Goal: Task Accomplishment & Management: Manage account settings

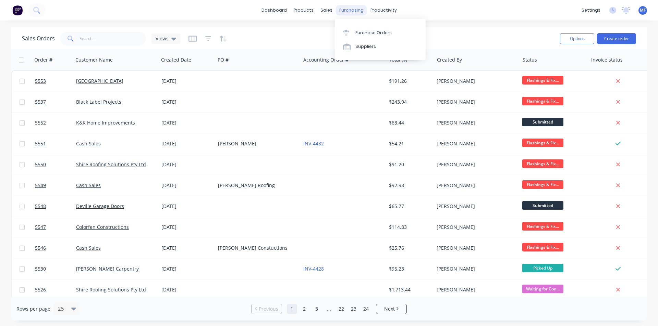
click at [338, 9] on div "purchasing" at bounding box center [351, 10] width 31 height 10
click at [373, 30] on div "Purchase Orders" at bounding box center [373, 33] width 36 height 6
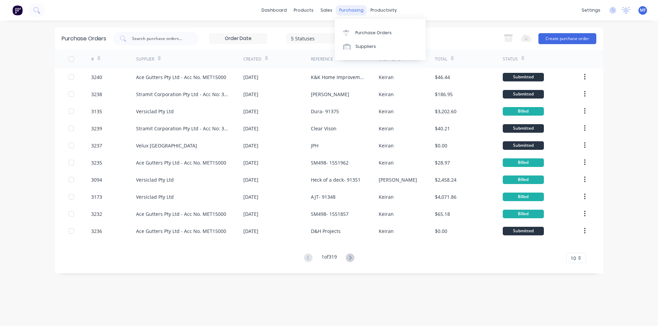
click at [355, 12] on div "purchasing" at bounding box center [351, 10] width 31 height 10
click at [364, 47] on div "Suppliers" at bounding box center [365, 47] width 21 height 6
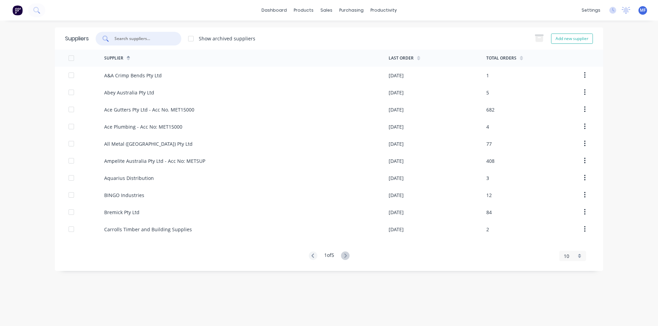
click at [146, 37] on input "text" at bounding box center [142, 38] width 57 height 7
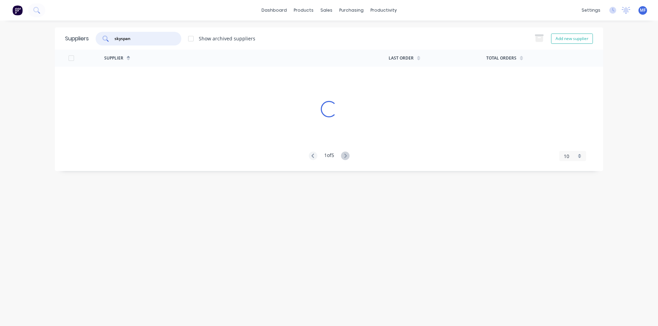
type input "skyspan"
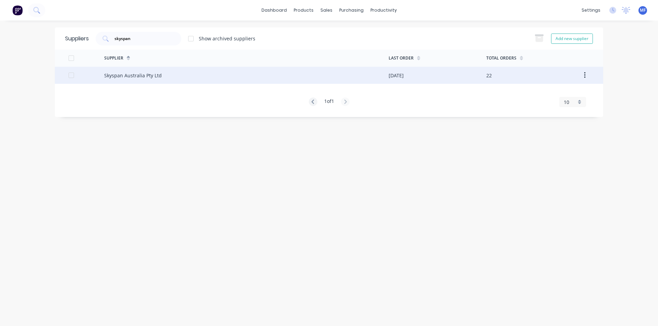
click at [127, 73] on div "Skyspan Australia Pty Ltd" at bounding box center [133, 75] width 58 height 7
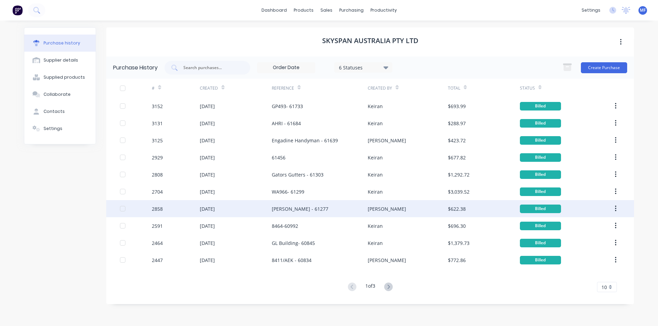
click at [316, 208] on div "[PERSON_NAME] - 61277" at bounding box center [300, 209] width 57 height 7
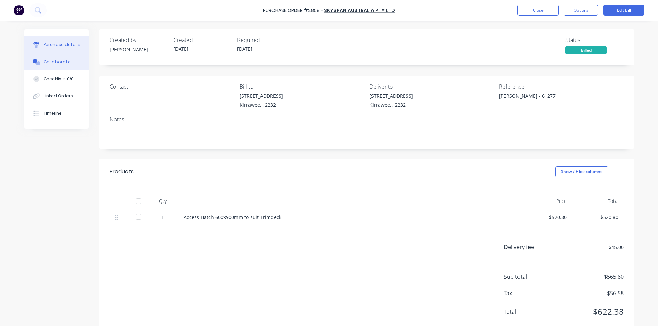
click at [60, 62] on div "Collaborate" at bounding box center [57, 62] width 27 height 6
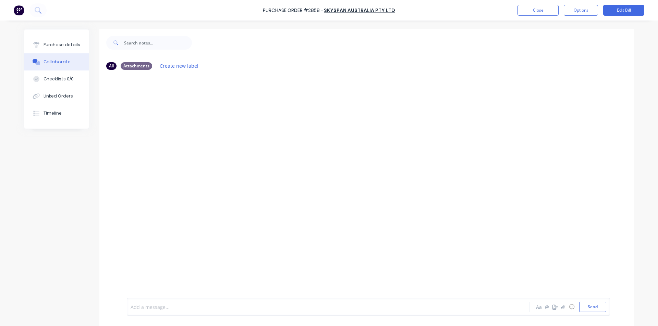
click at [150, 304] on div at bounding box center [309, 307] width 356 height 7
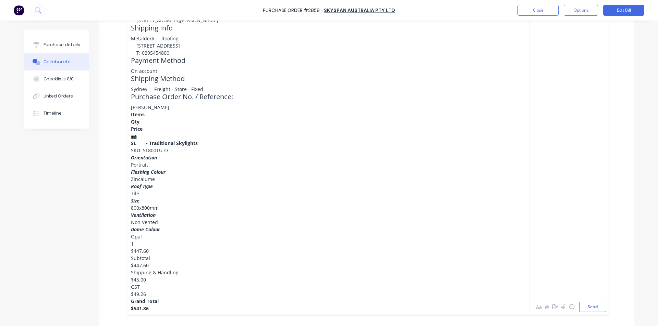
scroll to position [281, 0]
click at [594, 308] on button "Send" at bounding box center [592, 307] width 27 height 10
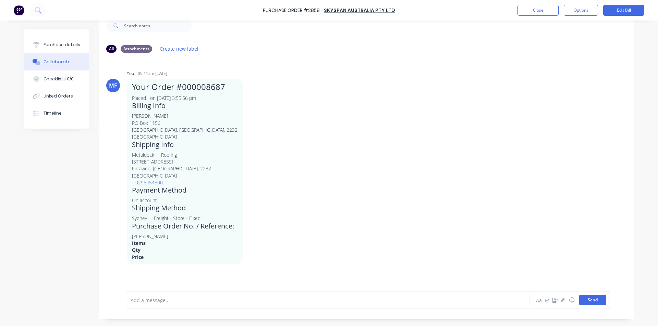
scroll to position [17, 0]
click at [501, 208] on div "MF You - 09:11am [DATE] Your Order #000008687 Placed on [DATE] 3:55:56 pm Billi…" at bounding box center [366, 167] width 534 height 196
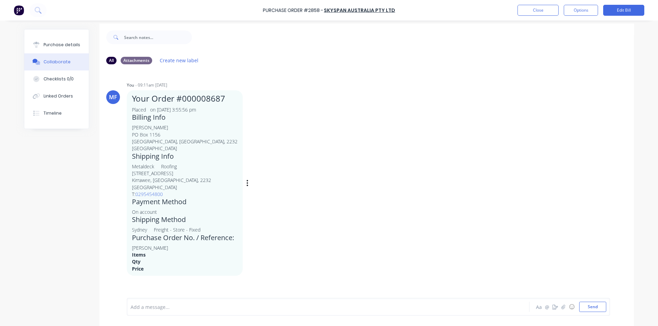
scroll to position [0, 0]
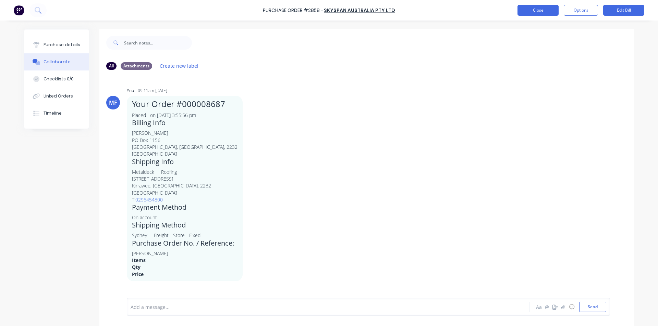
click at [528, 6] on button "Close" at bounding box center [537, 10] width 41 height 11
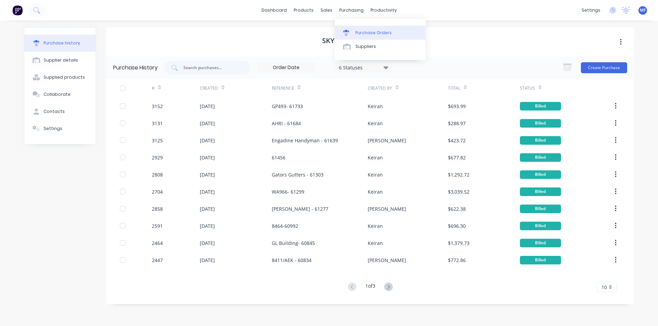
click at [364, 34] on div "Purchase Orders" at bounding box center [373, 33] width 36 height 6
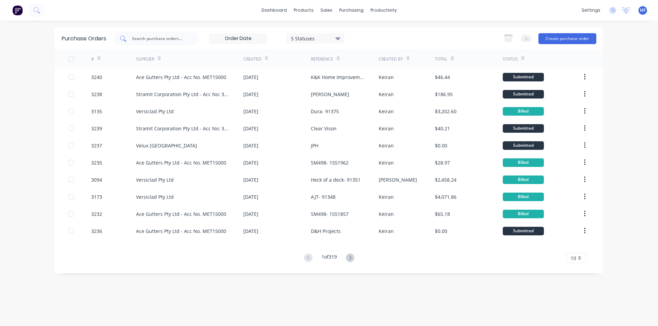
click at [163, 43] on div at bounding box center [156, 39] width 86 height 14
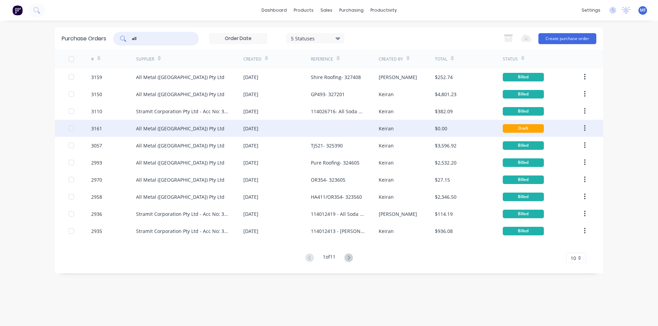
type input "all"
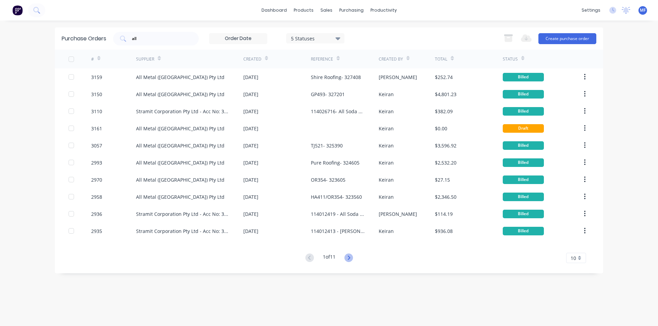
click at [348, 257] on icon at bounding box center [348, 258] width 9 height 9
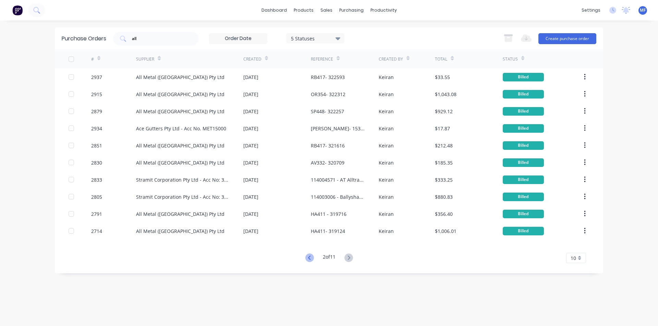
click at [311, 258] on icon at bounding box center [309, 258] width 9 height 9
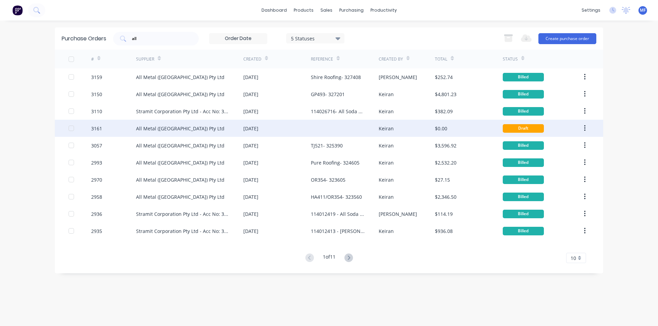
click at [258, 128] on div "[DATE]" at bounding box center [250, 128] width 15 height 7
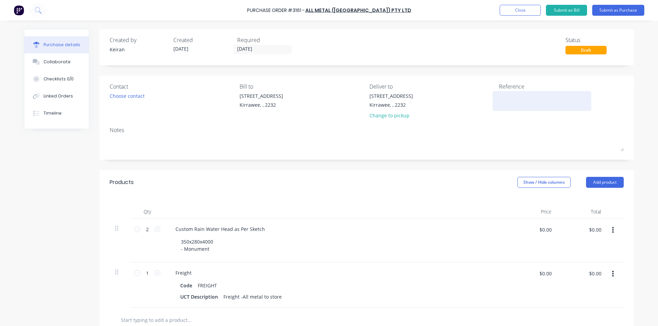
click at [523, 98] on textarea at bounding box center [542, 99] width 86 height 15
type textarea "SB497 - 328345"
type textarea "x"
type textarea "SB497 - 328345"
click at [593, 229] on input "$0.00" at bounding box center [594, 229] width 21 height 11
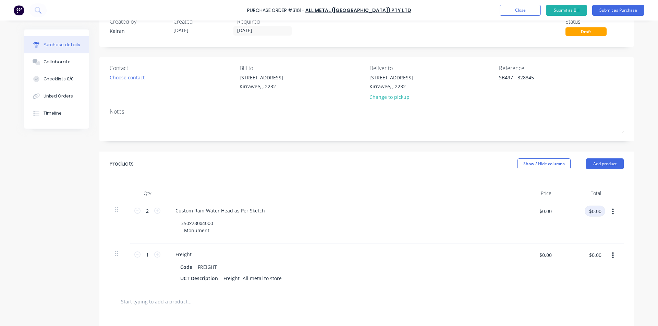
scroll to position [34, 0]
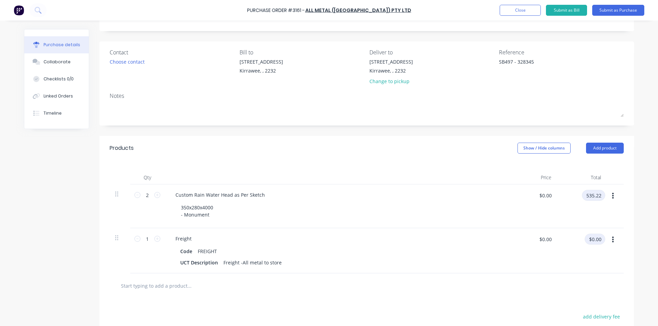
type input "535.22"
type textarea "x"
type input "$267.61"
type input "$535.22"
click at [596, 236] on input "$0.00" at bounding box center [594, 239] width 21 height 11
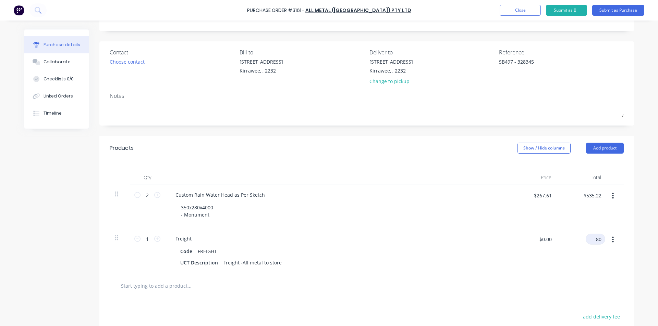
type input "80"
type textarea "x"
type input "$80.00"
click at [378, 205] on div "350x280x4000 - Monument" at bounding box center [338, 211] width 326 height 17
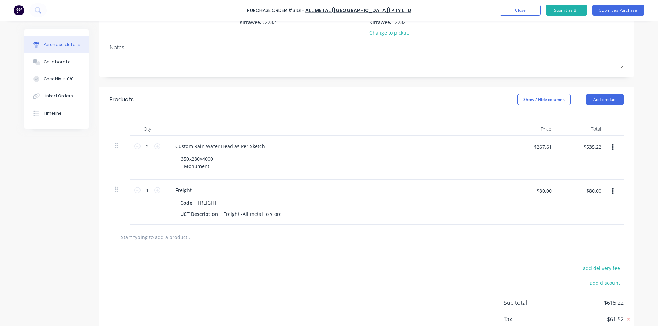
scroll to position [0, 0]
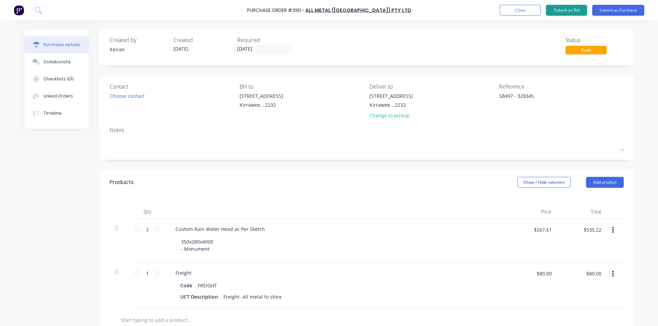
click at [576, 8] on button "Submit as Bill" at bounding box center [566, 10] width 41 height 11
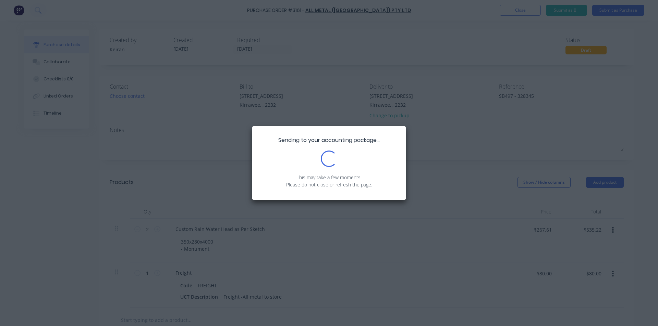
type textarea "x"
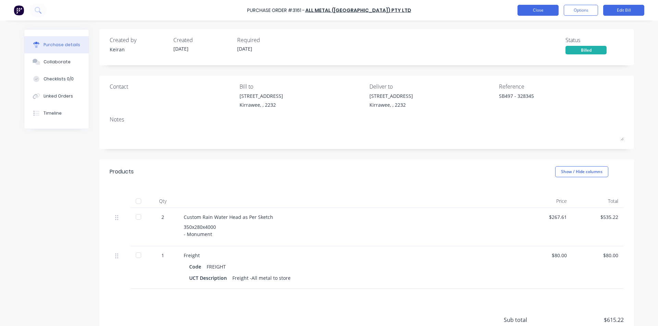
click at [535, 11] on button "Close" at bounding box center [537, 10] width 41 height 11
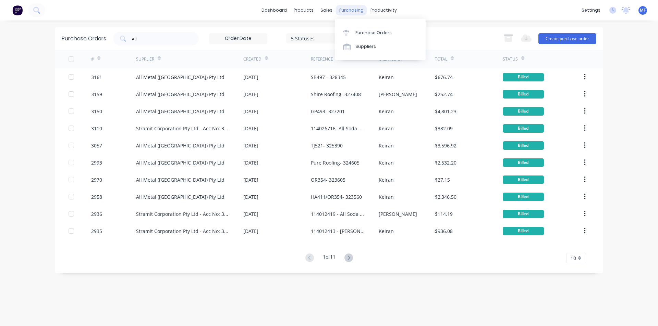
click at [358, 8] on div "purchasing" at bounding box center [351, 10] width 31 height 10
click at [369, 33] on div "Purchase Orders" at bounding box center [373, 33] width 36 height 6
click at [153, 41] on input "all" at bounding box center [159, 38] width 57 height 7
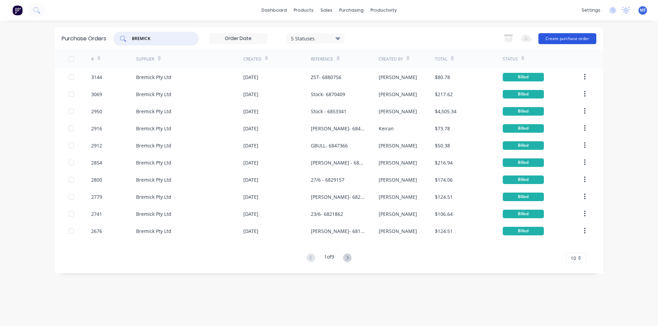
type input "BREMICK"
click at [577, 41] on button "Create purchase order" at bounding box center [567, 38] width 58 height 11
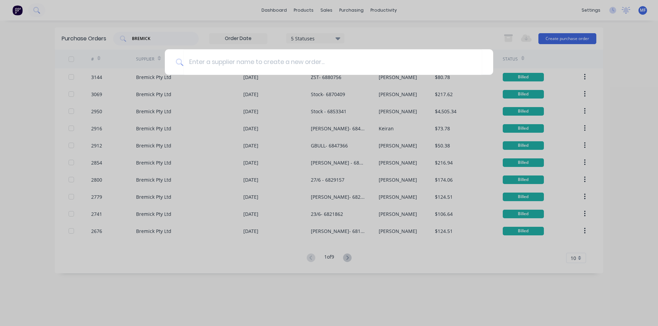
click at [581, 39] on div at bounding box center [329, 163] width 658 height 326
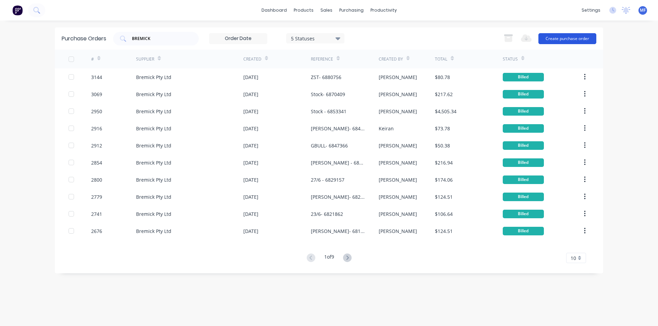
click at [557, 40] on button "Create purchase order" at bounding box center [567, 38] width 58 height 11
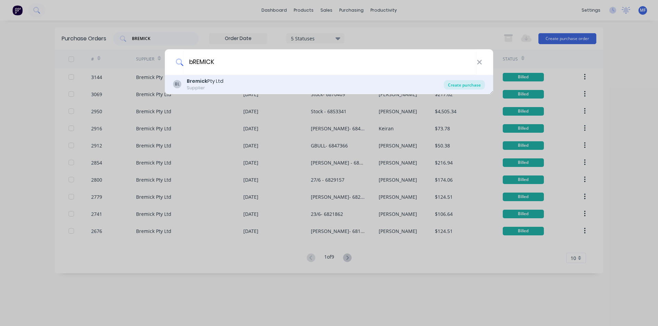
type input "bREMICK"
click at [479, 84] on div "Create purchase" at bounding box center [464, 85] width 41 height 10
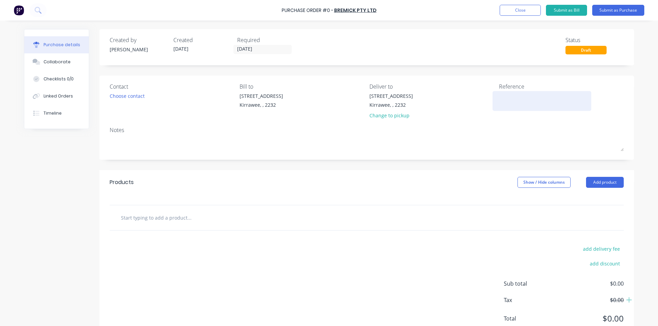
click at [536, 108] on textarea at bounding box center [542, 99] width 86 height 15
type textarea "s"
type textarea "Stock- 6898855"
type textarea "x"
type textarea "Stock- 6898855"
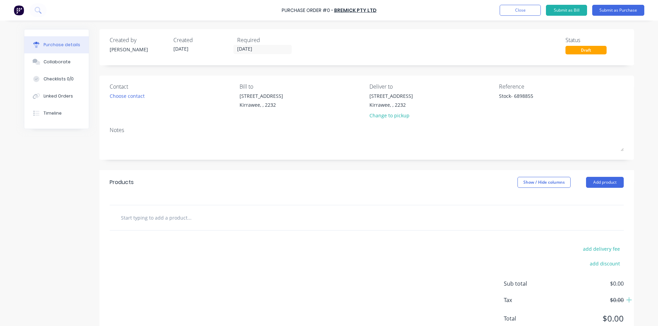
click at [131, 220] on input "text" at bounding box center [189, 218] width 137 height 14
type textarea "x"
type input "F"
type textarea "x"
type input "Fi"
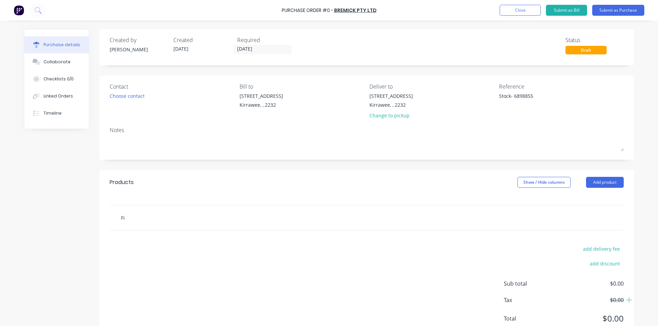
type textarea "x"
type input "Fix"
type textarea "x"
type input "Fixi"
type textarea "x"
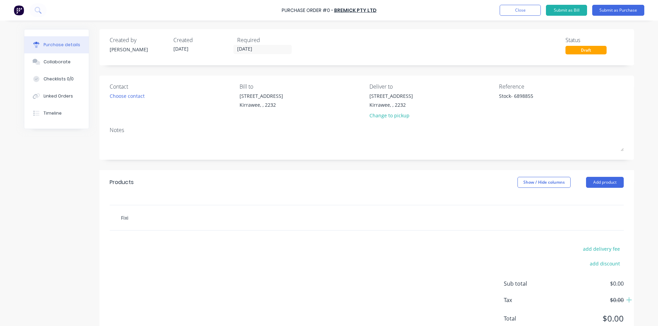
type input "Fixin"
type textarea "x"
type input "Fixing"
type textarea "x"
type input "Fixings"
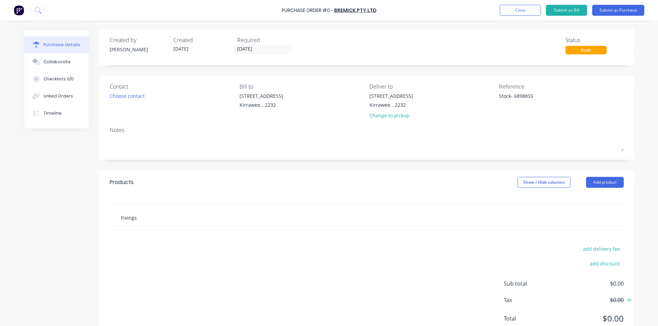
type textarea "x"
type input "Fixings"
type textarea "x"
type input "Fixings f"
type textarea "x"
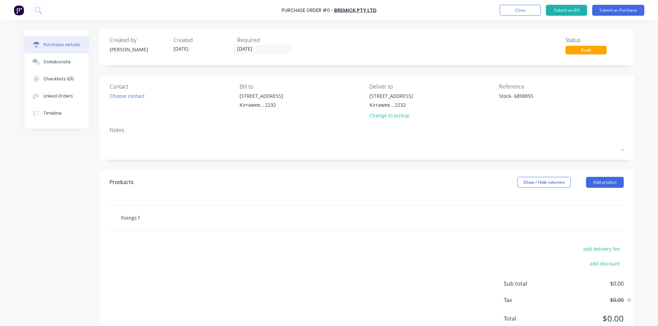
type input "Fixings fo"
type textarea "x"
type input "Fixings for"
type textarea "x"
type input "Fixings for"
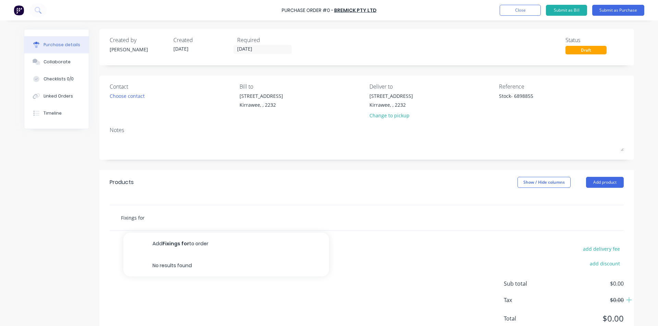
type textarea "x"
type input "Fixings for s"
type textarea "x"
type input "Fixings for st"
type textarea "x"
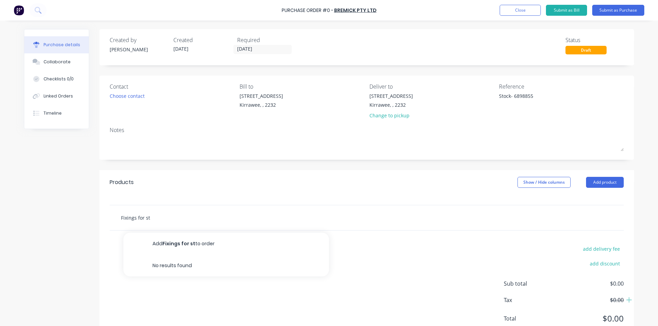
type input "Fixings for sto"
type textarea "x"
type input "Fixings for stoc"
type textarea "x"
type input "Fixings for stock"
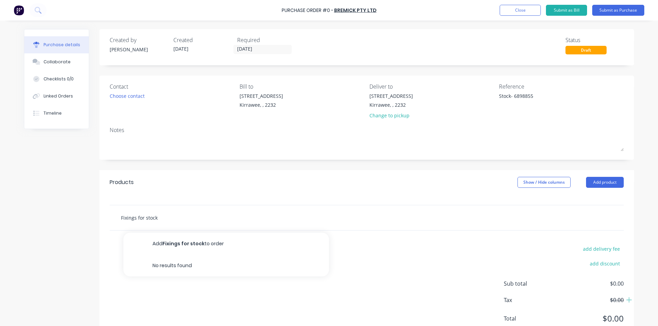
type textarea "x"
click at [604, 182] on button "Add product" at bounding box center [605, 182] width 38 height 11
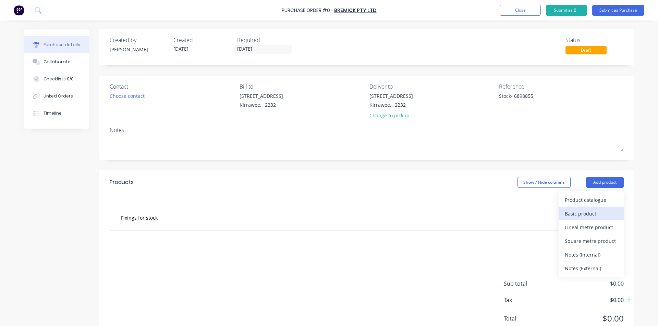
click at [585, 212] on div "Basic product" at bounding box center [590, 214] width 53 height 10
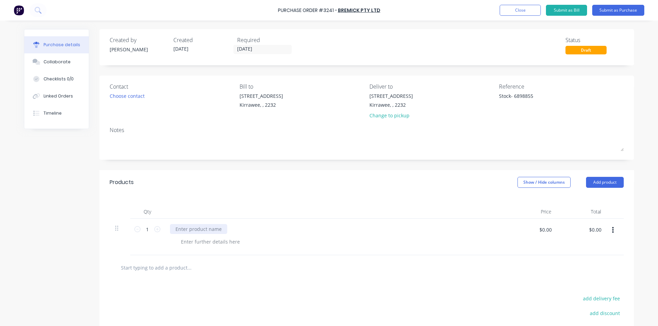
type textarea "x"
click at [203, 228] on div at bounding box center [198, 229] width 57 height 10
type textarea "x"
type input "1932.81"
type textarea "x"
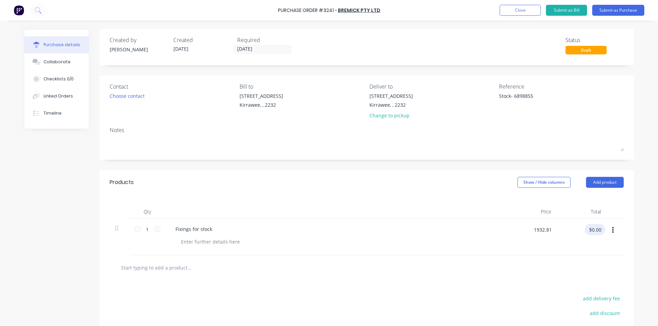
type input "$1,932.81"
click at [570, 11] on button "Submit as Bill" at bounding box center [566, 10] width 41 height 11
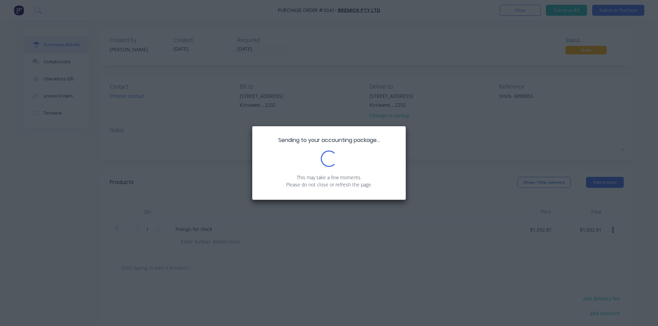
type textarea "x"
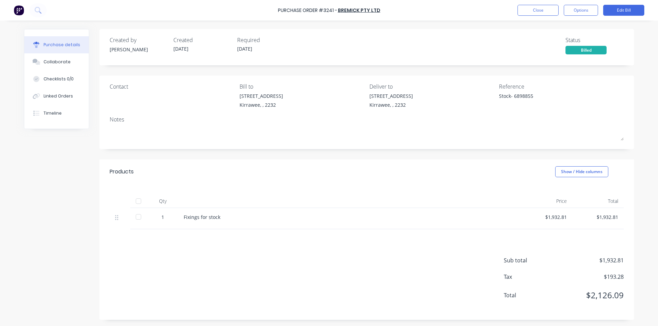
scroll to position [1, 0]
click at [531, 9] on button "Close" at bounding box center [537, 10] width 41 height 11
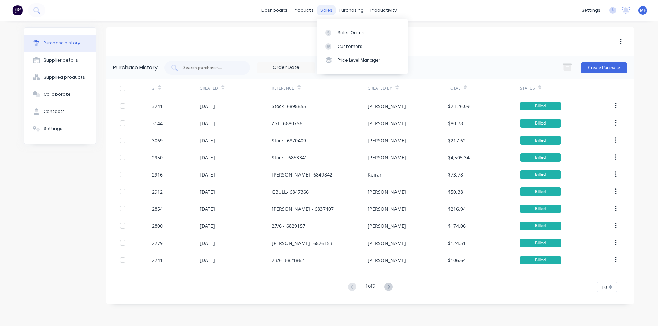
click at [330, 10] on div "sales" at bounding box center [326, 10] width 19 height 10
click at [344, 34] on div "Sales Orders" at bounding box center [351, 33] width 28 height 6
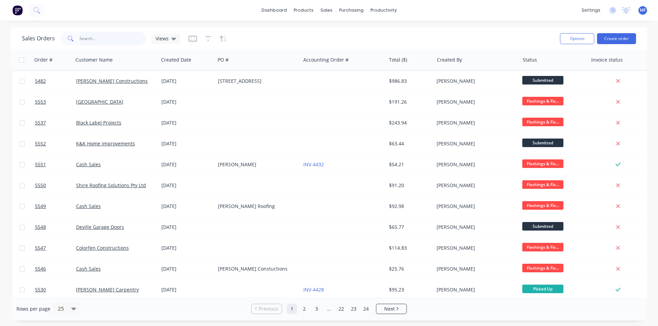
click at [91, 37] on input "text" at bounding box center [112, 39] width 67 height 14
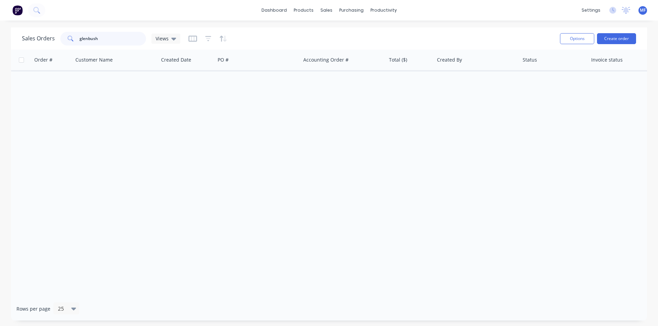
type input "glenbush"
click at [285, 98] on div "Order # Customer Name Created Date PO # Accounting Order # Total ($) Created By…" at bounding box center [329, 174] width 636 height 248
click at [101, 37] on input "glenbush" at bounding box center [112, 39] width 67 height 14
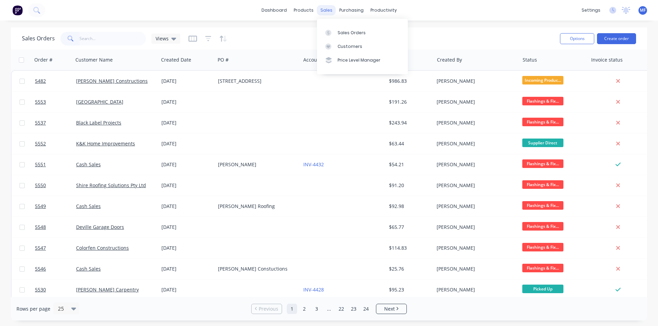
click at [326, 14] on div "sales" at bounding box center [326, 10] width 19 height 10
click at [349, 33] on div "Sales Orders" at bounding box center [351, 33] width 28 height 6
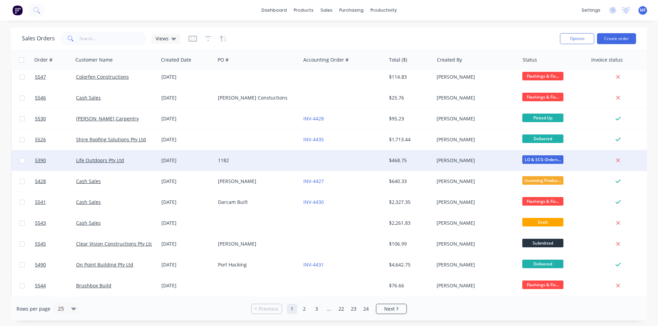
scroll to position [206, 0]
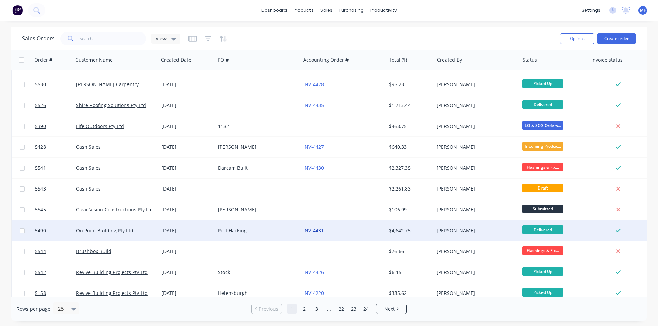
click at [312, 230] on link "INV-4431" at bounding box center [313, 230] width 21 height 7
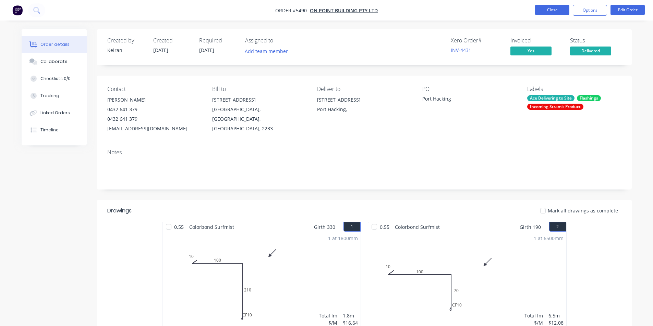
click at [544, 9] on button "Close" at bounding box center [552, 10] width 34 height 10
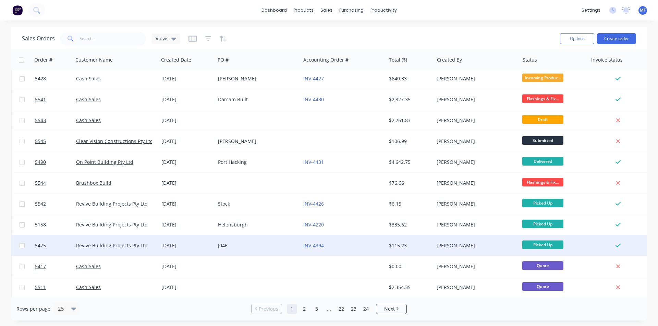
scroll to position [299, 0]
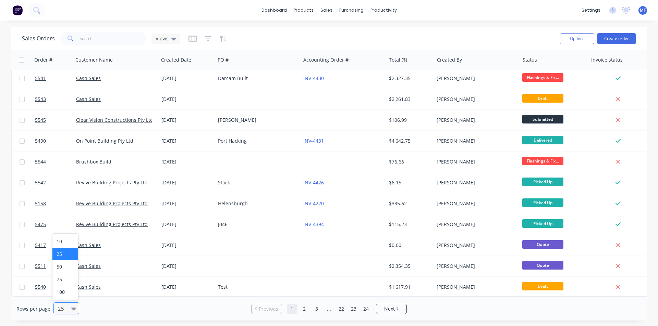
click at [72, 308] on icon at bounding box center [73, 309] width 5 height 8
click at [70, 290] on div "100" at bounding box center [65, 292] width 26 height 13
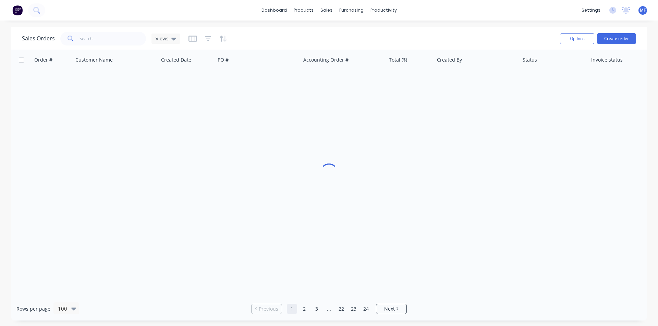
scroll to position [0, 0]
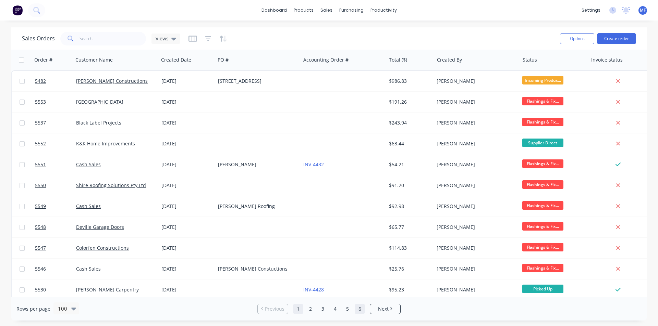
click at [360, 310] on link "6" at bounding box center [360, 309] width 10 height 10
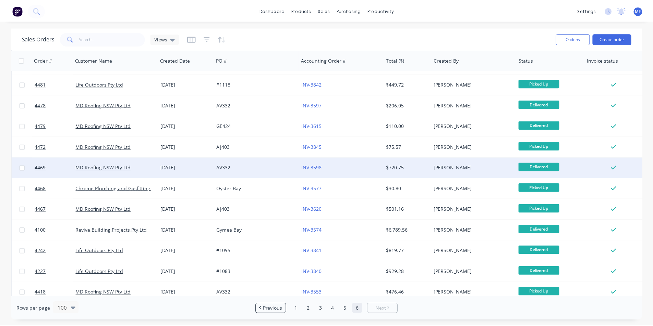
scroll to position [1267, 0]
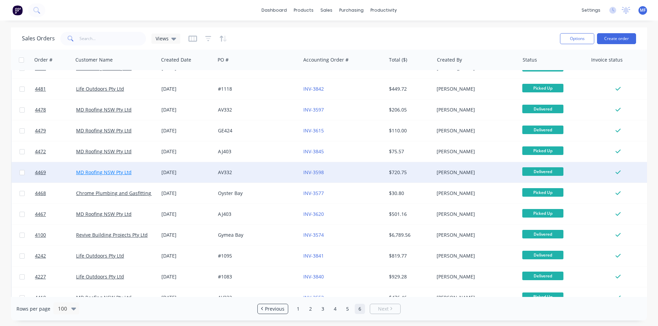
click at [109, 174] on link "MD Roofing NSW Pty Ltd" at bounding box center [103, 172] width 55 height 7
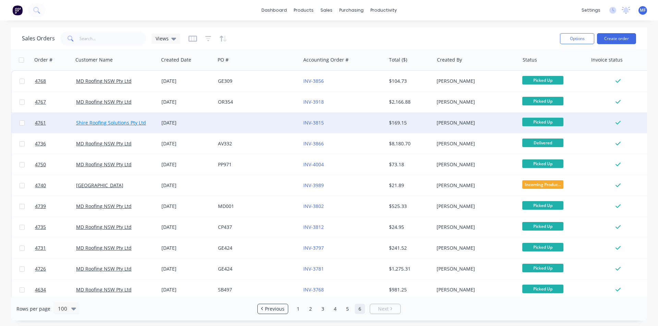
click at [119, 123] on link "Shire Roofing Solutions Pty Ltd" at bounding box center [111, 123] width 70 height 7
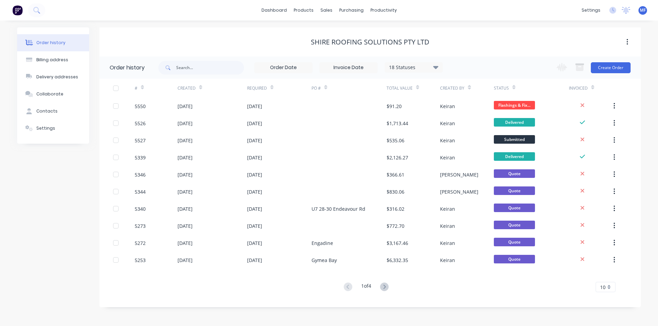
click at [609, 288] on div "10" at bounding box center [605, 287] width 20 height 10
click at [609, 279] on div "35" at bounding box center [605, 276] width 19 height 12
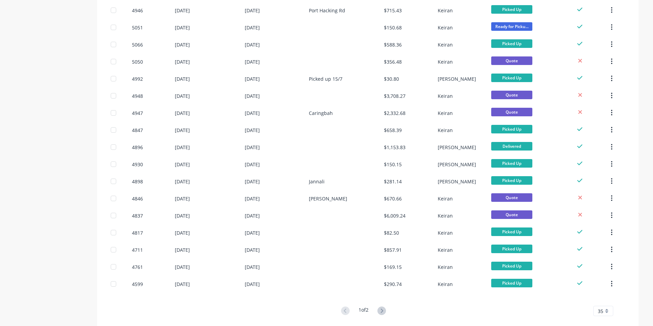
scroll to position [411, 0]
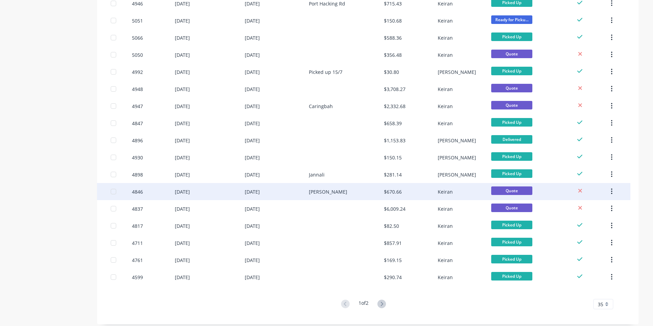
click at [611, 191] on icon "button" at bounding box center [611, 192] width 2 height 8
click at [594, 207] on div "Archive" at bounding box center [586, 210] width 53 height 10
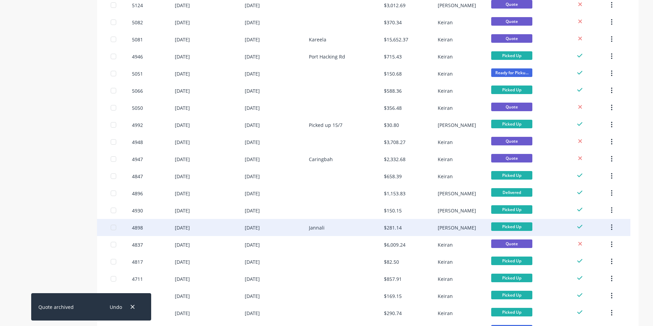
scroll to position [377, 0]
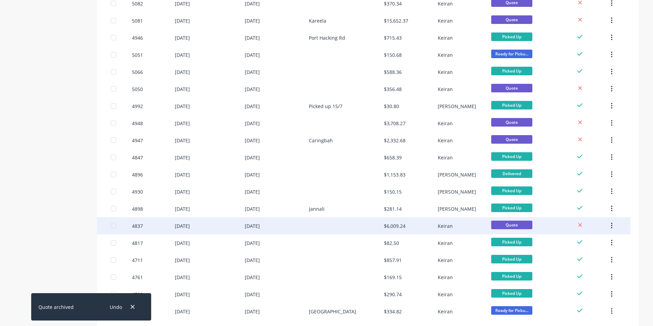
click at [612, 225] on icon "button" at bounding box center [611, 226] width 2 height 8
click at [593, 243] on div "Archive" at bounding box center [586, 244] width 53 height 10
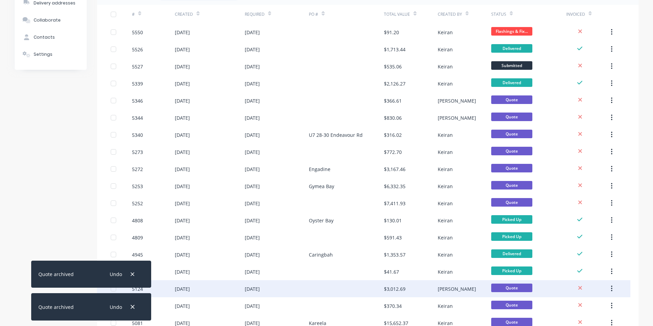
scroll to position [103, 0]
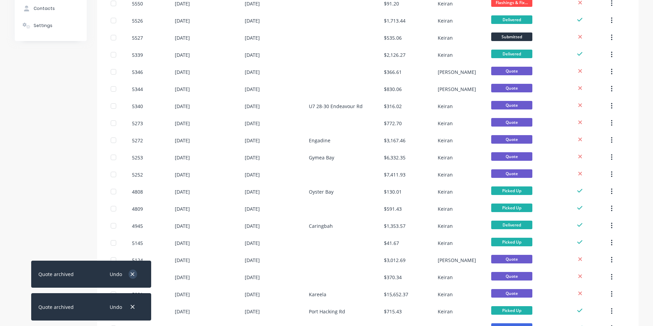
click at [133, 307] on icon "button" at bounding box center [133, 308] width 4 height 4
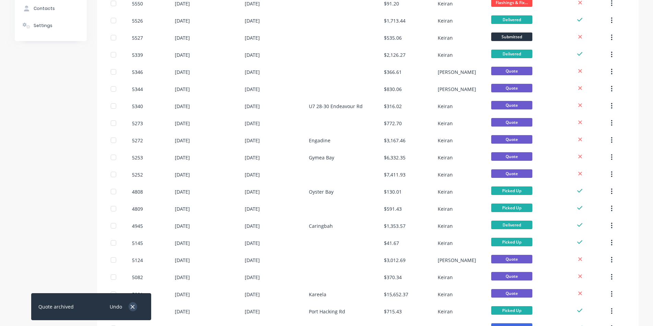
click at [133, 307] on icon "button" at bounding box center [133, 308] width 4 height 4
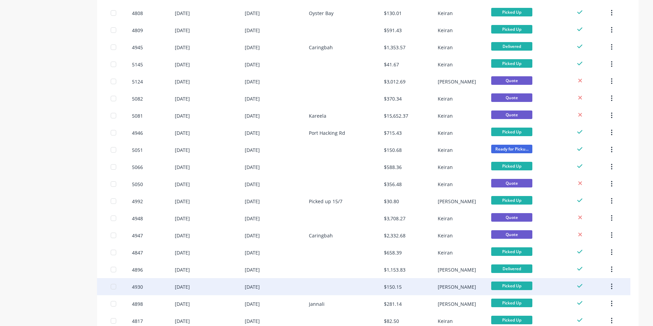
scroll to position [308, 0]
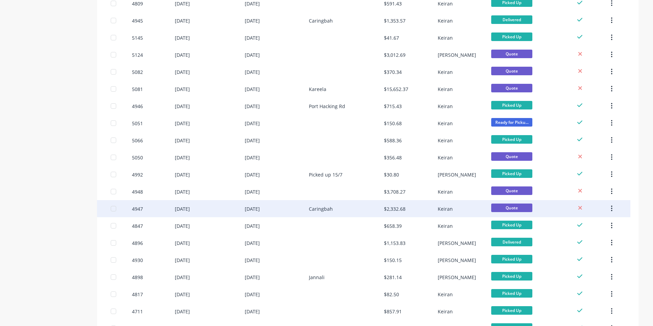
click at [613, 208] on button "button" at bounding box center [611, 209] width 16 height 12
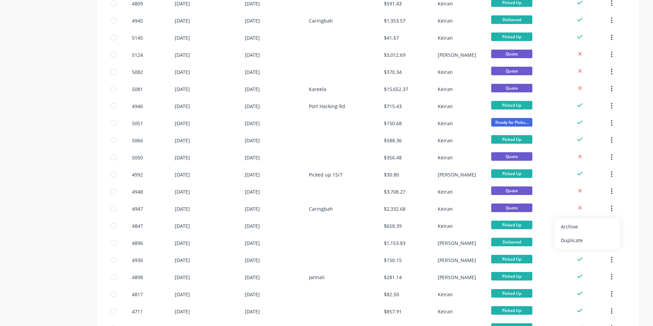
click at [591, 224] on div "Archive" at bounding box center [586, 227] width 53 height 10
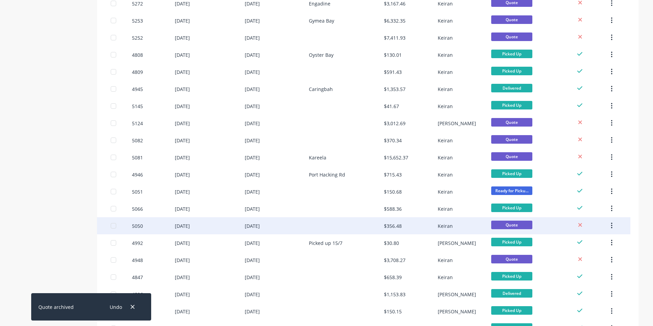
scroll to position [399, 0]
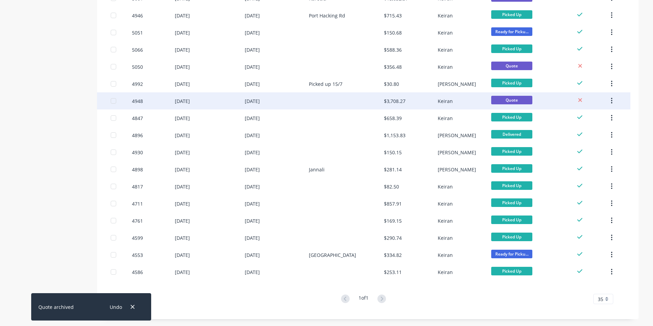
click at [612, 98] on button "button" at bounding box center [611, 101] width 16 height 12
click at [591, 116] on div "Archive" at bounding box center [586, 119] width 53 height 10
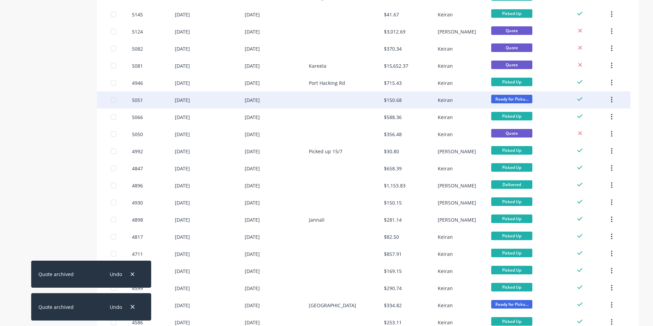
scroll to position [382, 0]
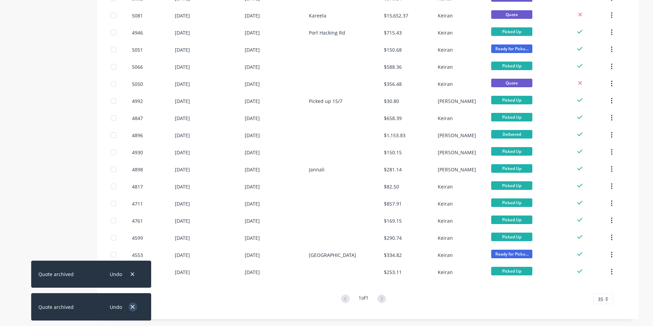
click at [135, 307] on button "button" at bounding box center [132, 307] width 9 height 9
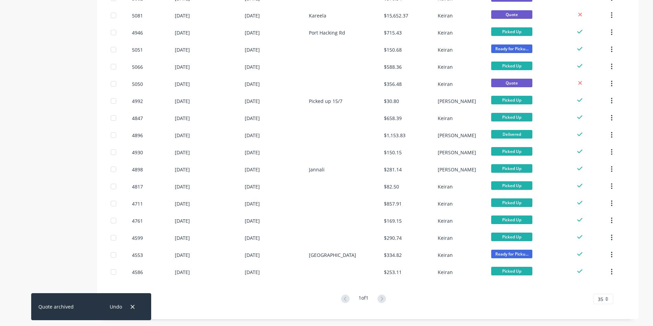
click at [135, 307] on button "button" at bounding box center [132, 307] width 9 height 9
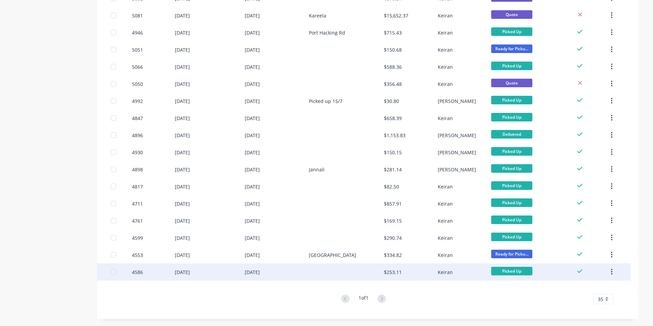
click at [394, 273] on div "$253.11" at bounding box center [393, 272] width 18 height 7
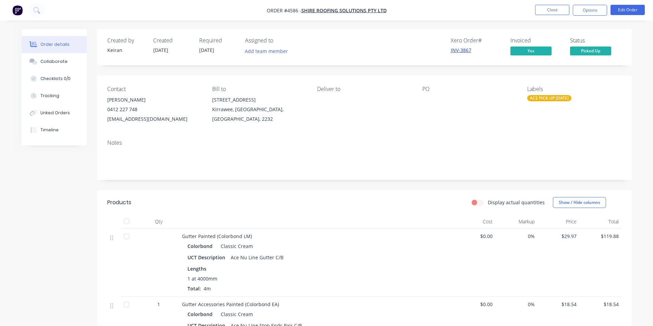
click at [463, 49] on link "INV-3867" at bounding box center [460, 50] width 21 height 7
click at [596, 14] on button "Options" at bounding box center [589, 10] width 34 height 11
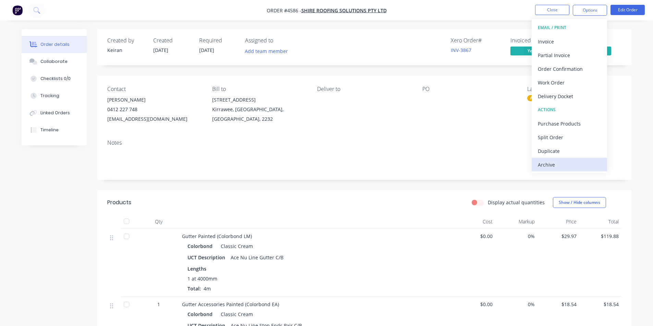
click at [564, 164] on div "Archive" at bounding box center [568, 165] width 63 height 10
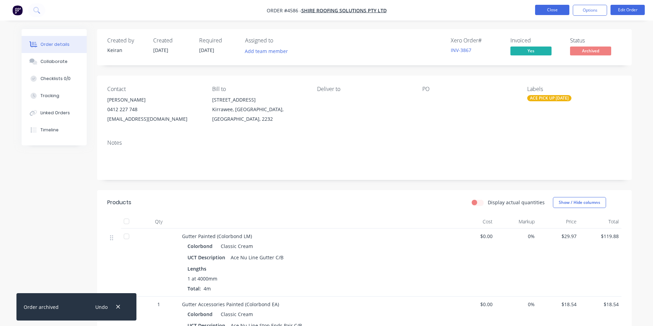
click at [545, 6] on button "Close" at bounding box center [552, 10] width 34 height 10
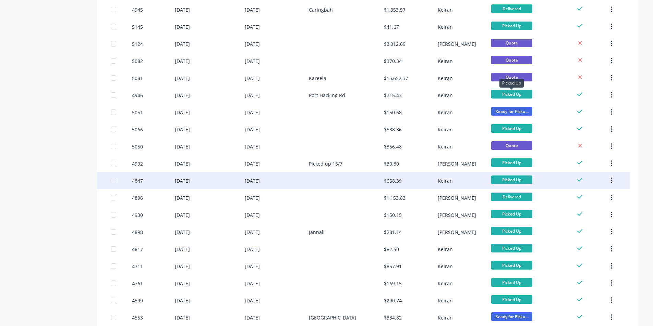
scroll to position [365, 0]
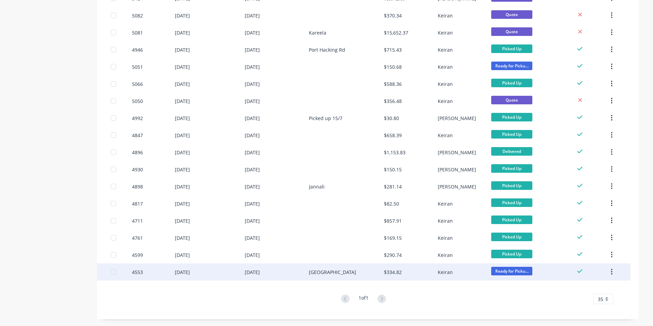
click at [323, 273] on div "[GEOGRAPHIC_DATA]" at bounding box center [332, 272] width 47 height 7
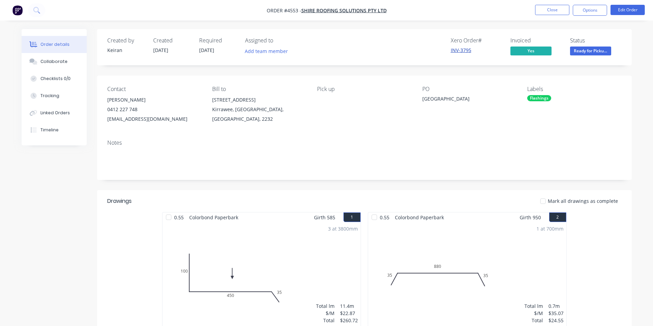
click at [462, 52] on link "INV-3795" at bounding box center [460, 50] width 21 height 7
click at [588, 10] on button "Options" at bounding box center [589, 10] width 34 height 11
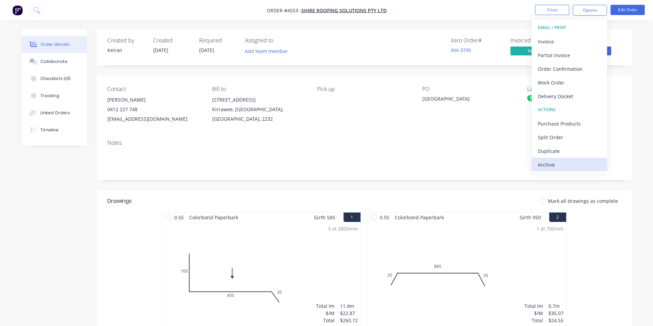
click at [555, 162] on div "Archive" at bounding box center [568, 165] width 63 height 10
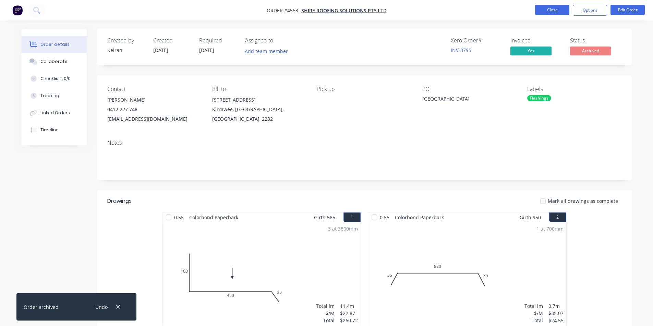
click at [555, 5] on button "Close" at bounding box center [552, 10] width 34 height 10
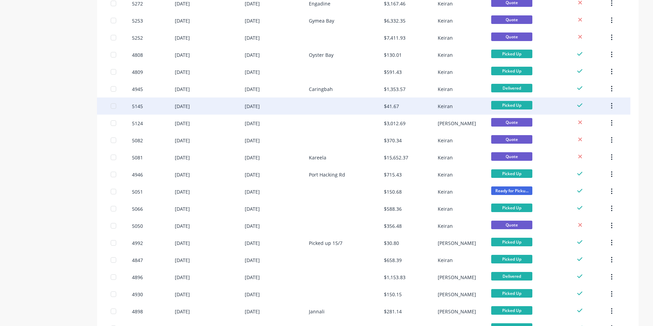
scroll to position [348, 0]
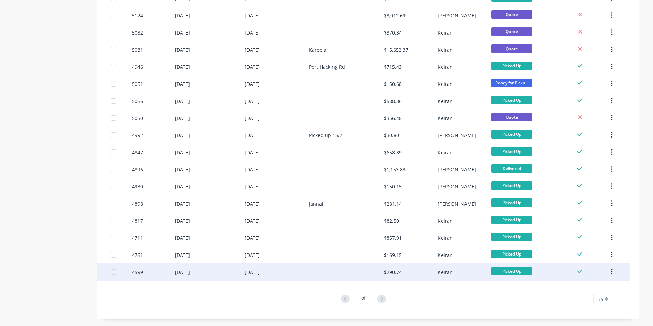
click at [400, 270] on div "$290.74" at bounding box center [393, 272] width 18 height 7
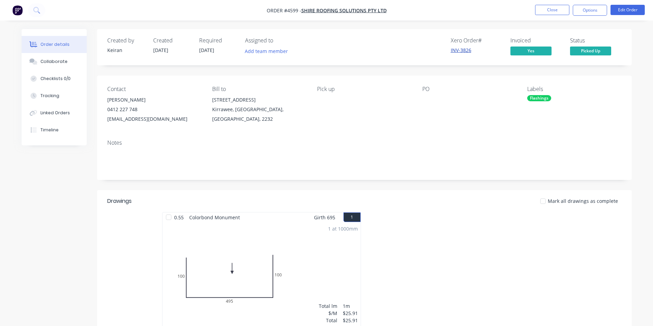
click at [464, 49] on link "INV-3826" at bounding box center [460, 50] width 21 height 7
click at [589, 7] on button "Options" at bounding box center [589, 10] width 34 height 11
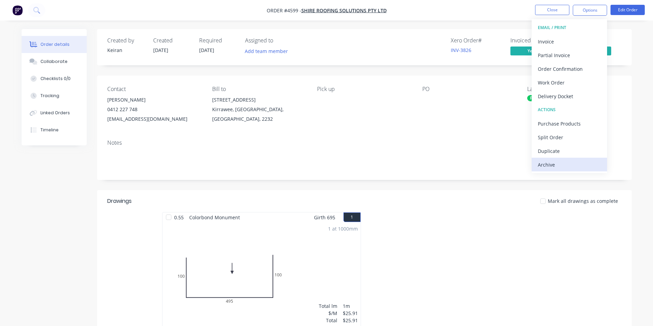
click at [546, 164] on div "Archive" at bounding box center [568, 165] width 63 height 10
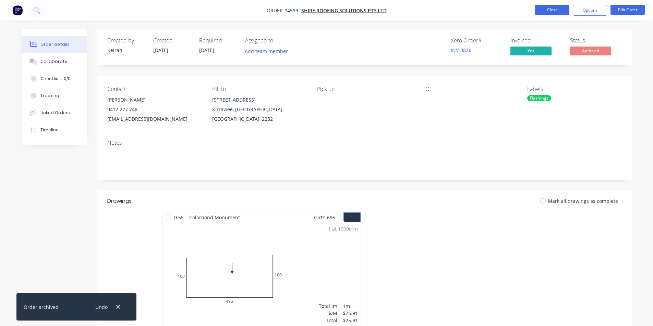
click at [551, 10] on button "Close" at bounding box center [552, 10] width 34 height 10
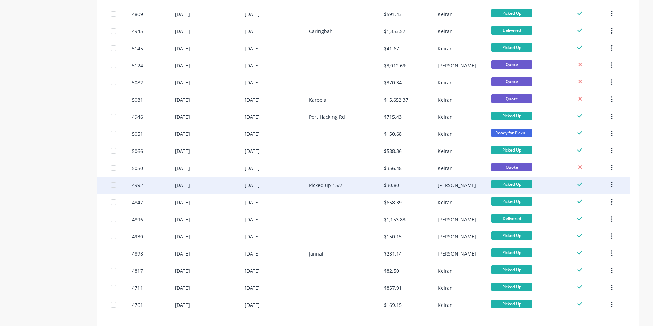
scroll to position [331, 0]
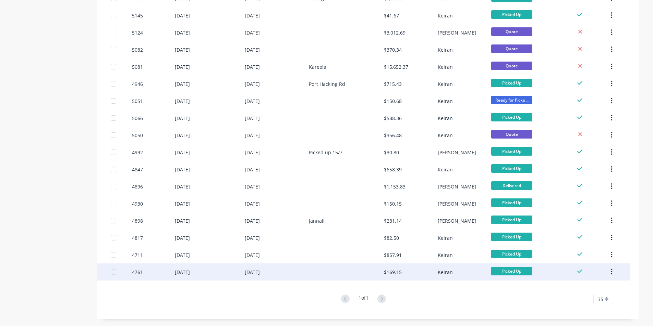
click at [399, 269] on div "$169.15" at bounding box center [393, 272] width 18 height 7
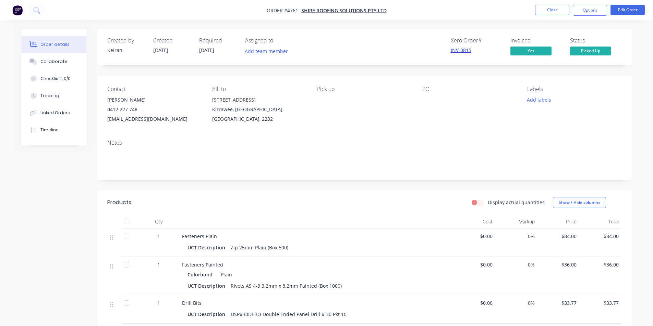
click at [457, 48] on link "INV-3815" at bounding box center [460, 50] width 21 height 7
click at [597, 12] on button "Options" at bounding box center [589, 10] width 34 height 11
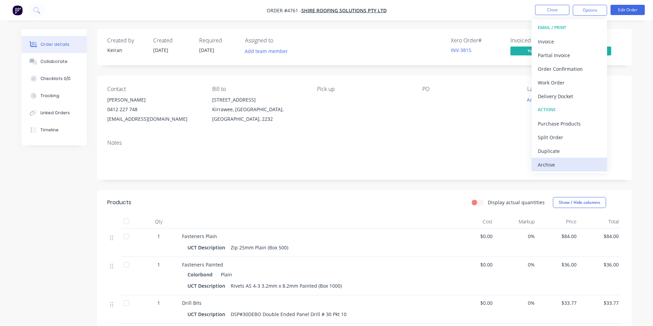
click at [549, 166] on div "Archive" at bounding box center [568, 165] width 63 height 10
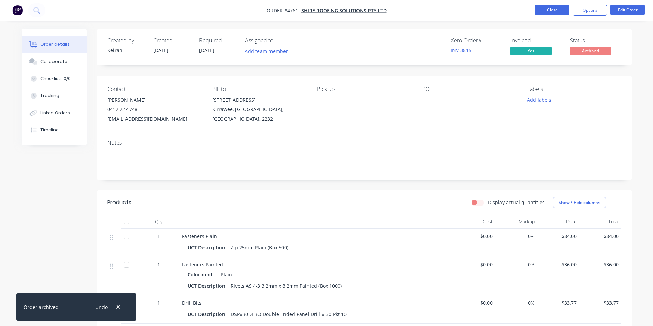
click at [558, 10] on button "Close" at bounding box center [552, 10] width 34 height 10
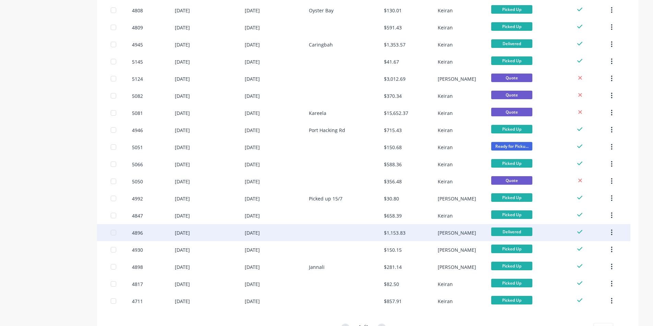
scroll to position [313, 0]
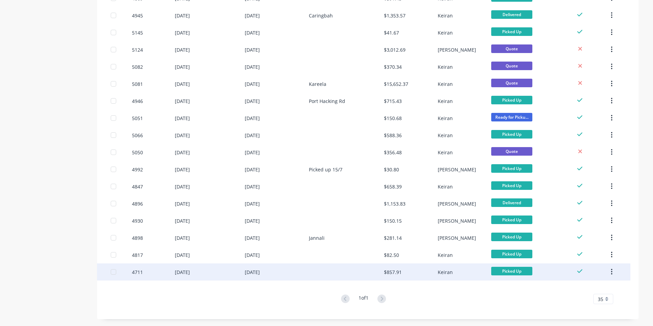
click at [400, 271] on div "$857.91" at bounding box center [393, 272] width 18 height 7
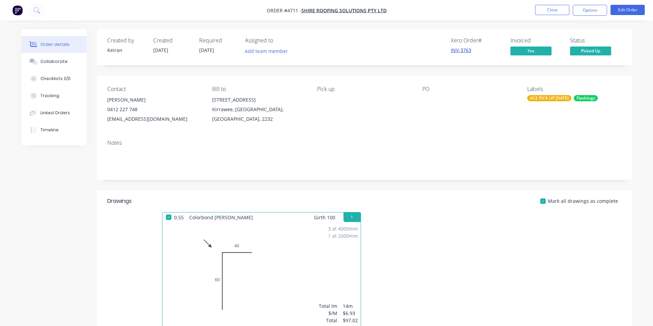
click at [464, 48] on link "INV-3763" at bounding box center [460, 50] width 21 height 7
click at [591, 9] on button "Options" at bounding box center [589, 10] width 34 height 11
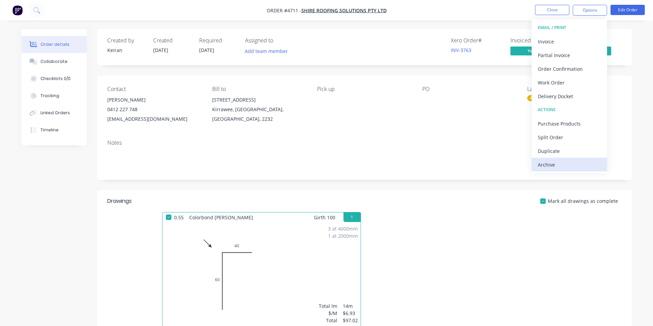
click at [565, 165] on div "Archive" at bounding box center [568, 165] width 63 height 10
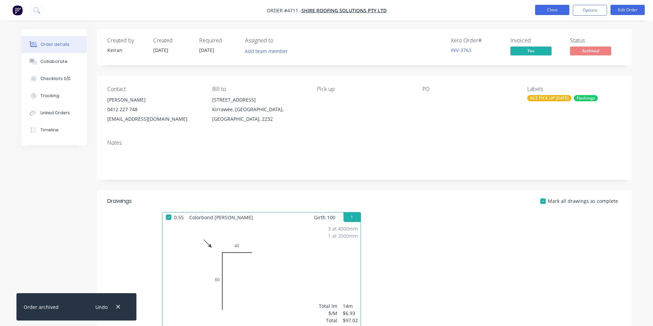
click at [557, 11] on button "Close" at bounding box center [552, 10] width 34 height 10
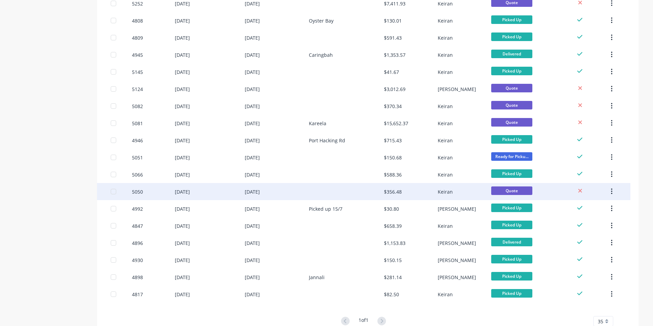
scroll to position [296, 0]
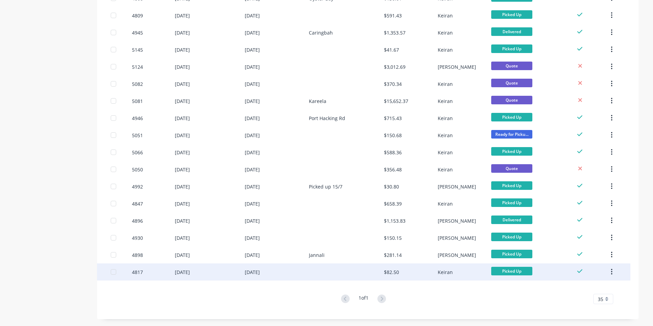
click at [394, 272] on div "$82.50" at bounding box center [391, 272] width 15 height 7
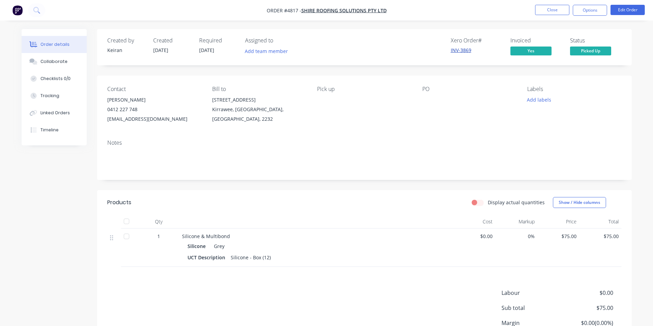
click at [466, 50] on link "INV-3869" at bounding box center [460, 50] width 21 height 7
click at [555, 11] on button "Close" at bounding box center [552, 10] width 34 height 10
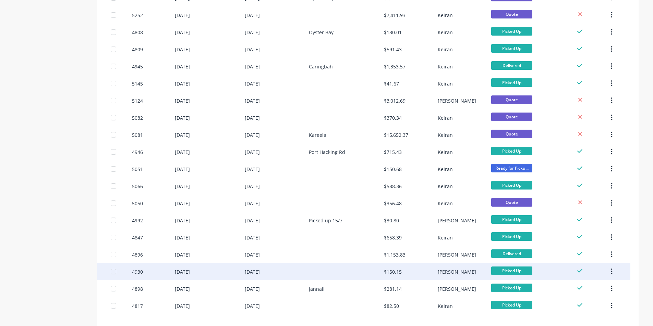
scroll to position [296, 0]
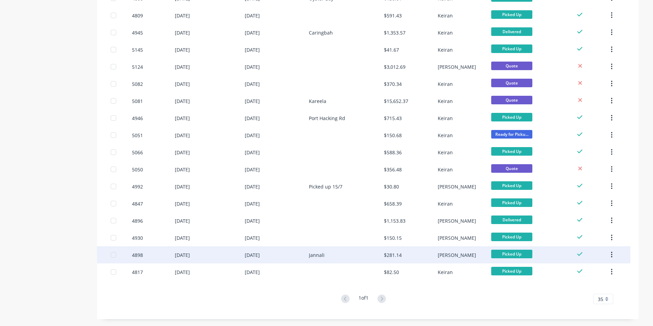
click at [393, 252] on div "$281.14" at bounding box center [393, 255] width 18 height 7
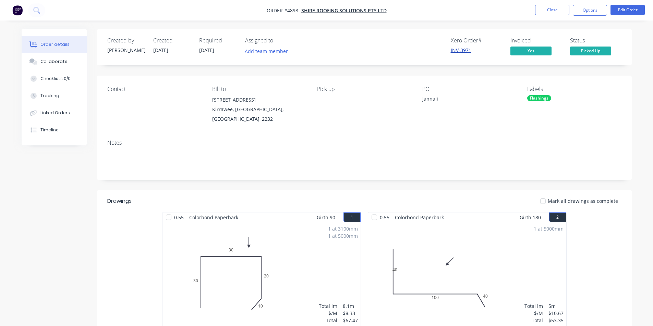
click at [463, 48] on link "INV-3971" at bounding box center [460, 50] width 21 height 7
click at [557, 11] on button "Close" at bounding box center [552, 10] width 34 height 10
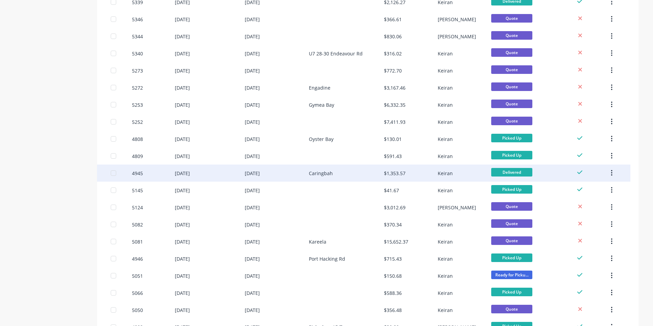
scroll to position [171, 0]
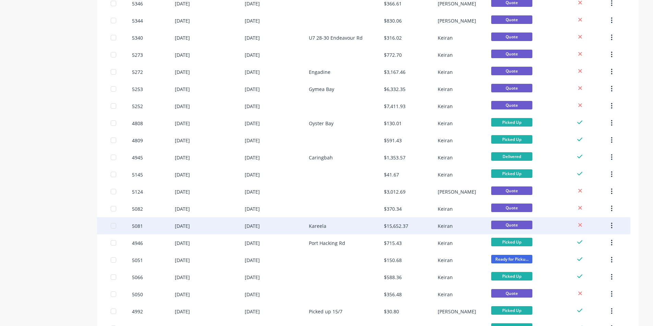
click at [611, 225] on icon "button" at bounding box center [611, 226] width 2 height 8
click at [587, 241] on div "Archive" at bounding box center [586, 244] width 53 height 10
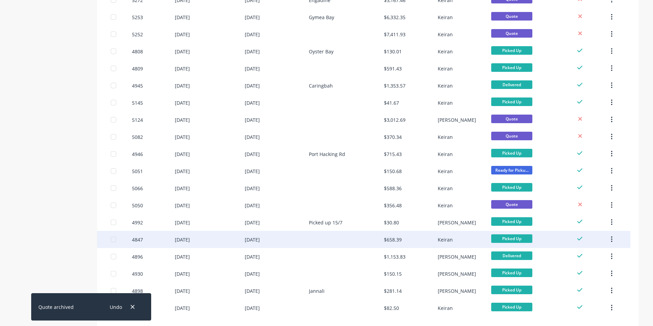
scroll to position [279, 0]
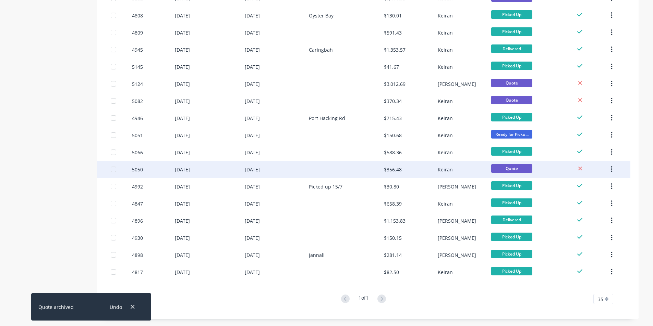
click at [612, 168] on icon "button" at bounding box center [611, 170] width 2 height 8
click at [595, 188] on div "Archive" at bounding box center [586, 188] width 53 height 10
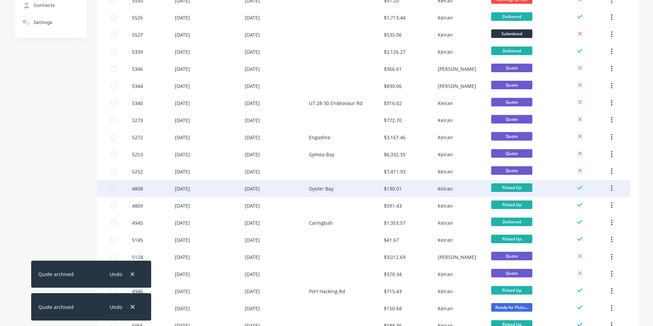
scroll to position [206, 0]
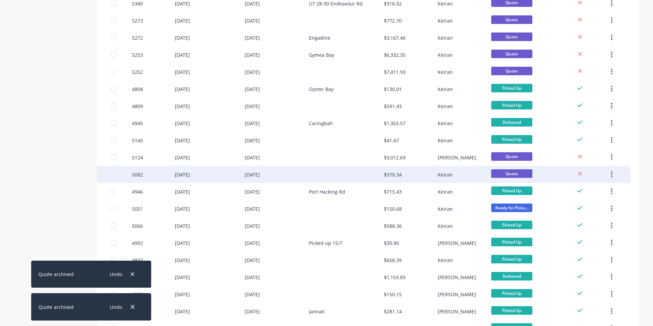
click at [611, 172] on icon "button" at bounding box center [611, 175] width 1 height 6
click at [588, 189] on div "Archive" at bounding box center [586, 193] width 53 height 10
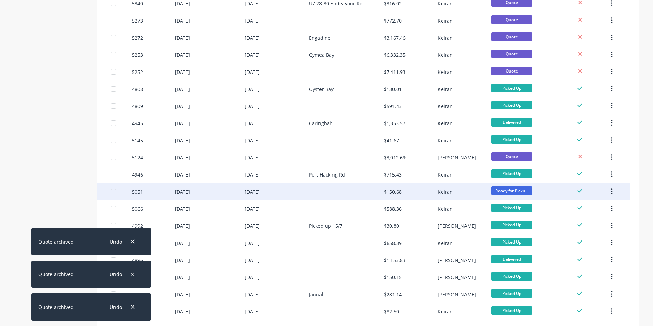
scroll to position [245, 0]
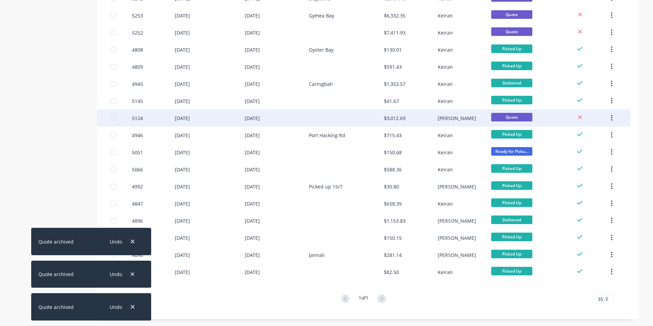
click at [611, 116] on icon "button" at bounding box center [611, 118] width 1 height 6
click at [597, 133] on div "Archive" at bounding box center [586, 136] width 53 height 10
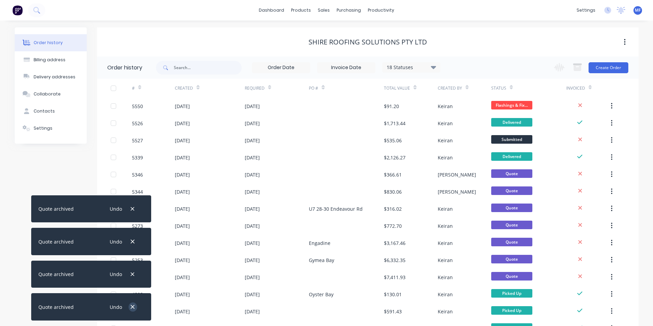
click at [134, 307] on icon "button" at bounding box center [132, 307] width 4 height 6
click at [134, 276] on icon "button" at bounding box center [133, 275] width 4 height 4
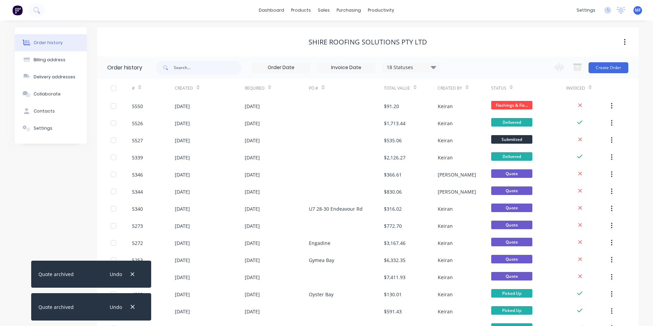
click at [134, 307] on icon "button" at bounding box center [133, 308] width 4 height 4
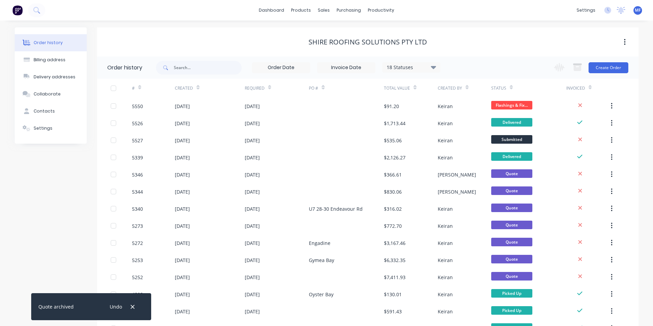
click at [134, 307] on icon "button" at bounding box center [133, 308] width 4 height 4
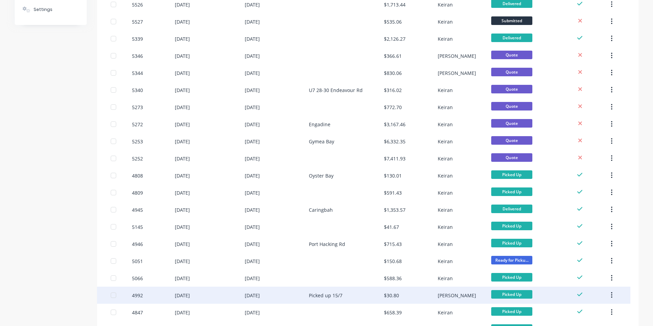
scroll to position [228, 0]
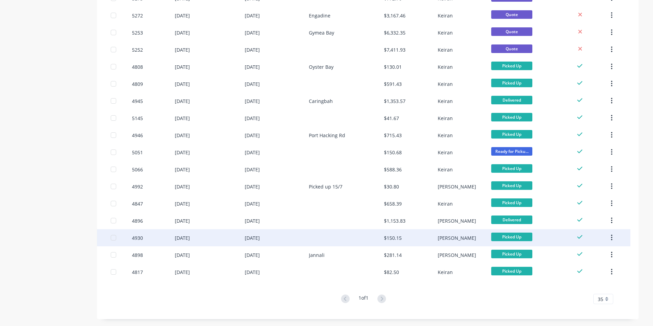
click at [391, 236] on div "$150.15" at bounding box center [393, 238] width 18 height 7
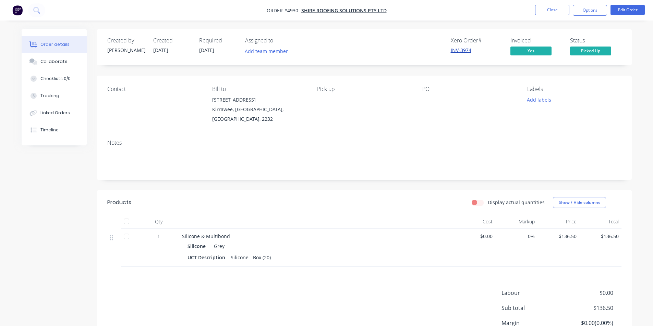
click at [456, 50] on link "INV-3974" at bounding box center [460, 50] width 21 height 7
click at [551, 12] on button "Close" at bounding box center [552, 10] width 34 height 10
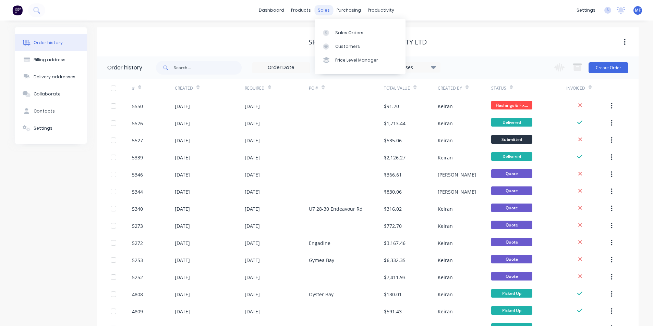
click at [320, 5] on div "sales" at bounding box center [323, 10] width 19 height 10
click at [343, 44] on div "Customers" at bounding box center [347, 47] width 25 height 6
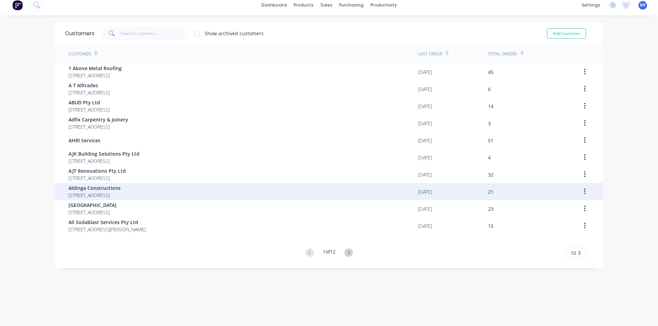
scroll to position [14, 0]
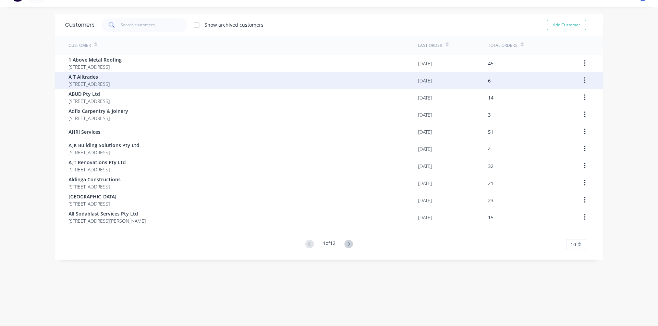
click at [110, 82] on span "[STREET_ADDRESS]" at bounding box center [89, 83] width 41 height 7
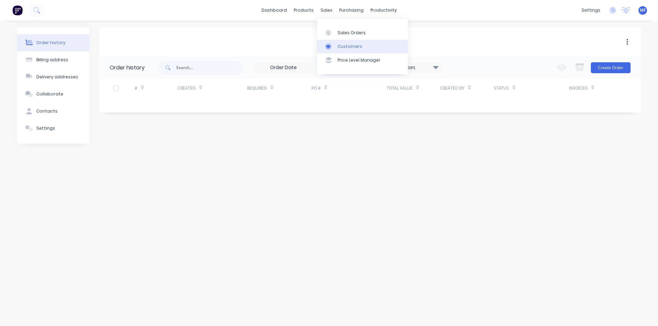
click at [342, 44] on div "Customers" at bounding box center [349, 47] width 25 height 6
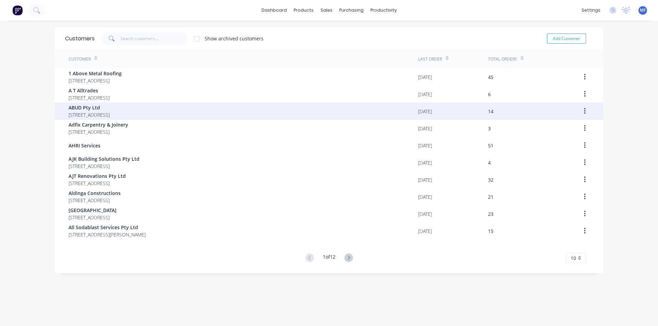
click at [93, 107] on span "ABUD Pty Ltd" at bounding box center [89, 107] width 41 height 7
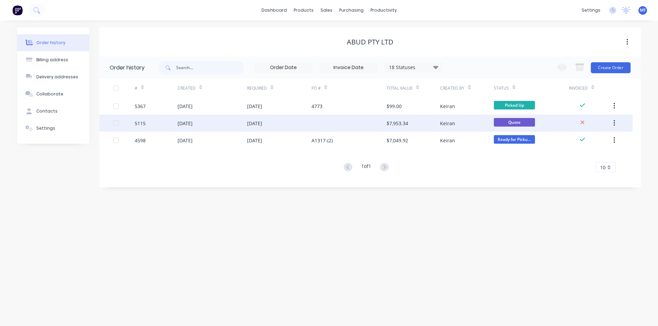
click at [614, 120] on icon "button" at bounding box center [614, 124] width 2 height 8
click at [595, 138] on div "Archive" at bounding box center [589, 141] width 53 height 10
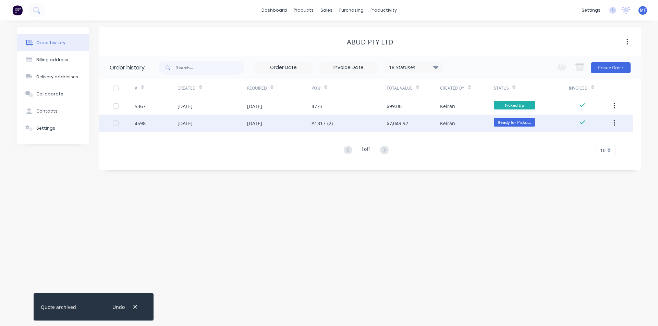
click at [405, 123] on div "$7,049.92" at bounding box center [397, 123] width 22 height 7
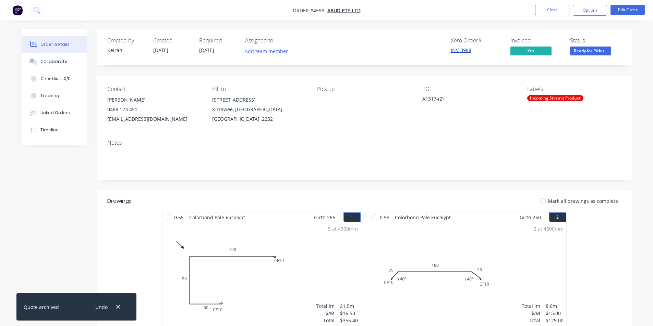
click at [459, 51] on link "INV-3988" at bounding box center [460, 50] width 21 height 7
click at [556, 9] on button "Close" at bounding box center [552, 10] width 34 height 10
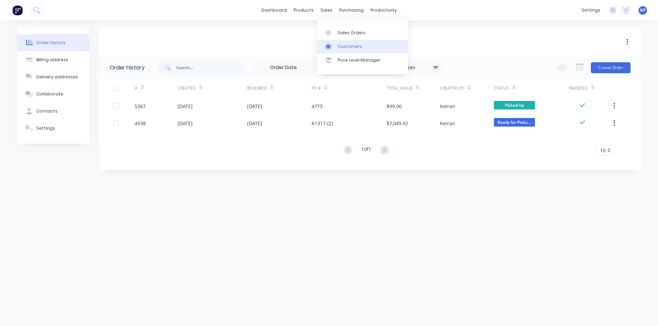
click at [339, 48] on div "Customers" at bounding box center [349, 47] width 25 height 6
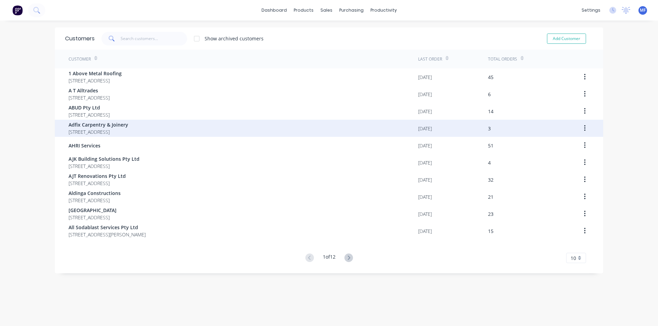
click at [118, 129] on span "[STREET_ADDRESS]" at bounding box center [99, 131] width 60 height 7
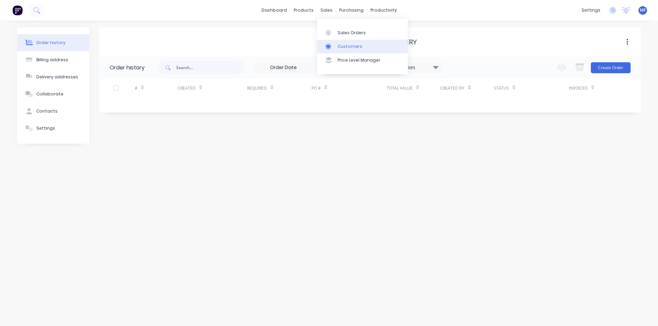
click at [337, 46] on div "Customers" at bounding box center [349, 47] width 25 height 6
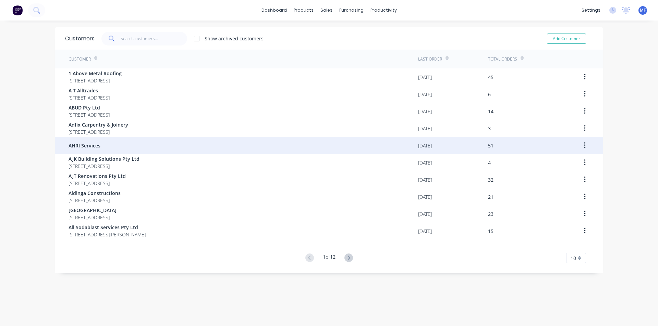
click at [84, 147] on span "AHRI Services" at bounding box center [85, 145] width 32 height 7
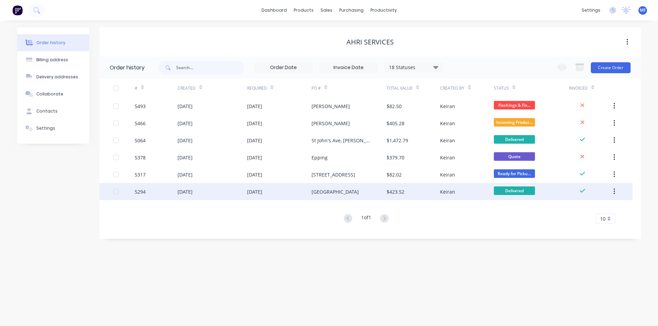
click at [321, 191] on div "[GEOGRAPHIC_DATA]" at bounding box center [334, 191] width 47 height 7
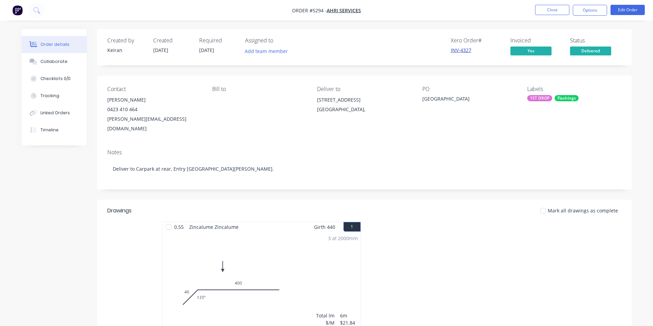
click at [462, 50] on link "INV-4327" at bounding box center [460, 50] width 21 height 7
click at [553, 9] on button "Close" at bounding box center [552, 10] width 34 height 10
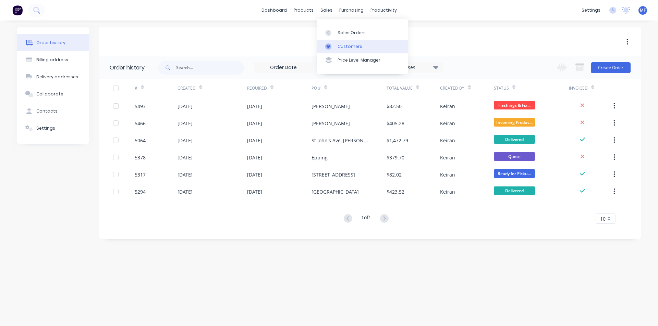
click at [339, 45] on div "Customers" at bounding box center [349, 47] width 25 height 6
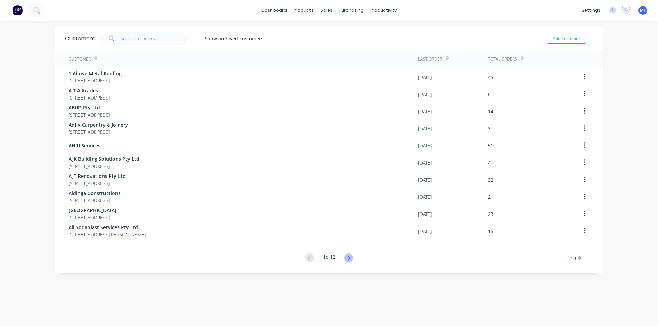
click at [348, 257] on icon at bounding box center [348, 258] width 9 height 9
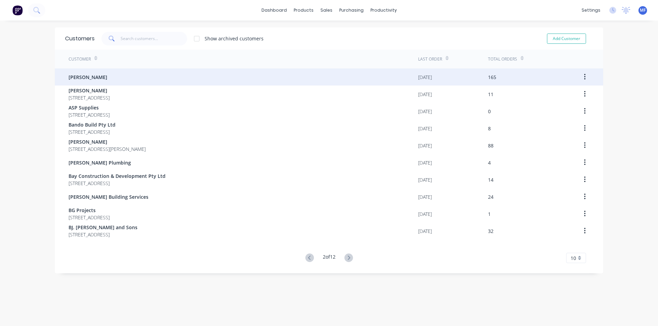
click at [78, 75] on span "[PERSON_NAME]" at bounding box center [88, 77] width 39 height 7
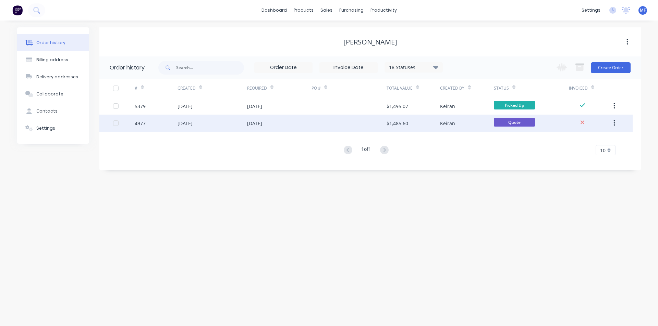
click at [615, 121] on button "button" at bounding box center [614, 123] width 16 height 12
click at [589, 143] on div "Archive" at bounding box center [589, 141] width 53 height 10
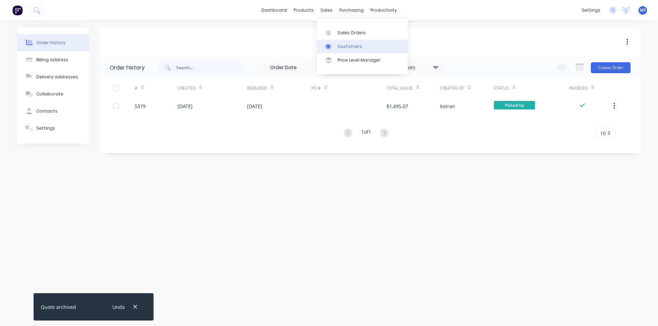
click at [344, 43] on link "Customers" at bounding box center [362, 47] width 91 height 14
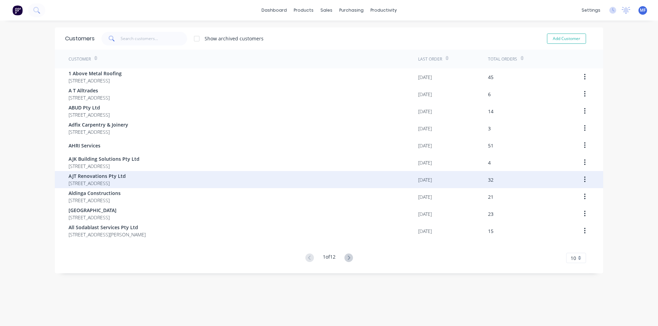
click at [91, 177] on span "AJT Renovations Pty Ltd" at bounding box center [97, 176] width 57 height 7
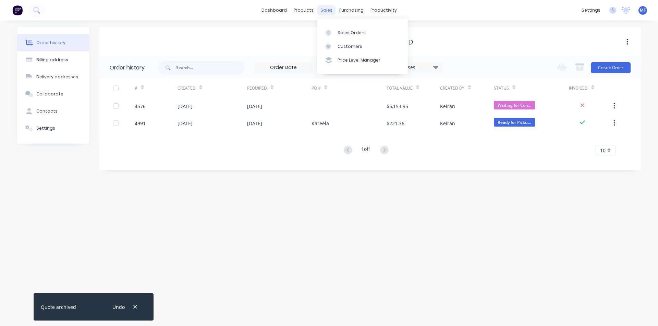
click at [330, 9] on div "sales" at bounding box center [326, 10] width 19 height 10
click at [342, 31] on div "Sales Orders" at bounding box center [351, 33] width 28 height 6
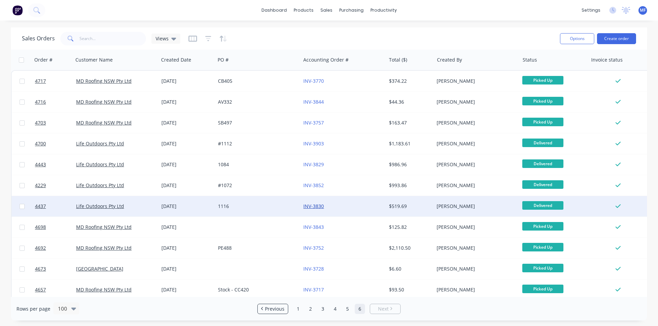
click at [314, 206] on link "INV-3830" at bounding box center [313, 206] width 21 height 7
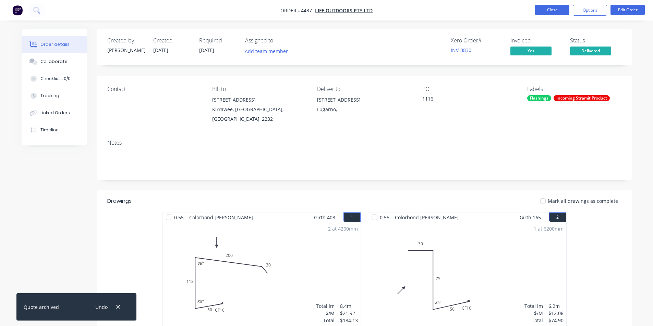
click at [556, 8] on button "Close" at bounding box center [552, 10] width 34 height 10
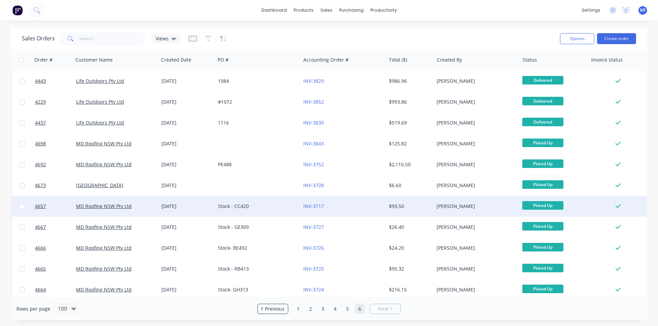
scroll to position [206, 0]
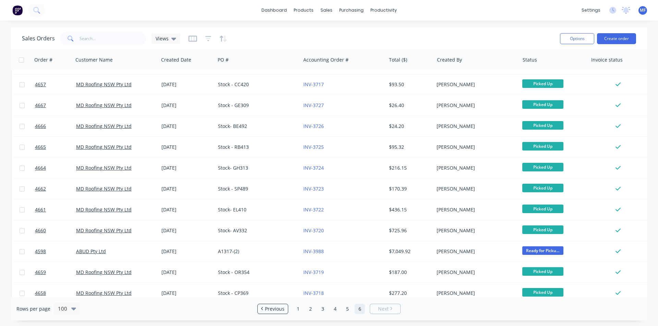
click at [358, 309] on link "6" at bounding box center [360, 309] width 10 height 10
click at [361, 309] on link "6" at bounding box center [360, 309] width 10 height 10
click at [348, 311] on link "5" at bounding box center [347, 309] width 10 height 10
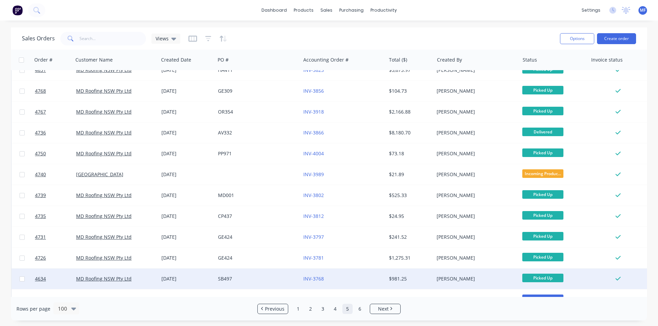
scroll to position [1866, 0]
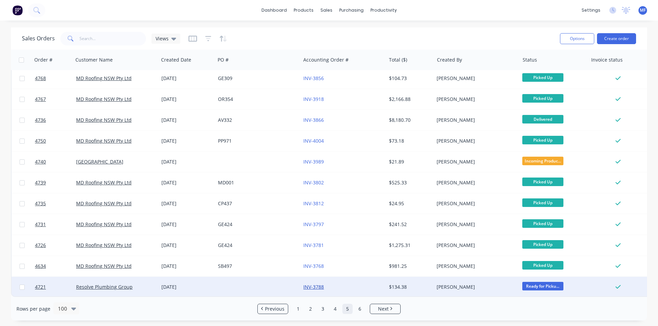
click at [307, 284] on link "INV-3788" at bounding box center [313, 287] width 21 height 7
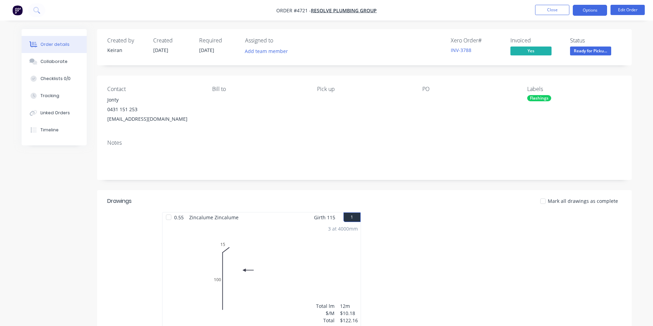
click at [593, 11] on button "Options" at bounding box center [589, 10] width 34 height 11
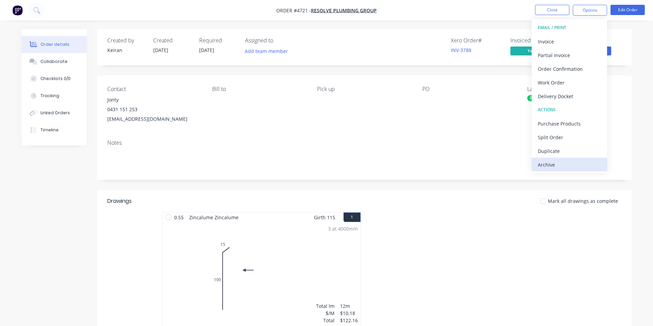
click at [547, 166] on div "Archive" at bounding box center [568, 165] width 63 height 10
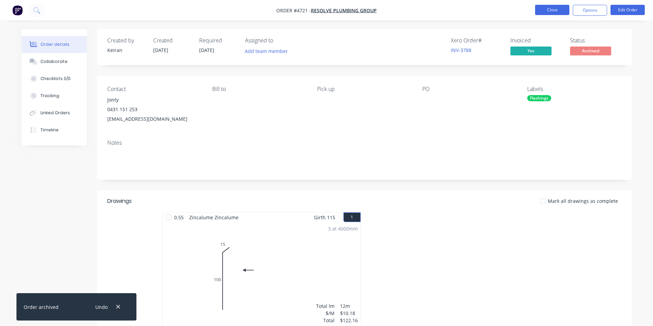
click at [560, 11] on button "Close" at bounding box center [552, 10] width 34 height 10
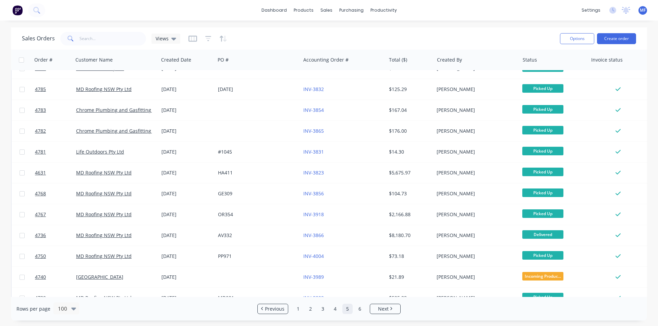
scroll to position [1866, 0]
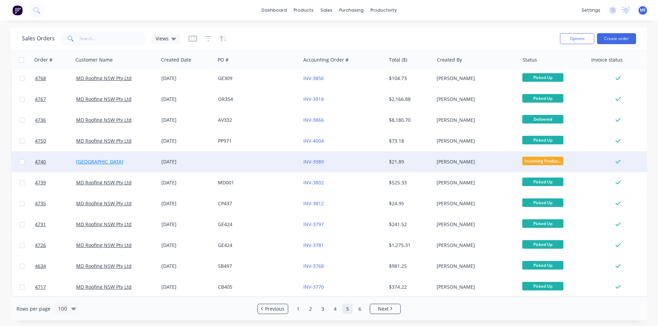
click at [98, 159] on link "[GEOGRAPHIC_DATA]" at bounding box center [99, 162] width 47 height 7
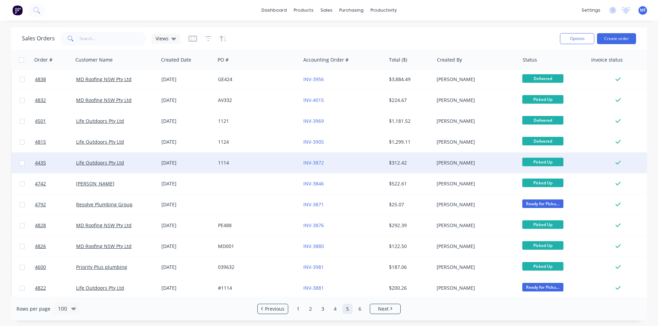
scroll to position [1267, 0]
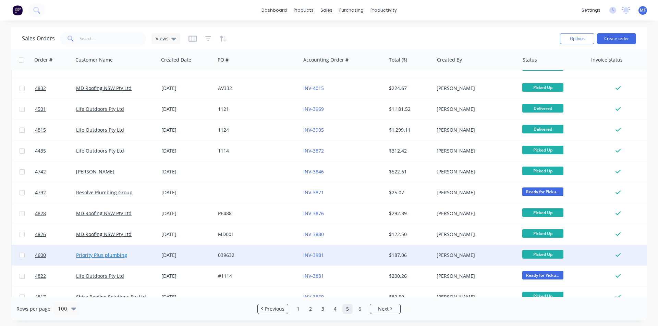
click at [115, 253] on link "Priority Plus plumbing" at bounding box center [101, 255] width 51 height 7
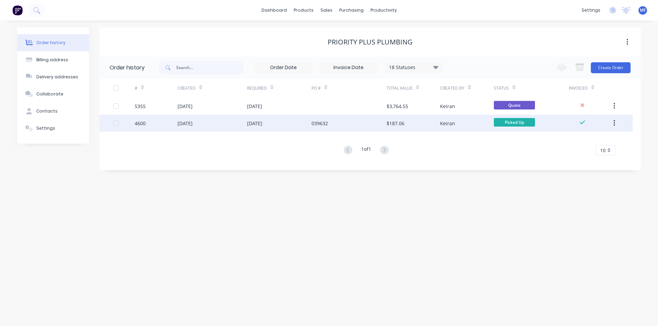
click at [256, 120] on div "[DATE]" at bounding box center [254, 123] width 15 height 7
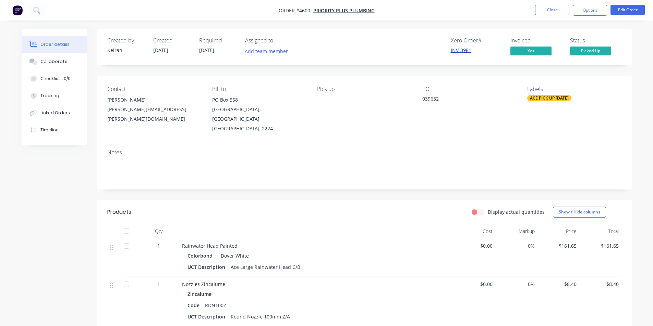
click at [459, 50] on link "INV-3981" at bounding box center [460, 50] width 21 height 7
click at [591, 12] on button "Options" at bounding box center [589, 10] width 34 height 11
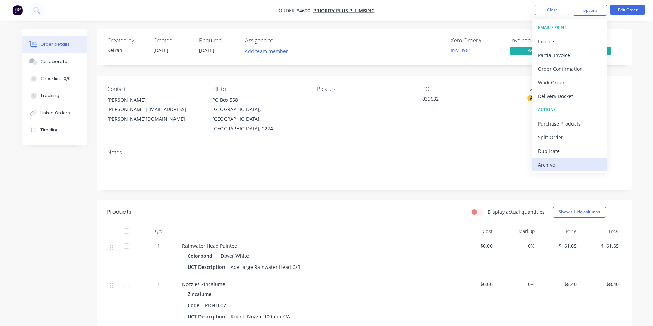
click at [556, 164] on div "Archive" at bounding box center [568, 165] width 63 height 10
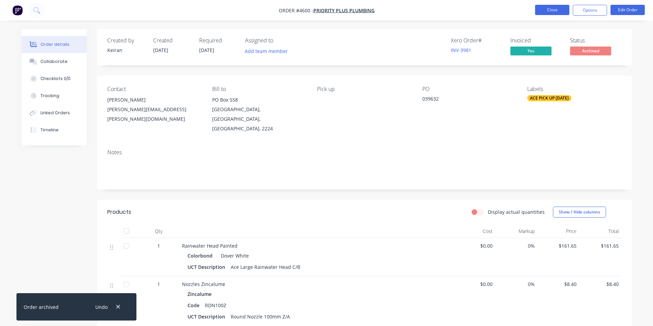
click at [552, 9] on button "Close" at bounding box center [552, 10] width 34 height 10
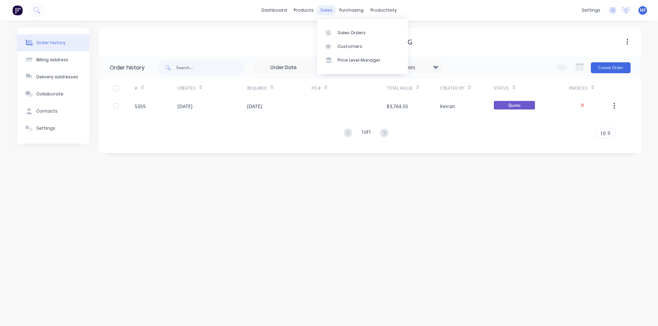
click at [328, 6] on div "sales" at bounding box center [326, 10] width 19 height 10
click at [342, 32] on div "Sales Orders" at bounding box center [351, 33] width 28 height 6
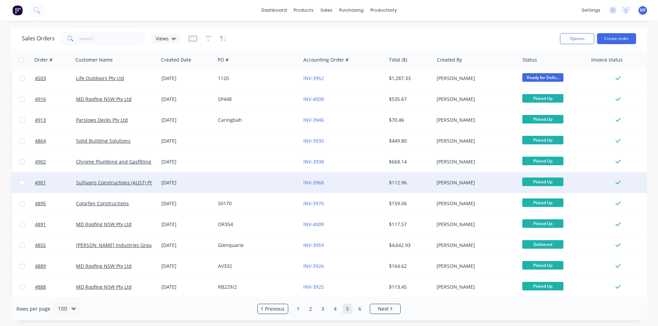
scroll to position [514, 0]
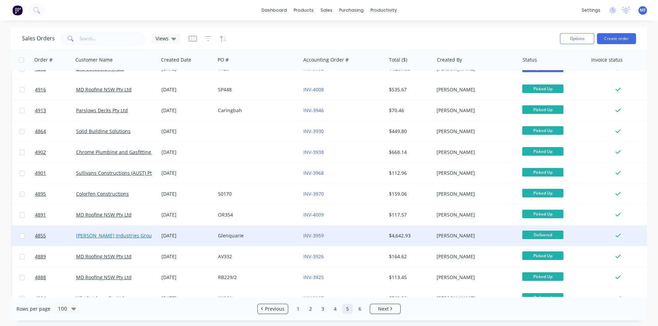
click at [116, 233] on link "[PERSON_NAME] Industries Group Pty Ltd" at bounding box center [124, 236] width 96 height 7
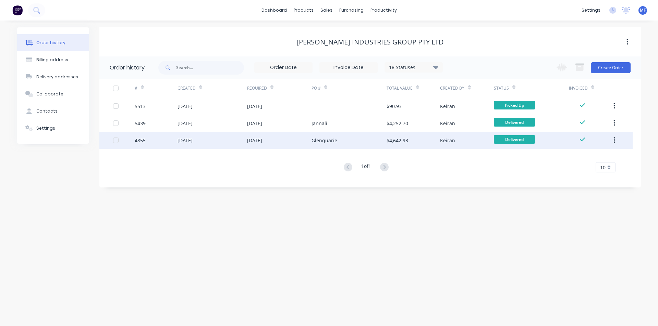
click at [446, 139] on div "Keiran" at bounding box center [447, 140] width 15 height 7
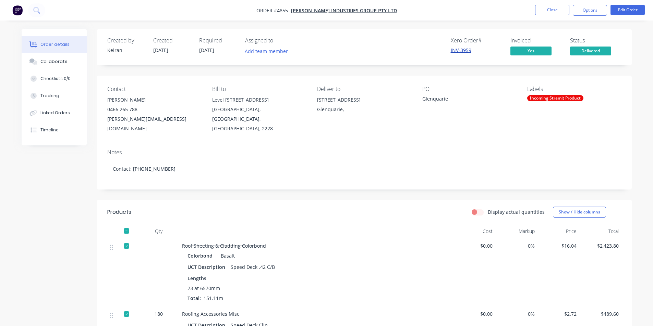
click at [456, 50] on link "INV-3959" at bounding box center [460, 50] width 21 height 7
click at [553, 8] on button "Close" at bounding box center [552, 10] width 34 height 10
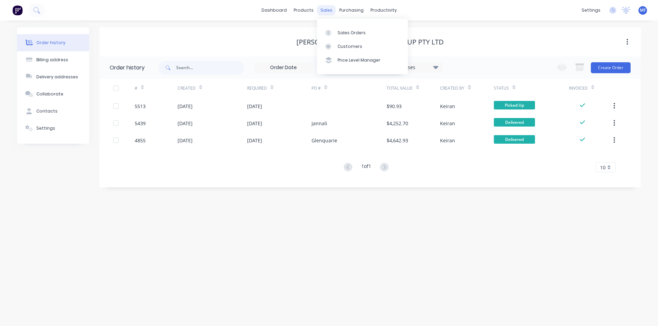
click at [327, 10] on div "sales" at bounding box center [326, 10] width 19 height 10
click at [348, 46] on div "Customers" at bounding box center [349, 47] width 25 height 6
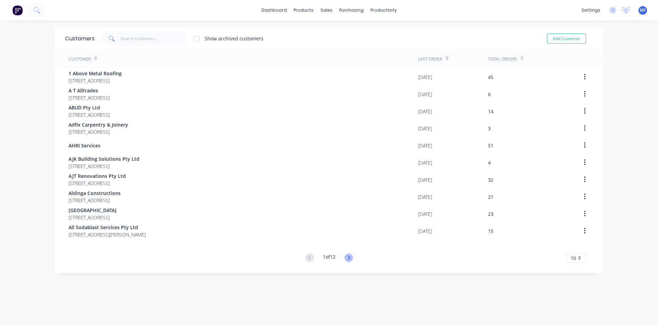
click at [349, 258] on icon at bounding box center [348, 258] width 9 height 9
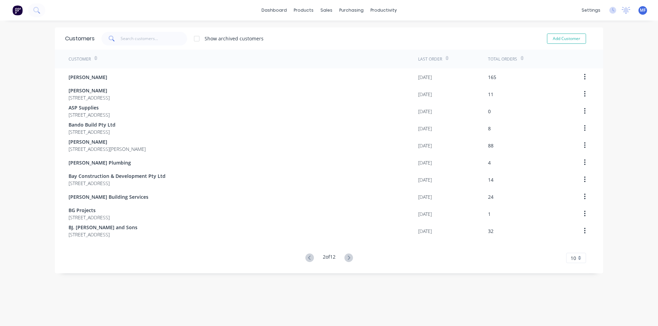
click at [347, 259] on icon at bounding box center [348, 258] width 2 height 4
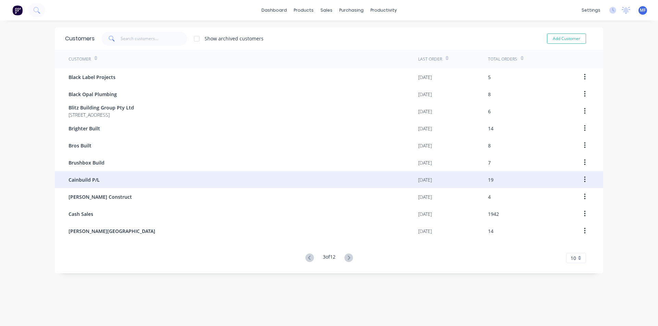
click at [80, 178] on span "Cainbuild P/L" at bounding box center [84, 179] width 31 height 7
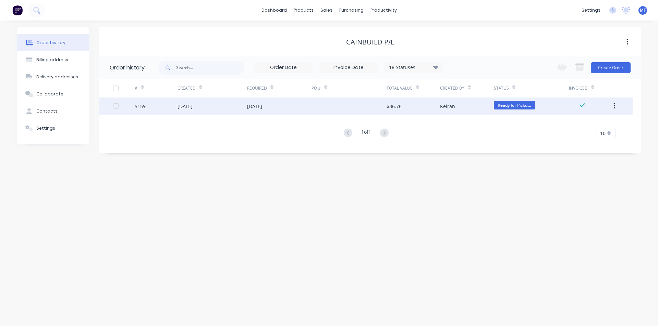
click at [398, 106] on div "$36.76" at bounding box center [393, 106] width 15 height 7
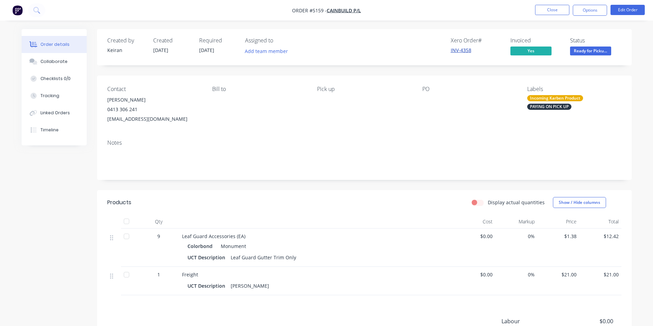
click at [459, 49] on link "INV-4358" at bounding box center [460, 50] width 21 height 7
click at [556, 10] on button "Close" at bounding box center [552, 10] width 34 height 10
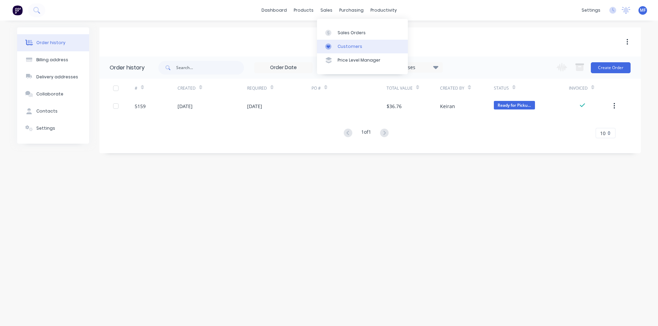
click at [349, 42] on link "Customers" at bounding box center [362, 47] width 91 height 14
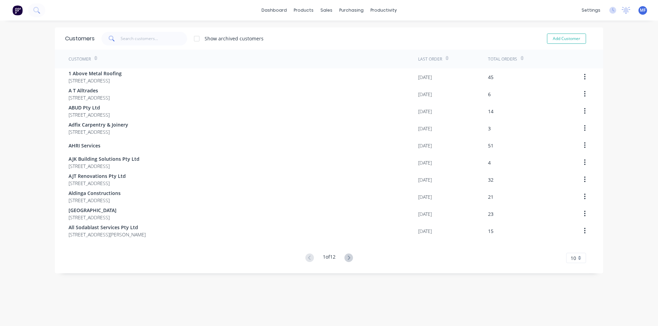
click at [351, 255] on button at bounding box center [348, 258] width 13 height 10
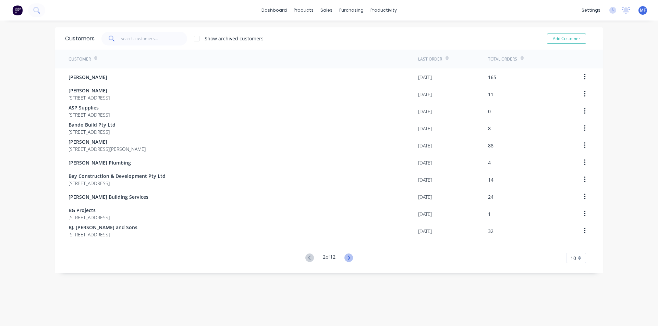
click at [345, 259] on icon at bounding box center [348, 258] width 9 height 9
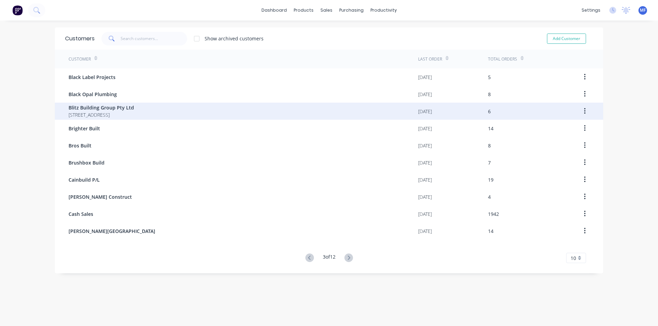
click at [98, 111] on span "Blitz Building Group Pty Ltd" at bounding box center [101, 107] width 65 height 7
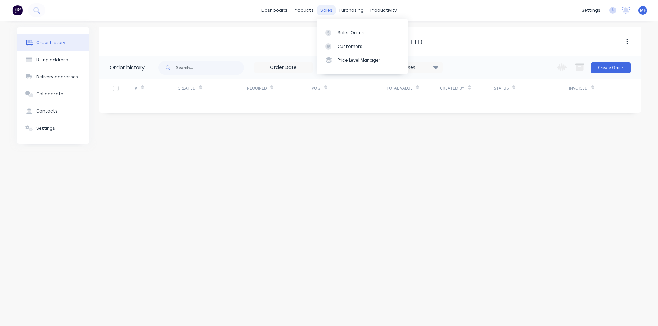
click at [326, 12] on div "sales" at bounding box center [326, 10] width 19 height 10
click at [343, 47] on div "Customers" at bounding box center [349, 47] width 25 height 6
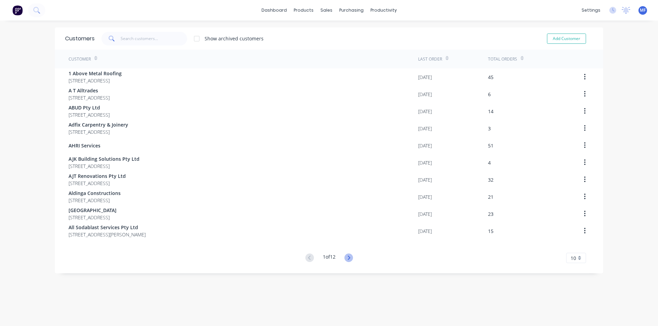
click at [350, 258] on icon at bounding box center [348, 258] width 9 height 9
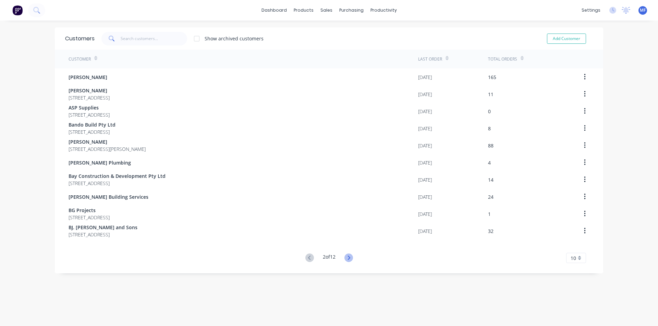
click at [347, 259] on icon at bounding box center [348, 258] width 2 height 4
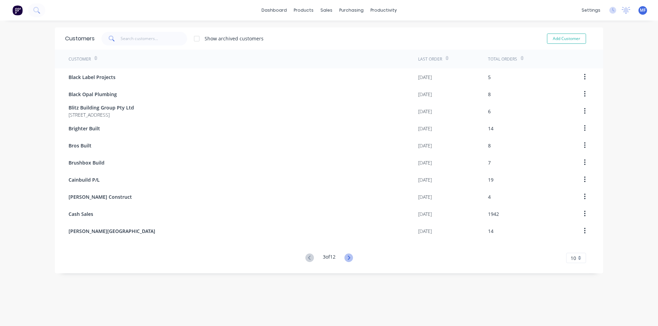
click at [349, 260] on icon at bounding box center [348, 258] width 9 height 9
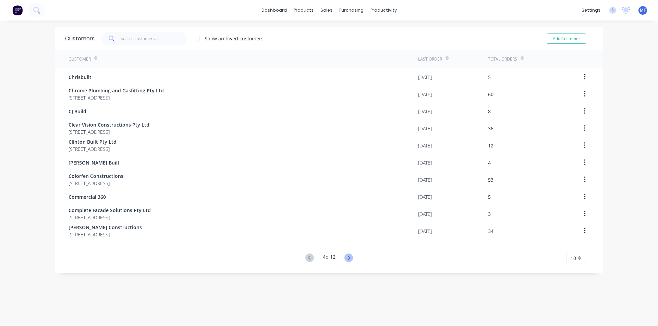
click at [350, 256] on icon at bounding box center [348, 258] width 9 height 9
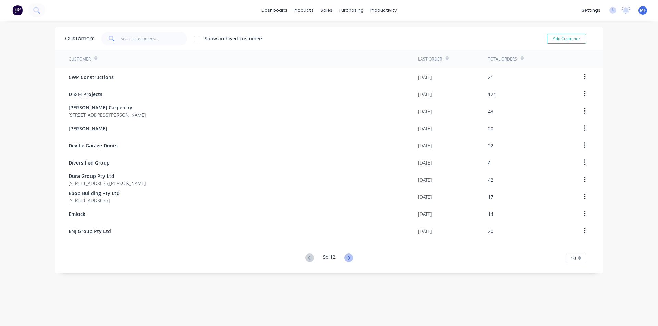
click at [347, 257] on icon at bounding box center [348, 258] width 9 height 9
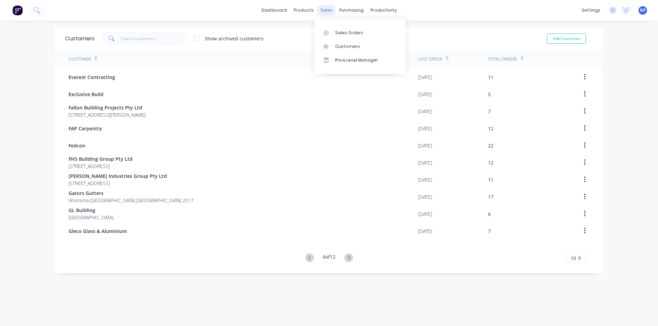
click at [325, 9] on div "sales" at bounding box center [326, 10] width 19 height 10
click at [353, 33] on div "Sales Orders" at bounding box center [349, 33] width 28 height 6
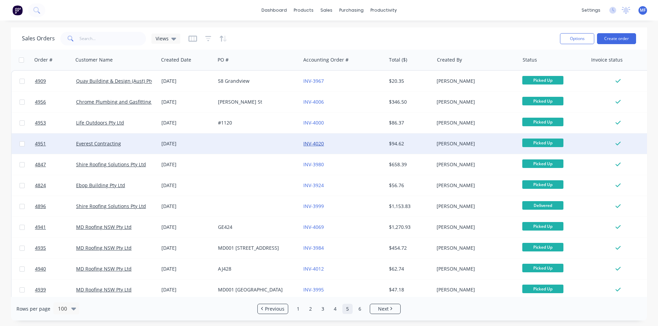
click at [311, 142] on link "INV-4020" at bounding box center [313, 143] width 21 height 7
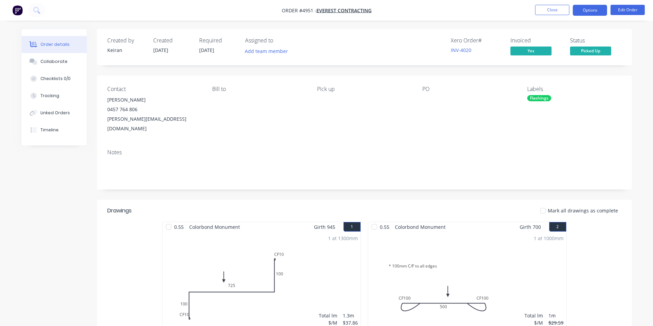
click at [594, 11] on button "Options" at bounding box center [589, 10] width 34 height 11
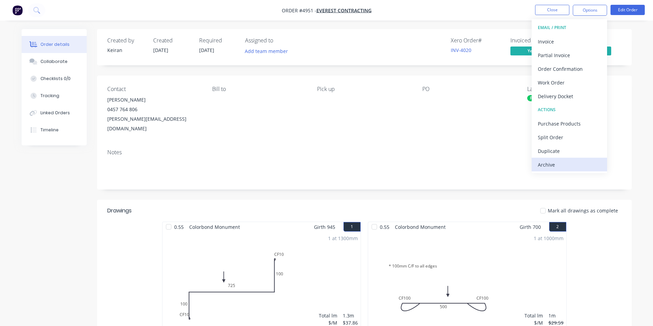
click at [555, 166] on div "Archive" at bounding box center [568, 165] width 63 height 10
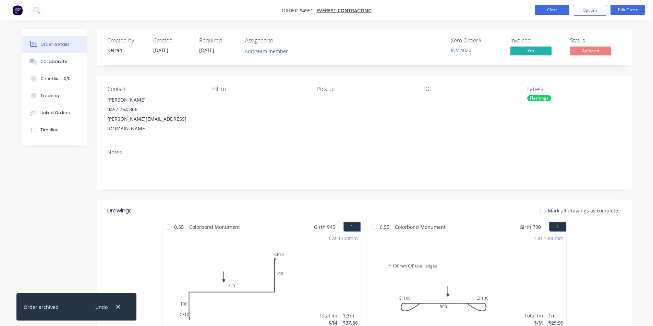
click at [555, 11] on button "Close" at bounding box center [552, 10] width 34 height 10
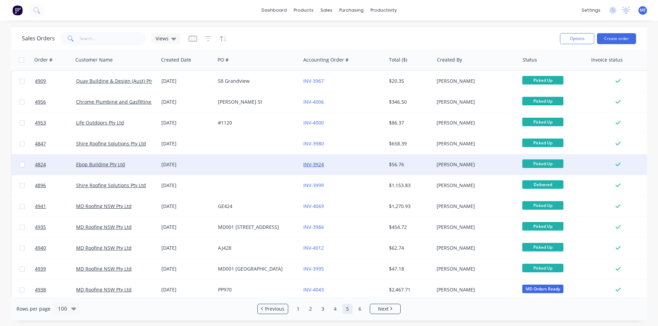
click at [317, 165] on link "INV-3924" at bounding box center [313, 164] width 21 height 7
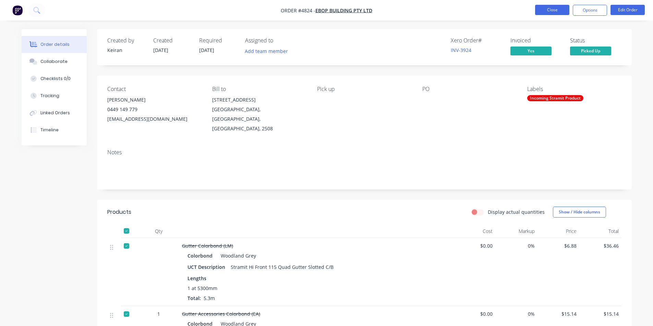
click at [551, 10] on button "Close" at bounding box center [552, 10] width 34 height 10
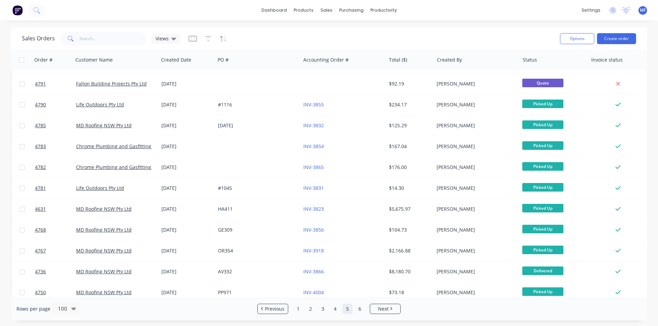
scroll to position [1713, 0]
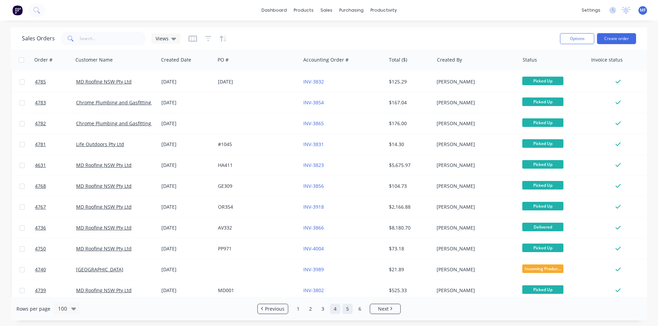
click at [336, 310] on link "4" at bounding box center [335, 309] width 10 height 10
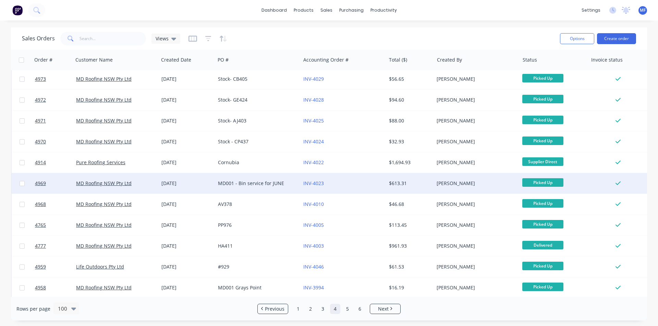
scroll to position [1866, 0]
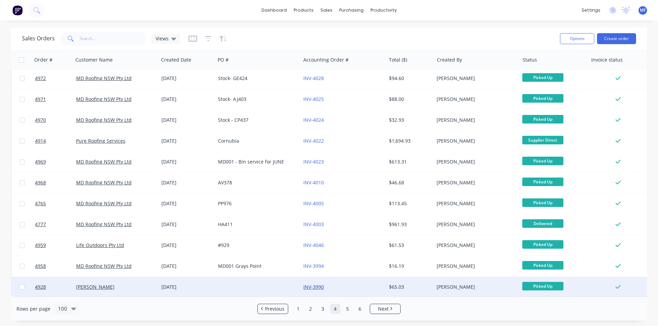
click at [313, 284] on link "INV-3990" at bounding box center [313, 287] width 21 height 7
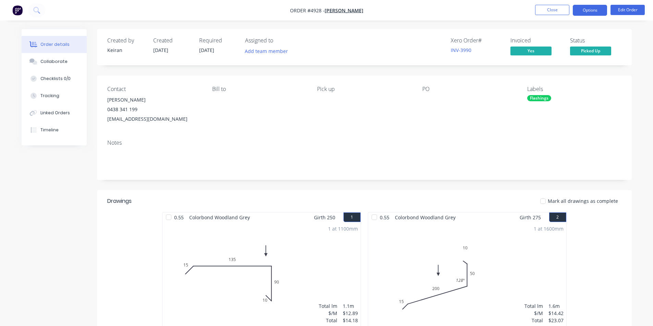
click at [598, 10] on button "Options" at bounding box center [589, 10] width 34 height 11
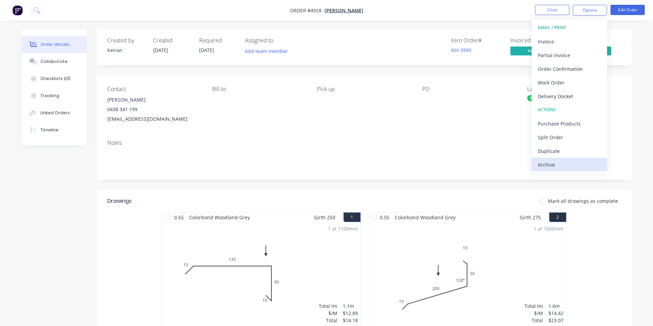
click at [565, 165] on div "Archive" at bounding box center [568, 165] width 63 height 10
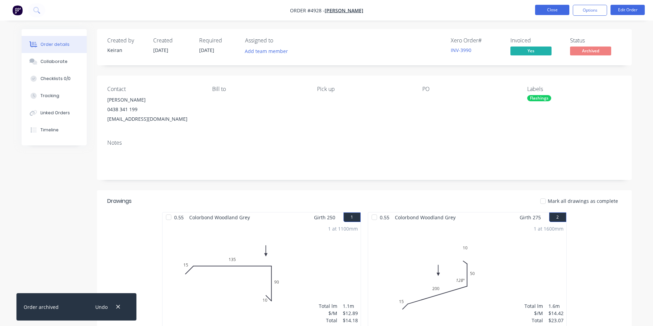
click at [549, 5] on button "Close" at bounding box center [552, 10] width 34 height 10
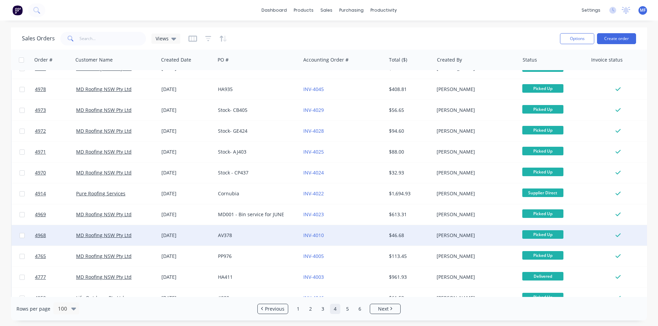
scroll to position [1866, 0]
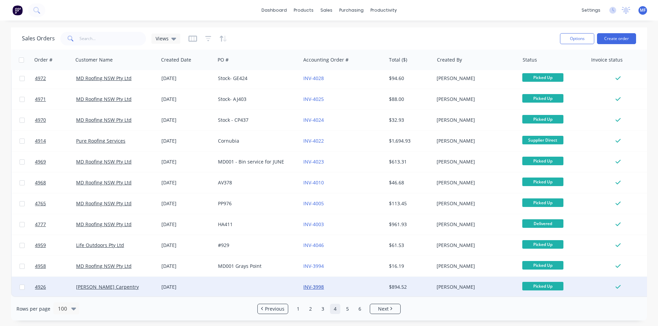
click at [320, 284] on link "INV-3998" at bounding box center [313, 287] width 21 height 7
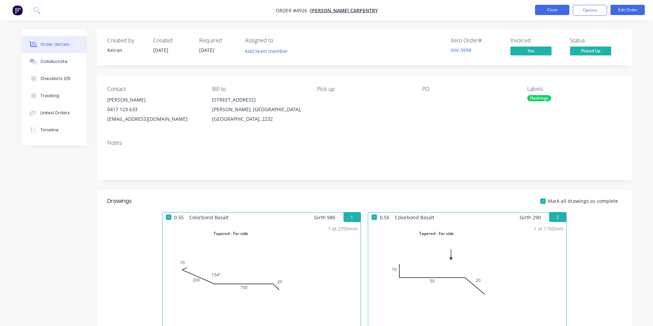
click at [547, 5] on button "Close" at bounding box center [552, 10] width 34 height 10
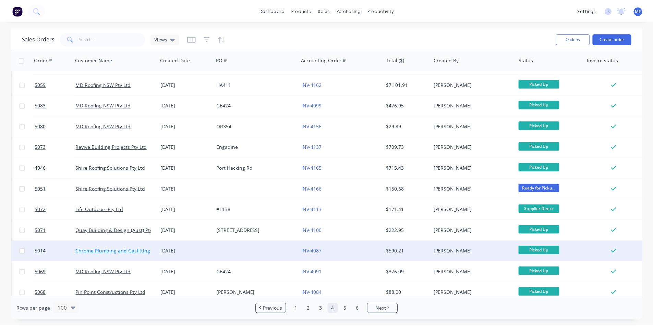
scroll to position [582, 0]
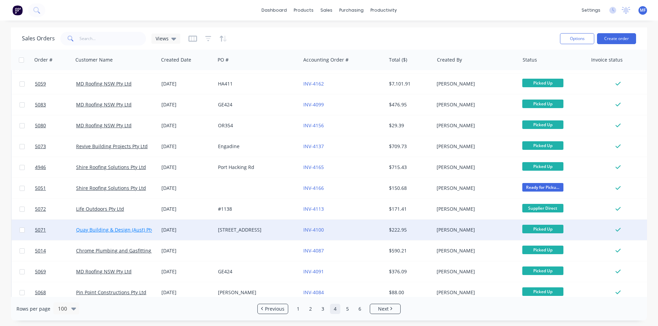
click at [110, 232] on link "Quay Building & Design (Aust) Pty Ltd" at bounding box center [119, 230] width 86 height 7
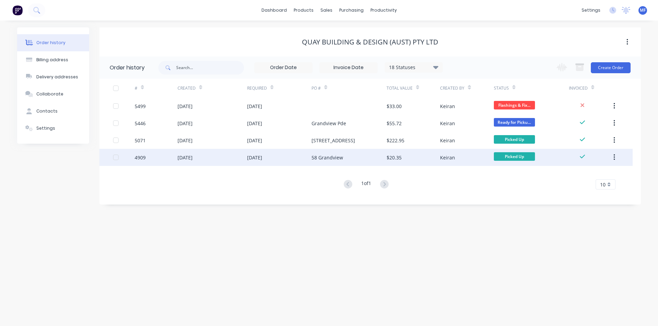
click at [396, 158] on div "$20.35" at bounding box center [393, 157] width 15 height 7
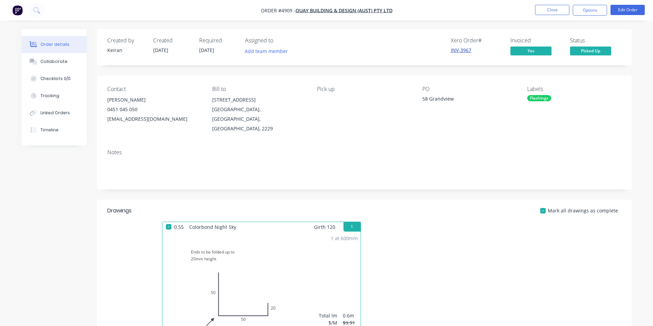
click at [459, 49] on link "INV-3967" at bounding box center [460, 50] width 21 height 7
click at [580, 9] on button "Options" at bounding box center [589, 10] width 34 height 11
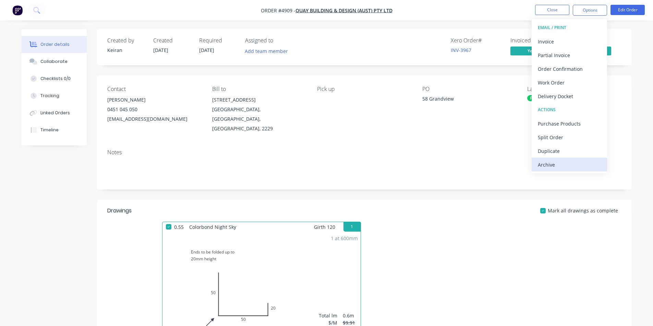
click at [543, 163] on div "Archive" at bounding box center [568, 165] width 63 height 10
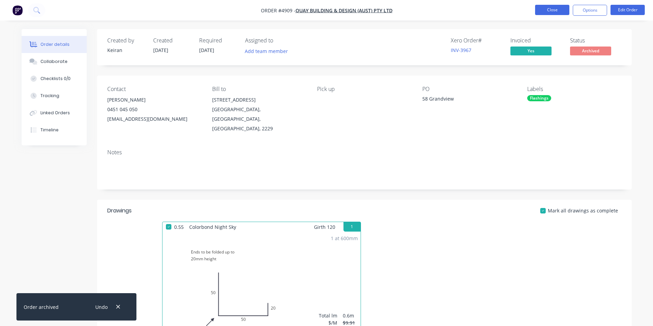
click at [554, 11] on button "Close" at bounding box center [552, 10] width 34 height 10
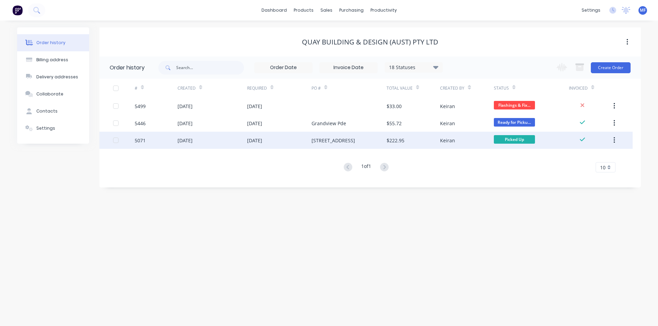
click at [355, 140] on div "[STREET_ADDRESS]" at bounding box center [333, 140] width 44 height 7
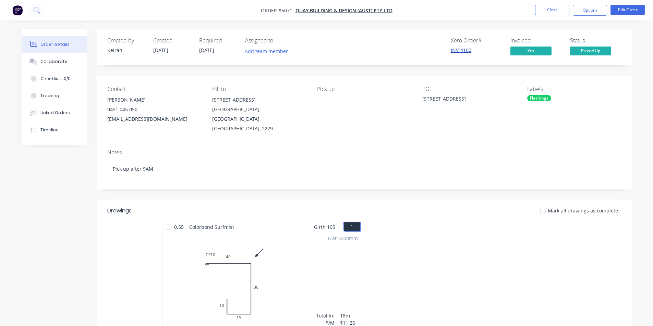
click at [463, 49] on link "INV-4100" at bounding box center [460, 50] width 21 height 7
click at [595, 11] on button "Options" at bounding box center [589, 10] width 34 height 11
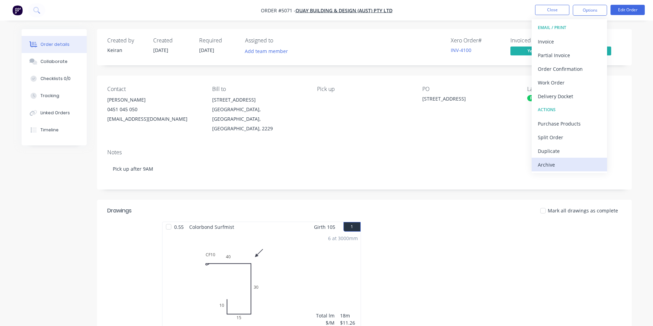
click at [551, 164] on div "Archive" at bounding box center [568, 165] width 63 height 10
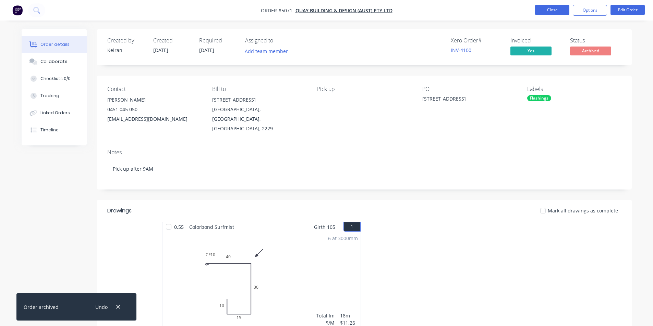
click at [557, 10] on button "Close" at bounding box center [552, 10] width 34 height 10
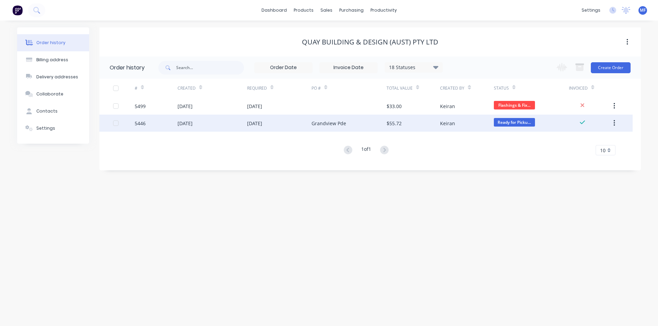
click at [332, 123] on div "Grandview Pde" at bounding box center [328, 123] width 35 height 7
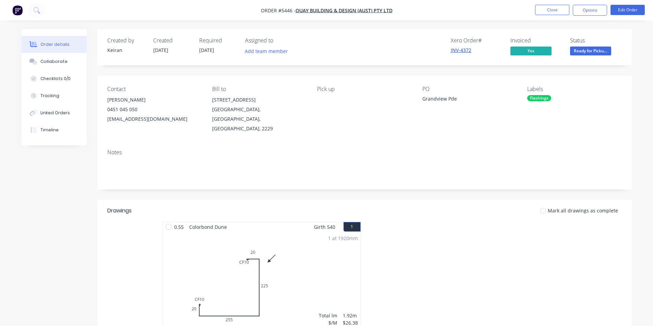
click at [466, 48] on link "INV-4372" at bounding box center [460, 50] width 21 height 7
click at [557, 8] on button "Close" at bounding box center [552, 10] width 34 height 10
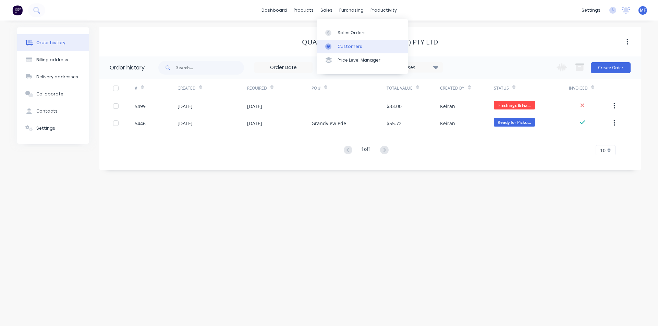
click at [349, 44] on div "Customers" at bounding box center [349, 47] width 25 height 6
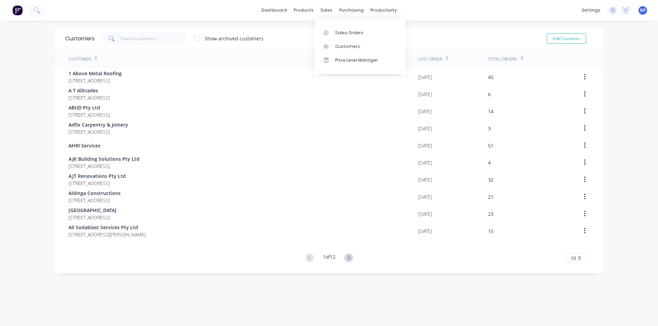
drag, startPoint x: 324, startPoint y: 9, endPoint x: 325, endPoint y: 20, distance: 10.7
click at [324, 9] on div "sales" at bounding box center [326, 10] width 19 height 10
click at [345, 34] on div "Sales Orders" at bounding box center [349, 33] width 28 height 6
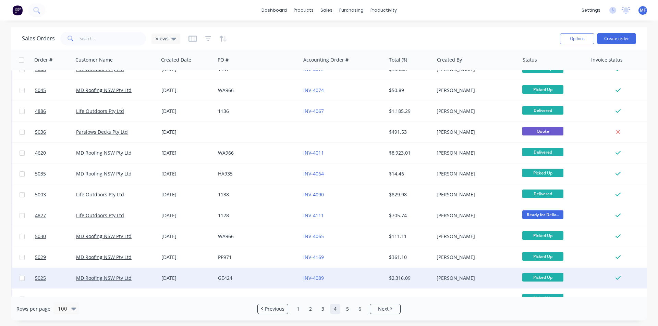
scroll to position [1062, 0]
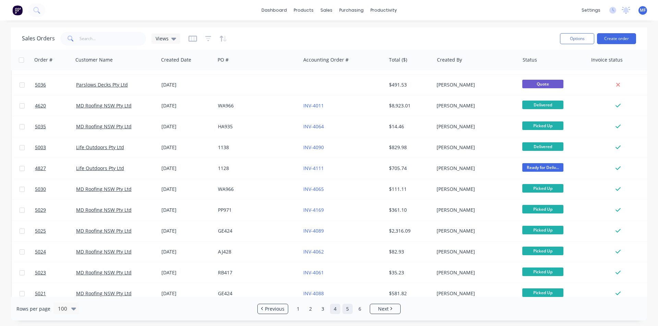
click at [348, 311] on link "5" at bounding box center [347, 309] width 10 height 10
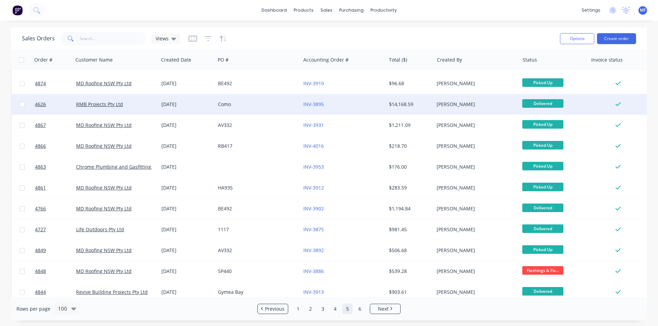
scroll to position [959, 0]
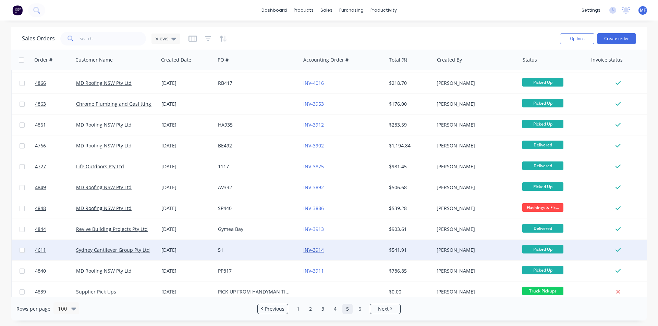
click at [314, 248] on link "INV-3914" at bounding box center [313, 250] width 21 height 7
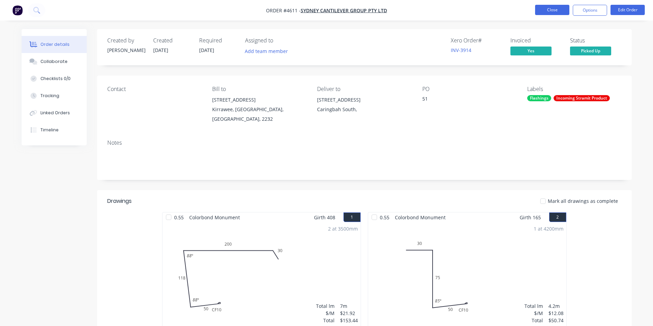
click at [553, 8] on button "Close" at bounding box center [552, 10] width 34 height 10
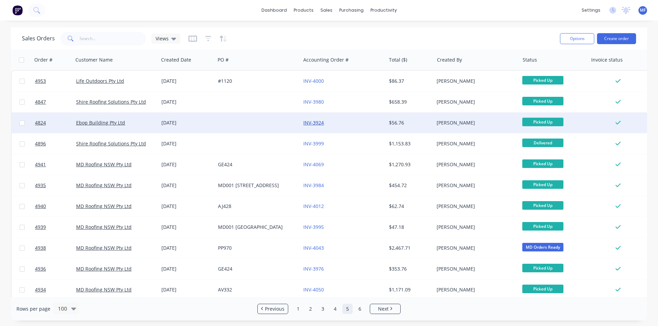
click at [310, 122] on link "INV-3924" at bounding box center [313, 123] width 21 height 7
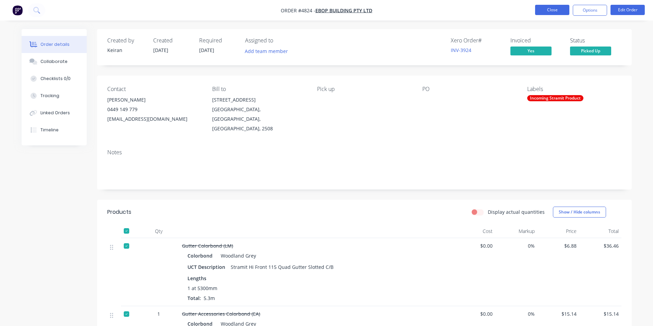
click at [549, 12] on button "Close" at bounding box center [552, 10] width 34 height 10
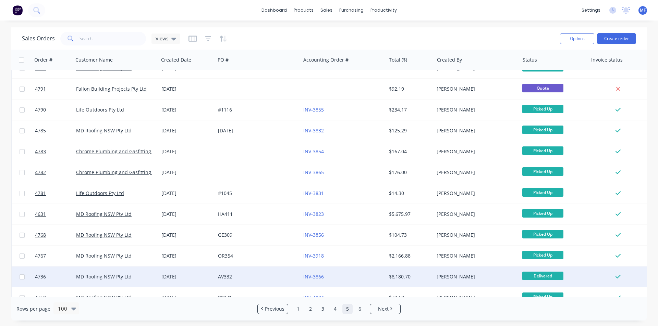
scroll to position [1507, 0]
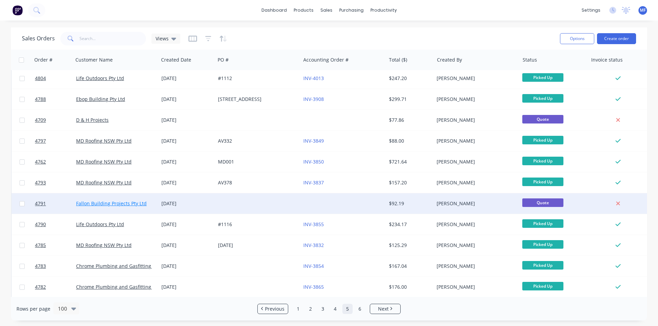
click at [112, 200] on link "Fallon Building Projects Pty Ltd" at bounding box center [111, 203] width 71 height 7
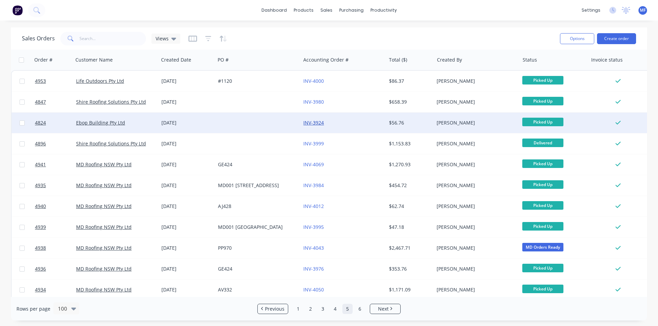
click at [321, 123] on link "INV-3924" at bounding box center [313, 123] width 21 height 7
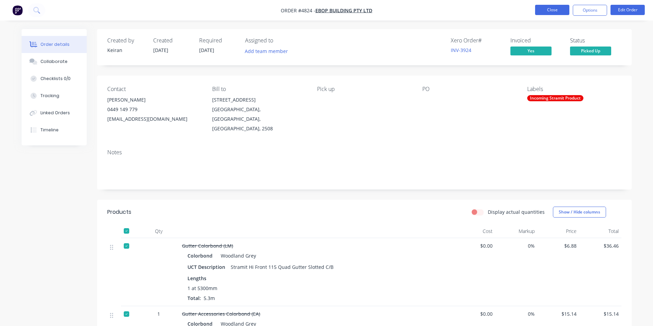
click at [547, 8] on button "Close" at bounding box center [552, 10] width 34 height 10
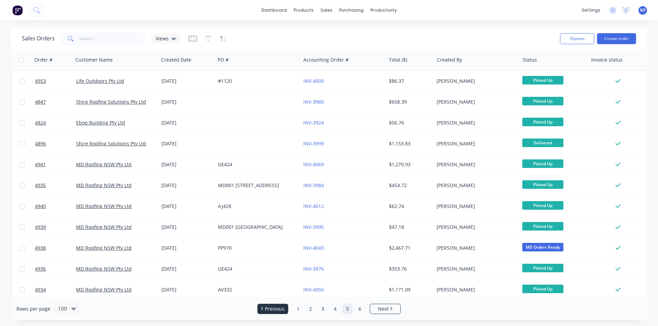
click at [277, 306] on span "Previous" at bounding box center [275, 309] width 20 height 7
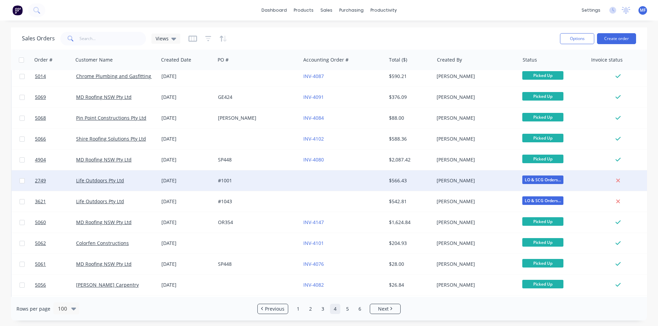
scroll to position [735, 0]
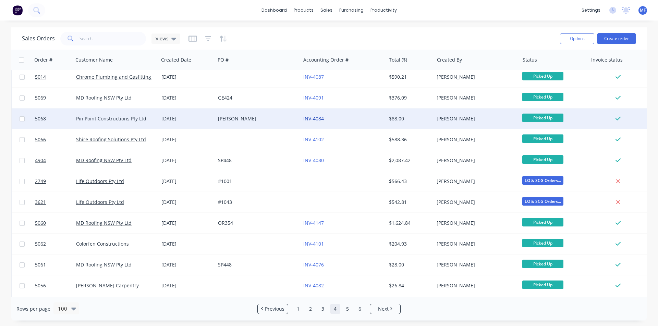
click at [314, 117] on link "INV-4084" at bounding box center [313, 118] width 21 height 7
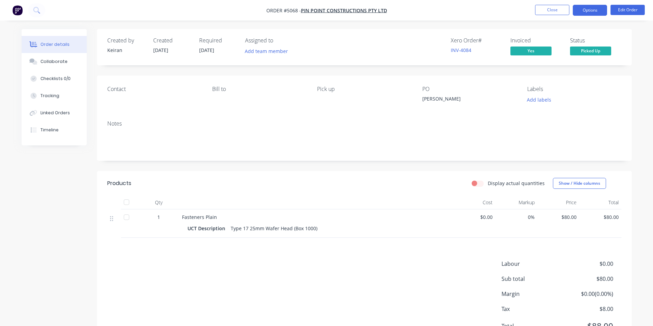
click at [585, 12] on button "Options" at bounding box center [589, 10] width 34 height 11
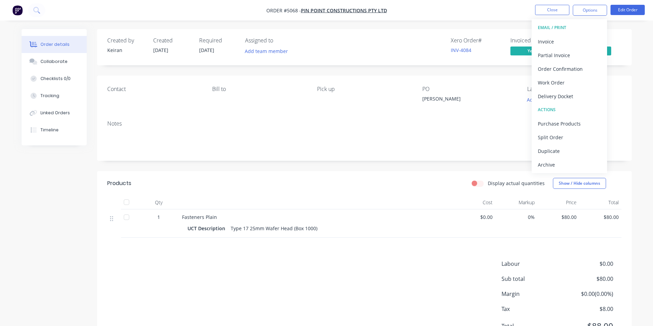
click at [556, 163] on div "Archive" at bounding box center [568, 165] width 63 height 10
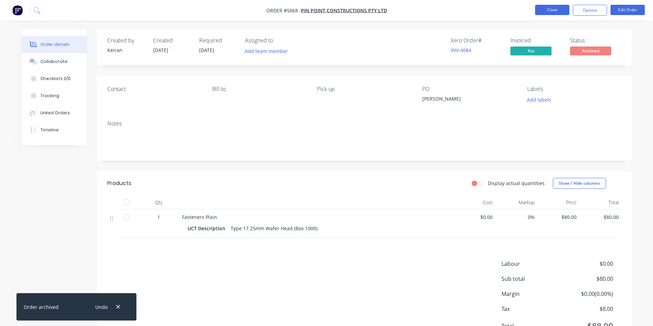
click at [551, 12] on button "Close" at bounding box center [552, 10] width 34 height 10
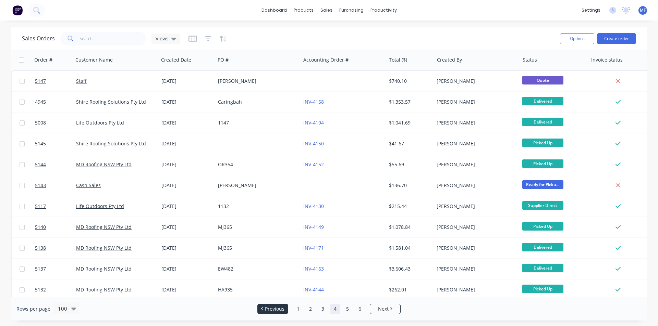
click at [276, 308] on span "Previous" at bounding box center [275, 309] width 20 height 7
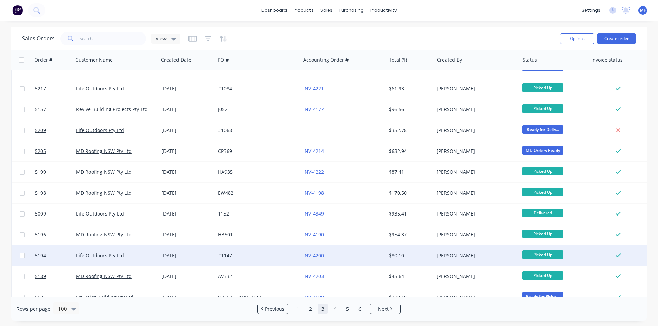
scroll to position [1318, 0]
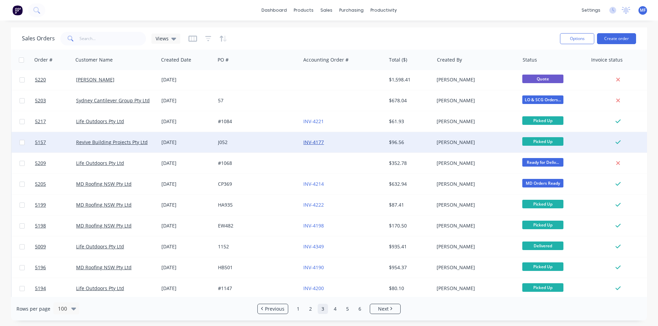
click at [316, 143] on link "INV-4177" at bounding box center [313, 142] width 21 height 7
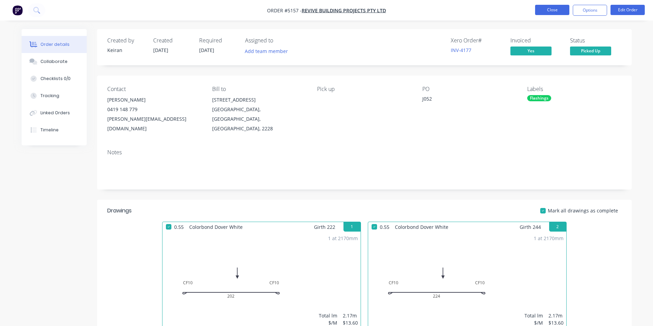
click at [553, 7] on button "Close" at bounding box center [552, 10] width 34 height 10
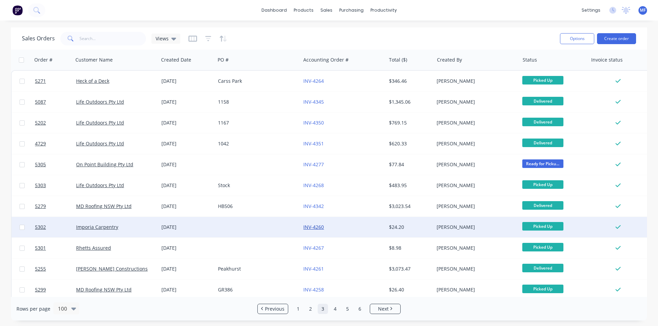
click at [318, 228] on link "INV-4260" at bounding box center [313, 227] width 21 height 7
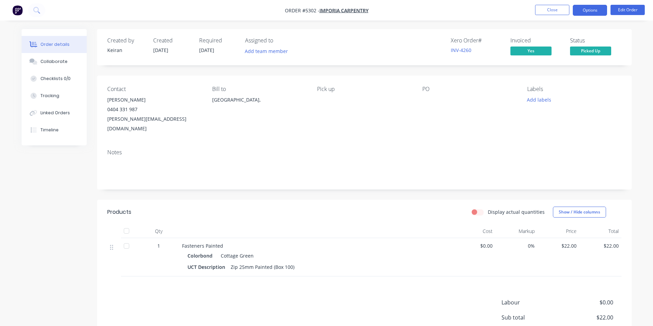
click at [596, 6] on button "Options" at bounding box center [589, 10] width 34 height 11
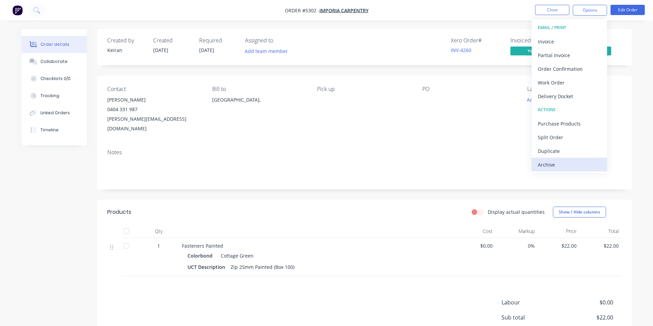
click at [556, 164] on div "Archive" at bounding box center [568, 165] width 63 height 10
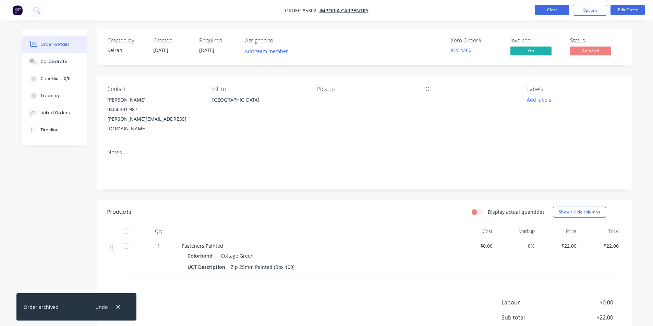
click at [552, 11] on button "Close" at bounding box center [552, 10] width 34 height 10
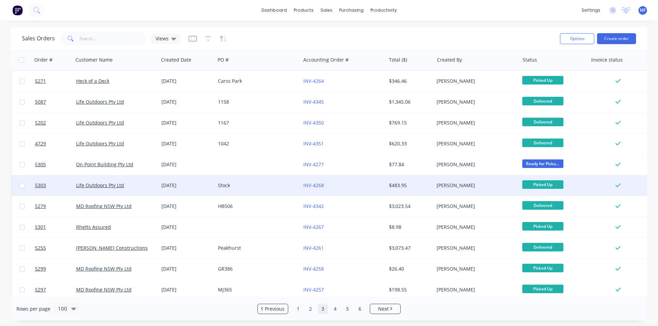
scroll to position [171, 0]
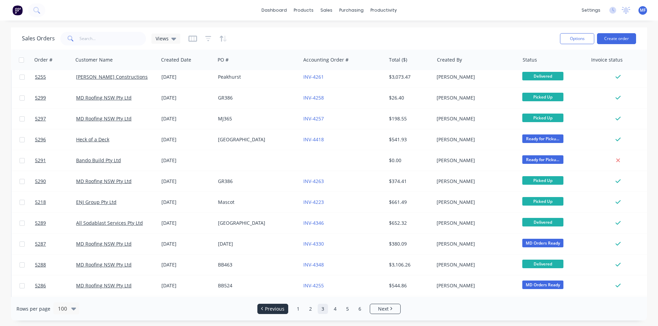
click at [275, 310] on span "Previous" at bounding box center [275, 309] width 20 height 7
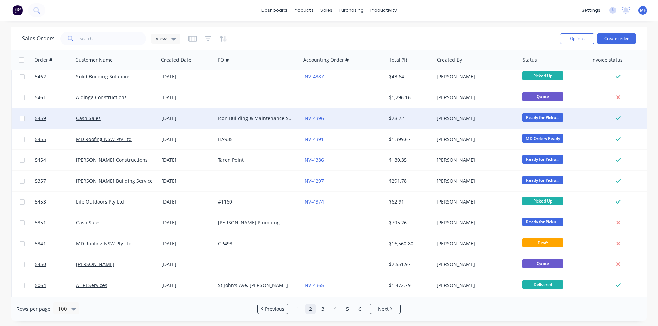
scroll to position [0, 0]
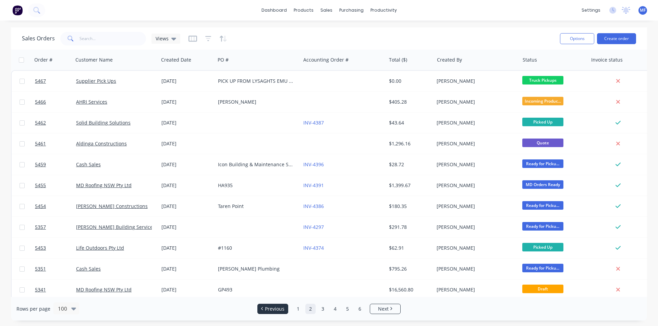
click at [280, 309] on span "Previous" at bounding box center [275, 309] width 20 height 7
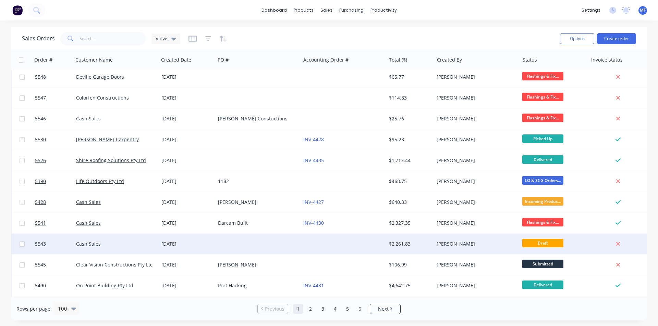
scroll to position [206, 0]
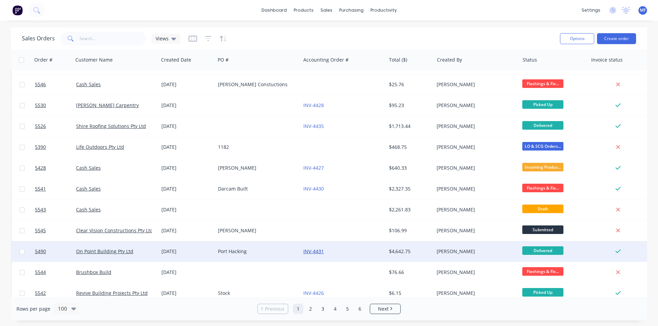
click at [318, 251] on link "INV-4431" at bounding box center [313, 251] width 21 height 7
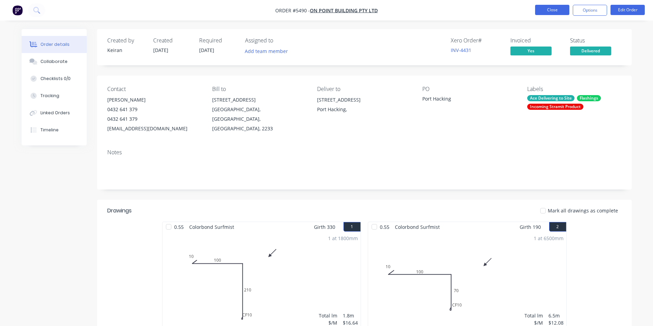
click at [553, 12] on button "Close" at bounding box center [552, 10] width 34 height 10
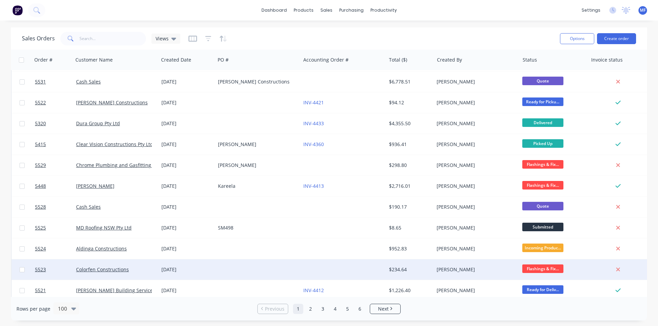
scroll to position [822, 0]
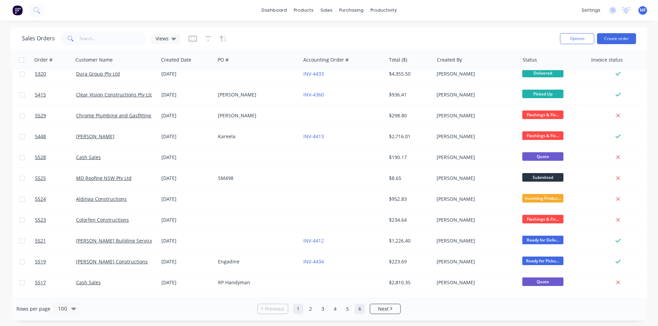
click at [358, 309] on link "6" at bounding box center [360, 309] width 10 height 10
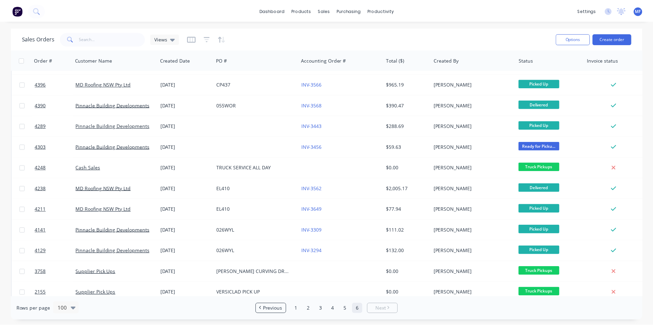
scroll to position [1218, 0]
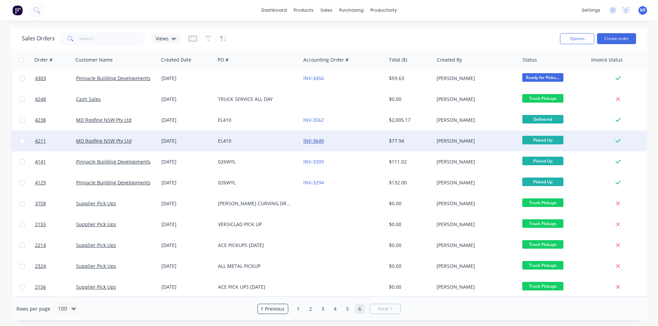
click at [315, 138] on link "INV-3649" at bounding box center [313, 141] width 21 height 7
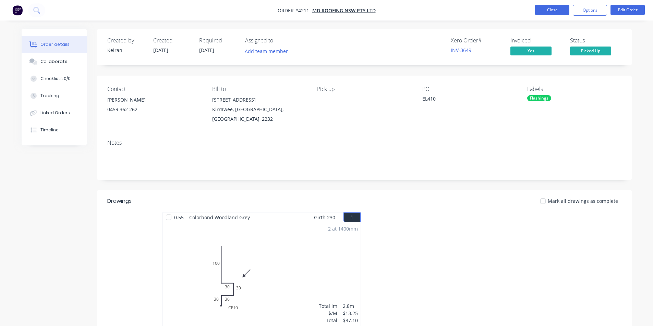
click at [547, 11] on button "Close" at bounding box center [552, 10] width 34 height 10
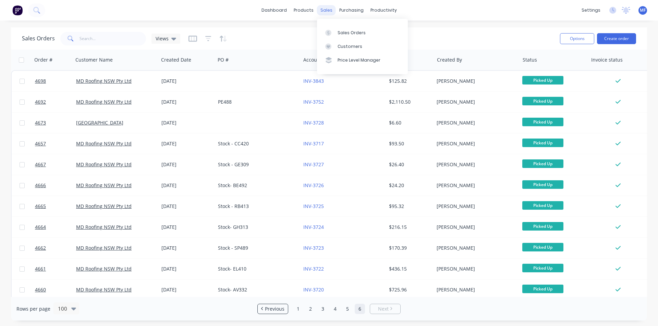
click at [323, 5] on div "sales" at bounding box center [326, 10] width 19 height 10
click at [350, 47] on div "Customers" at bounding box center [349, 47] width 25 height 6
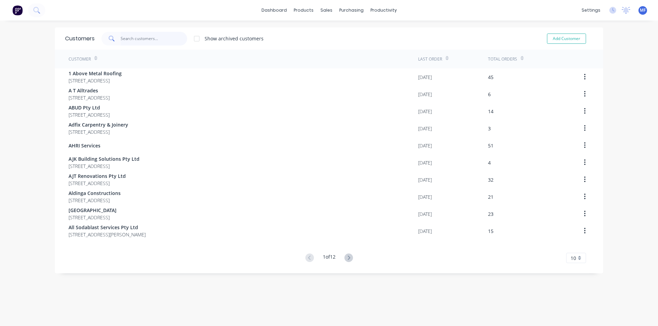
click at [151, 40] on input "text" at bounding box center [154, 39] width 67 height 14
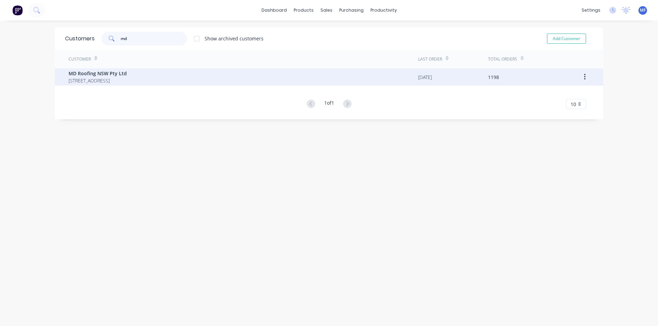
type input "md"
click at [90, 72] on span "MD Roofing NSW Pty Ltd" at bounding box center [98, 73] width 58 height 7
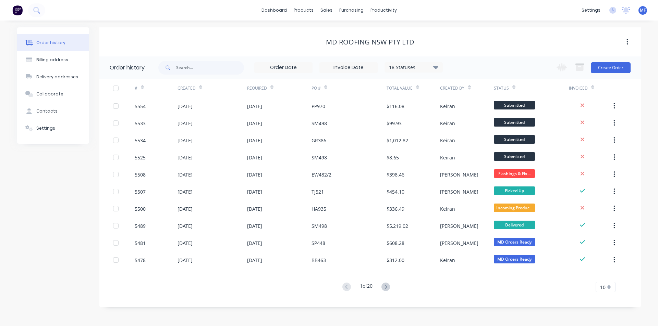
click at [609, 287] on div "10" at bounding box center [605, 287] width 20 height 10
click at [607, 276] on div "35" at bounding box center [605, 276] width 19 height 12
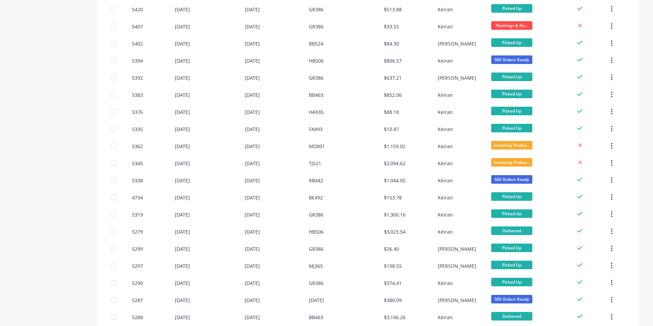
scroll to position [416, 0]
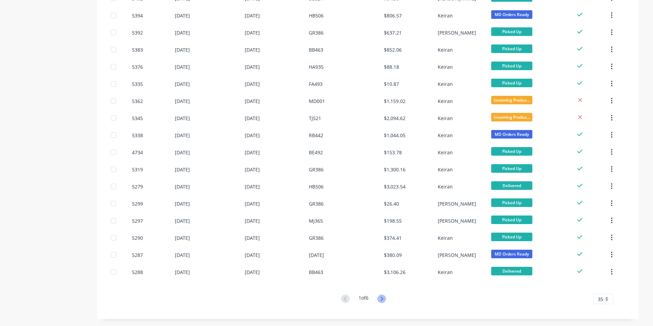
click at [382, 297] on icon at bounding box center [382, 299] width 2 height 4
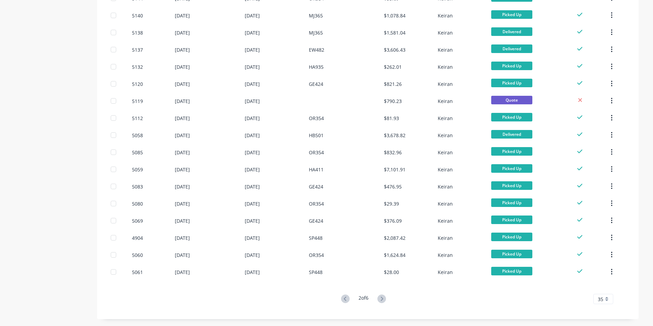
click at [380, 299] on icon at bounding box center [381, 299] width 9 height 9
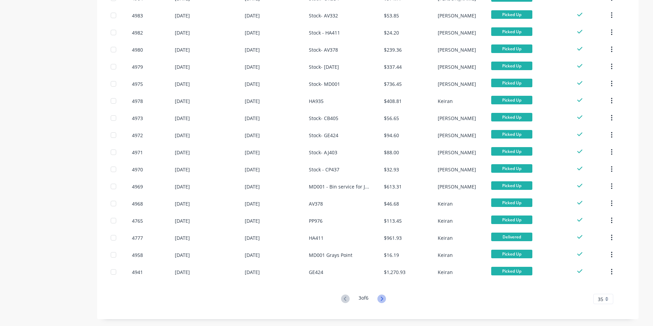
click at [381, 298] on icon at bounding box center [381, 299] width 9 height 9
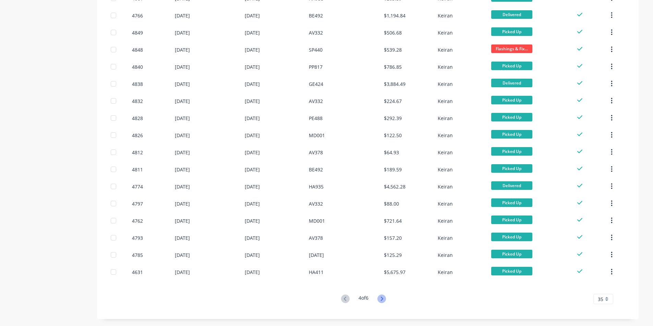
click at [384, 301] on icon at bounding box center [381, 299] width 9 height 9
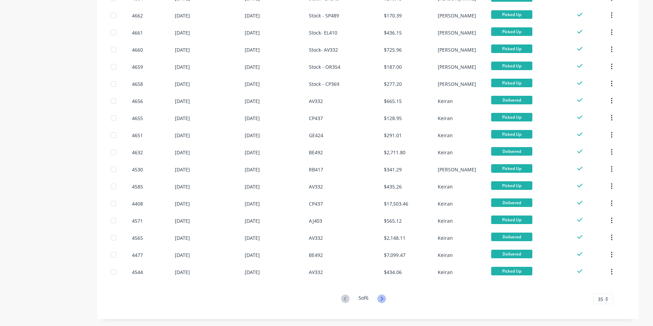
click at [383, 302] on icon at bounding box center [381, 299] width 9 height 9
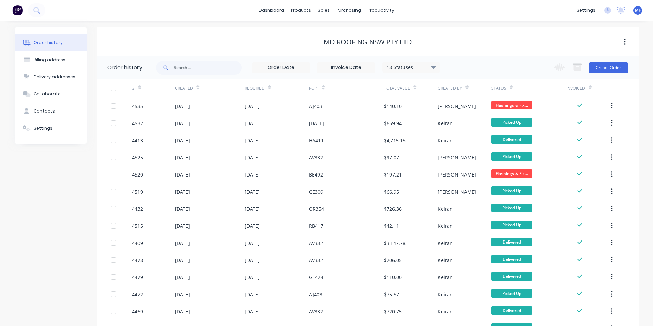
scroll to position [176, 0]
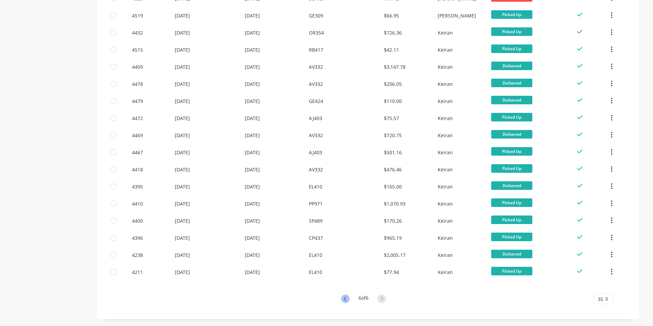
click at [344, 298] on icon at bounding box center [345, 299] width 9 height 9
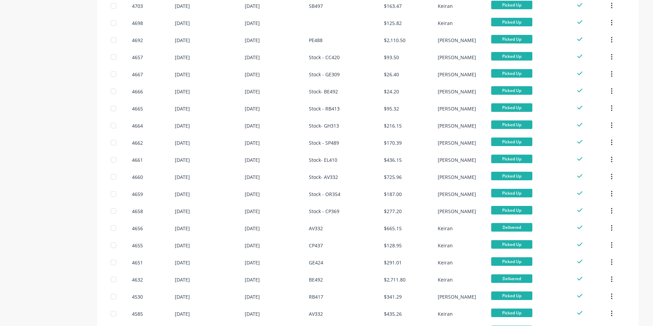
scroll to position [416, 0]
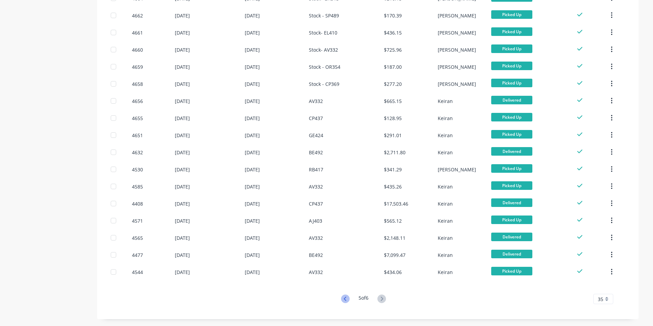
click at [344, 299] on g at bounding box center [345, 299] width 9 height 9
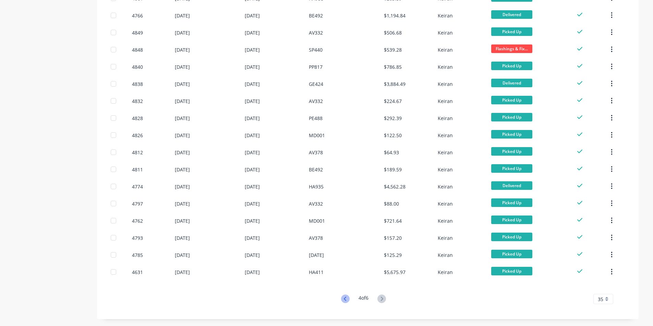
click at [342, 297] on icon at bounding box center [345, 299] width 9 height 9
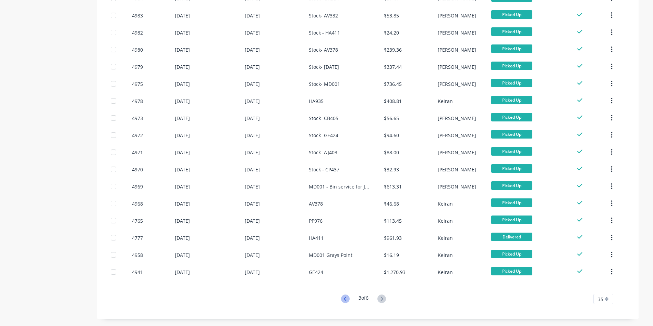
click at [342, 298] on icon at bounding box center [345, 299] width 9 height 9
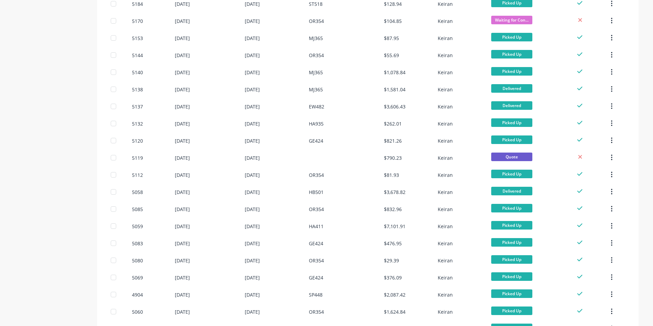
scroll to position [245, 0]
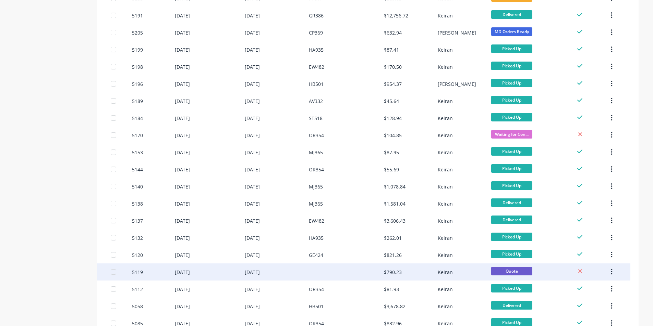
click at [612, 271] on button "button" at bounding box center [611, 272] width 16 height 12
click at [585, 288] on div "Archive" at bounding box center [586, 290] width 53 height 10
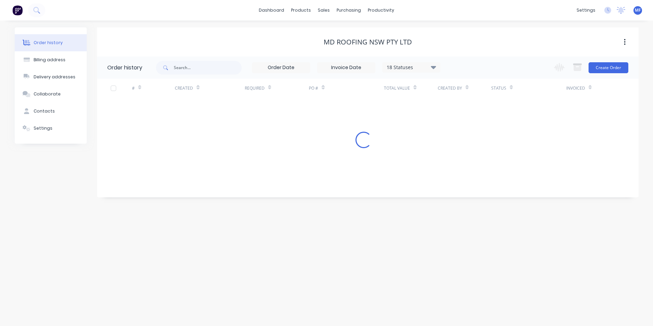
scroll to position [0, 0]
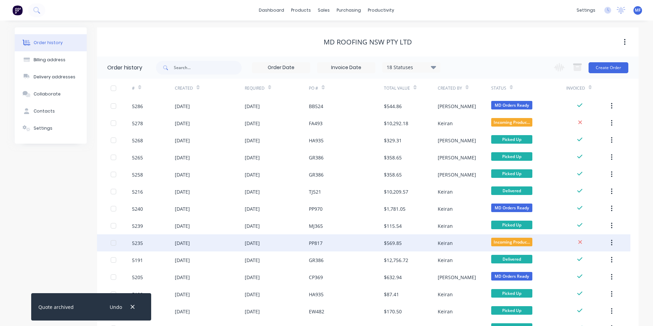
click at [317, 246] on div "PP817" at bounding box center [316, 243] width 14 height 7
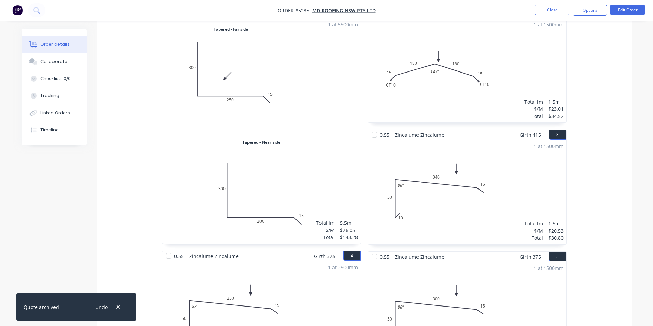
scroll to position [103, 0]
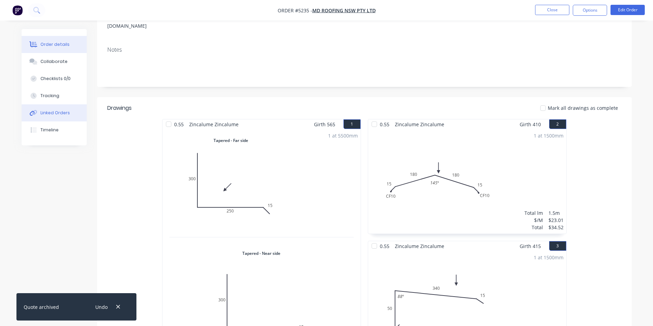
click at [48, 110] on div "Linked Orders" at bounding box center [54, 113] width 29 height 6
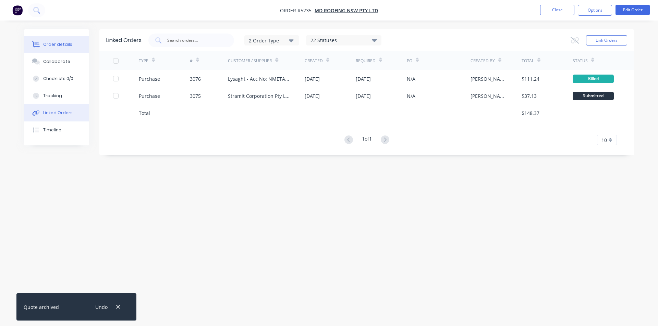
click at [49, 44] on div "Order details" at bounding box center [57, 44] width 29 height 6
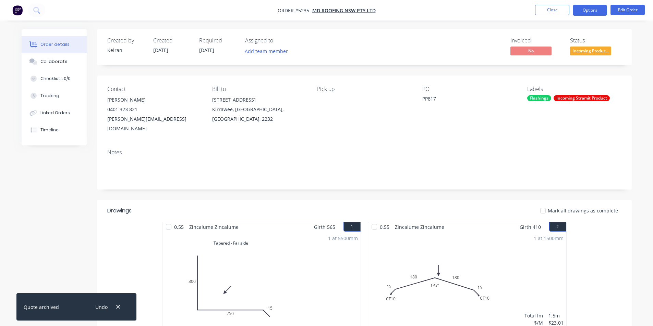
click at [588, 9] on button "Options" at bounding box center [589, 10] width 34 height 11
click at [600, 49] on span "Incoming Produc..." at bounding box center [590, 51] width 41 height 9
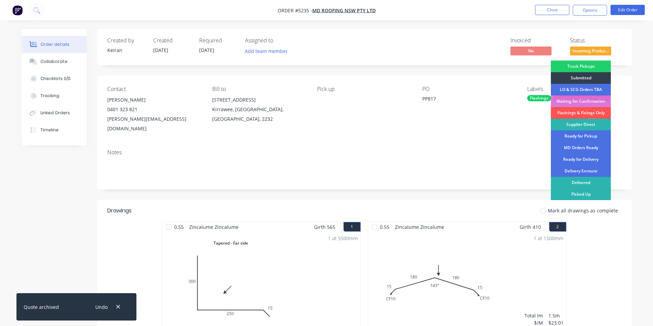
click at [575, 192] on div "Picked Up" at bounding box center [580, 195] width 60 height 12
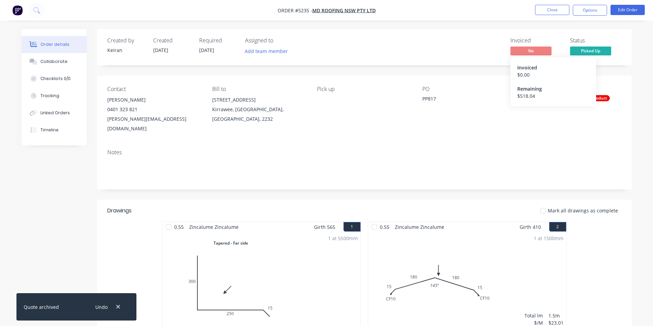
click at [540, 50] on span "No" at bounding box center [530, 51] width 41 height 9
click at [527, 46] on div "Invoiced No" at bounding box center [535, 47] width 51 height 20
click at [588, 12] on button "Options" at bounding box center [589, 10] width 34 height 11
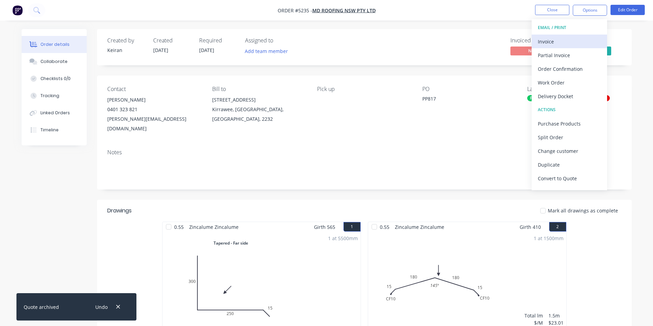
click at [559, 39] on div "Invoice" at bounding box center [568, 42] width 63 height 10
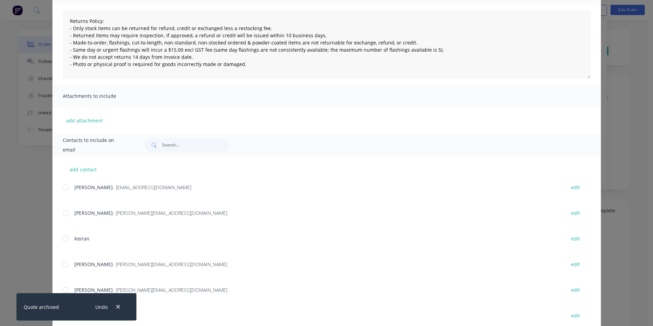
scroll to position [69, 0]
click at [62, 188] on div at bounding box center [66, 187] width 14 height 14
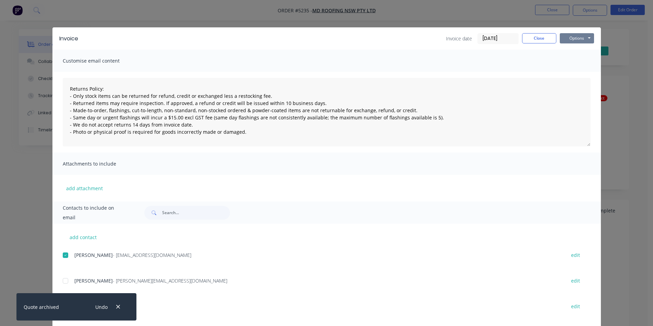
click at [578, 38] on button "Options" at bounding box center [576, 38] width 34 height 10
click at [581, 70] on button "Email" at bounding box center [581, 72] width 44 height 11
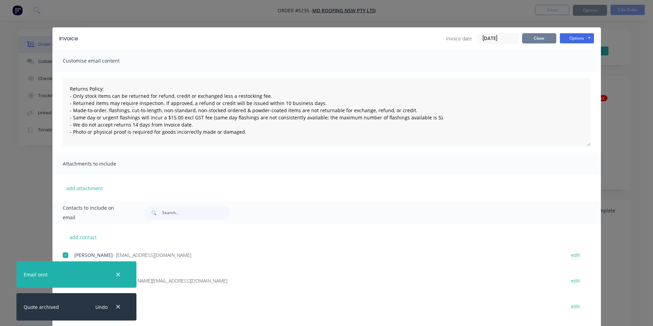
type textarea "Returns Policy: - Only stock items can be returned for refund, credit or exchan…"
click at [533, 37] on button "Close" at bounding box center [539, 38] width 34 height 10
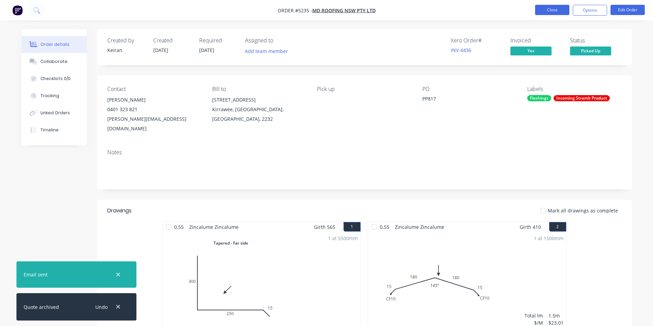
click at [556, 9] on button "Close" at bounding box center [552, 10] width 34 height 10
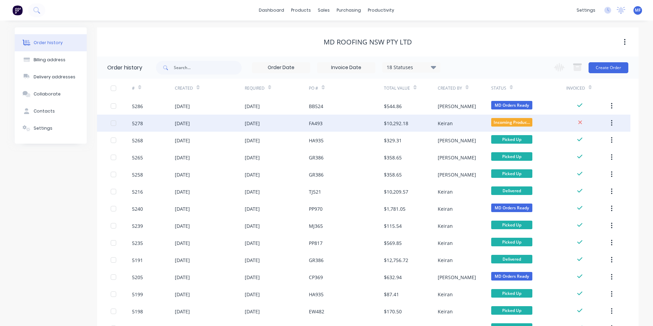
click at [315, 124] on div "FA493" at bounding box center [316, 123] width 14 height 7
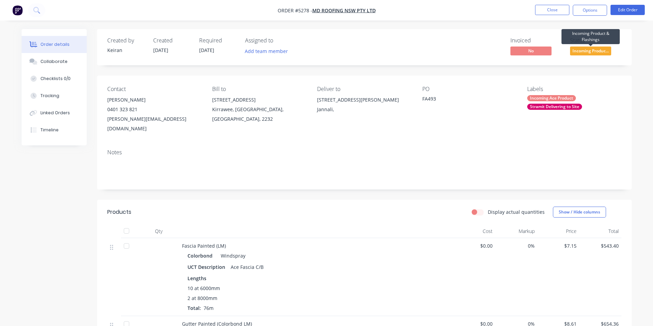
click at [593, 48] on span "Incoming Produc..." at bounding box center [590, 51] width 41 height 9
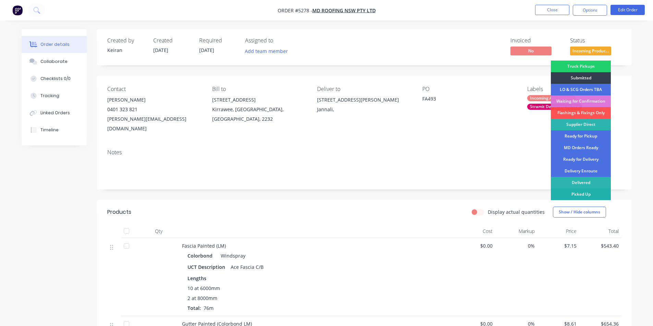
click at [596, 195] on div "Picked Up" at bounding box center [580, 195] width 60 height 12
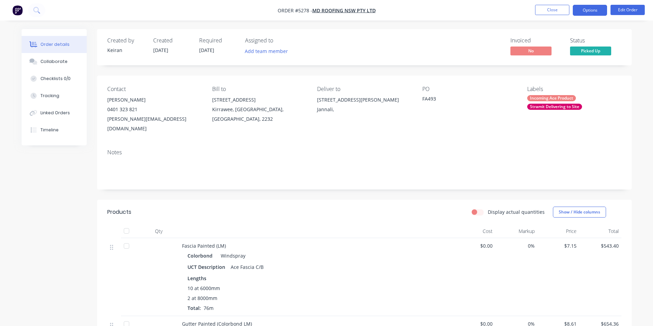
click at [588, 8] on button "Options" at bounding box center [589, 10] width 34 height 11
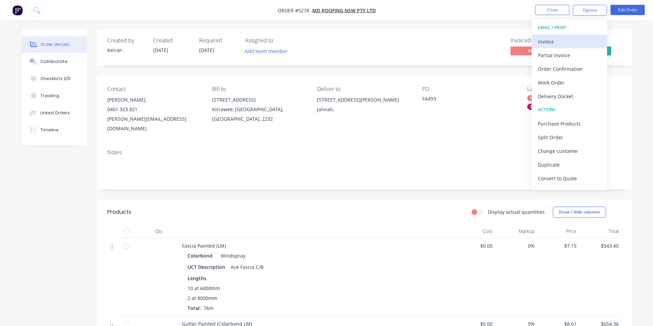
click at [547, 40] on div "Invoice" at bounding box center [568, 42] width 63 height 10
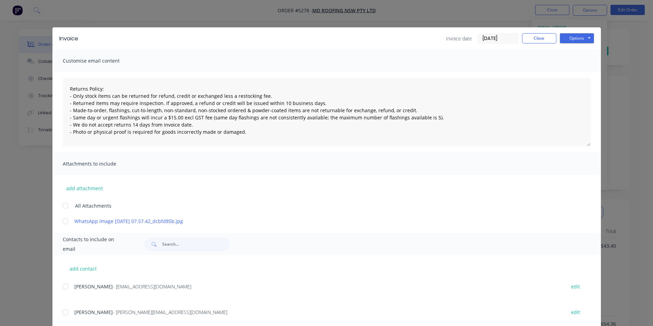
click at [64, 288] on div at bounding box center [66, 287] width 14 height 14
click at [573, 41] on button "Options" at bounding box center [576, 38] width 34 height 10
click at [576, 73] on button "Email" at bounding box center [581, 72] width 44 height 11
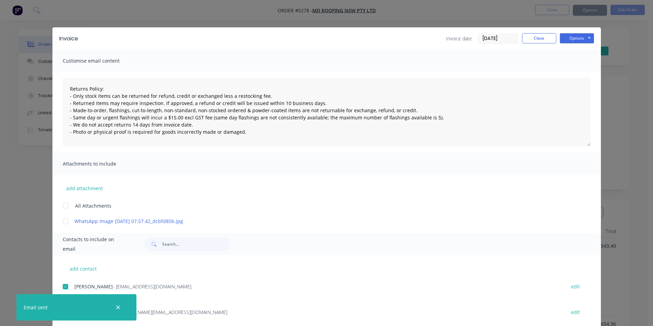
type textarea "Returns Policy: - Only stock items can be returned for refund, credit or exchan…"
click at [539, 40] on button "Close" at bounding box center [539, 38] width 34 height 10
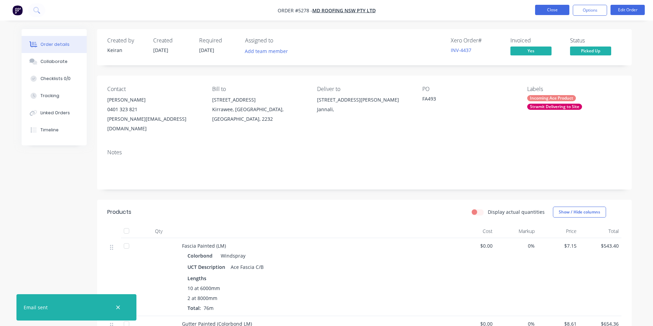
click at [555, 8] on button "Close" at bounding box center [552, 10] width 34 height 10
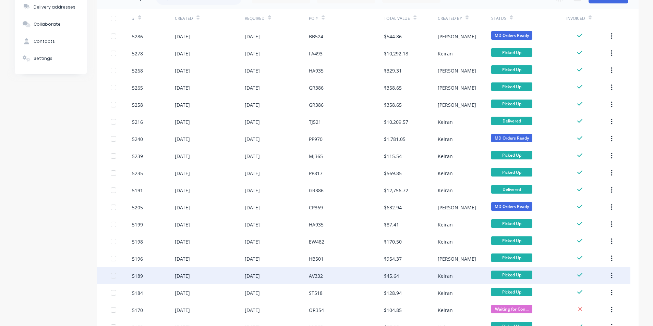
scroll to position [240, 0]
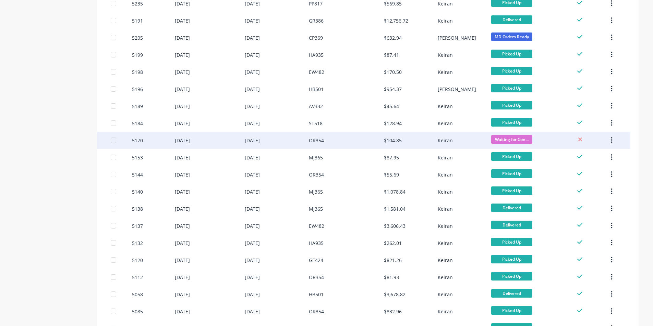
click at [314, 137] on div "OR354" at bounding box center [316, 140] width 15 height 7
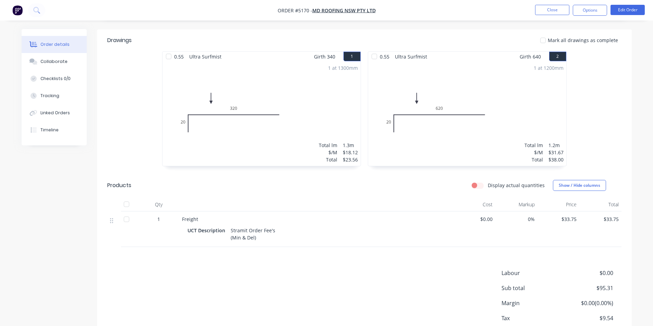
scroll to position [204, 0]
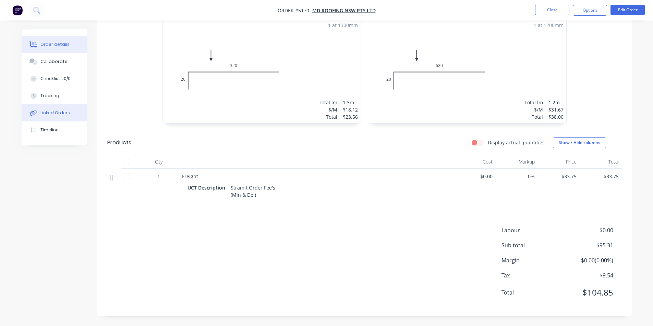
click at [60, 112] on div "Linked Orders" at bounding box center [54, 113] width 29 height 6
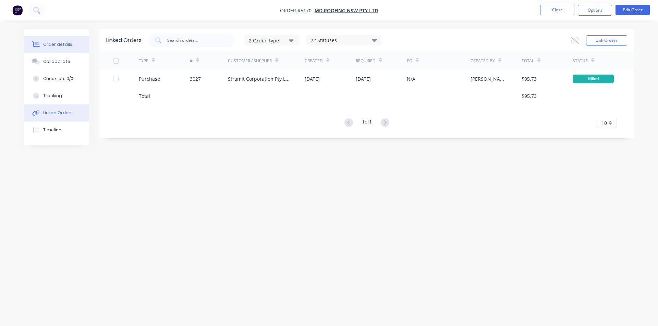
click at [59, 42] on div "Order details" at bounding box center [57, 44] width 29 height 6
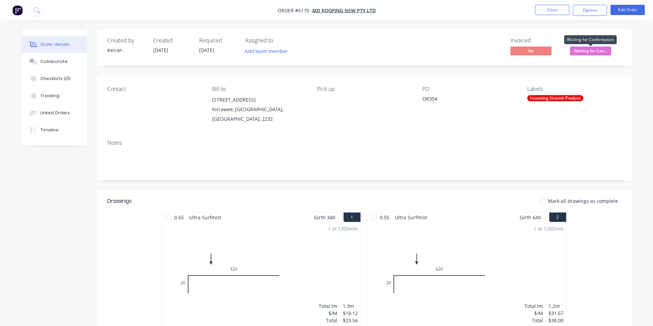
click at [595, 49] on span "Waiting for Con..." at bounding box center [590, 51] width 41 height 9
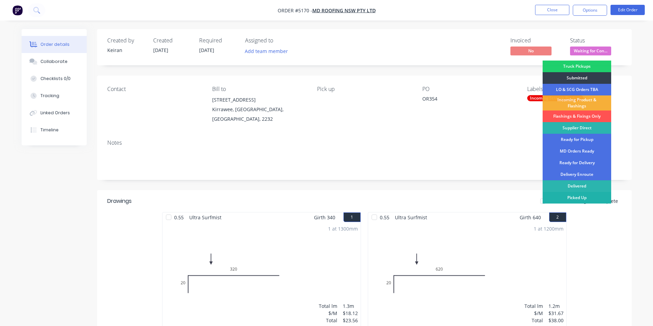
click at [578, 198] on div "Picked Up" at bounding box center [576, 198] width 69 height 12
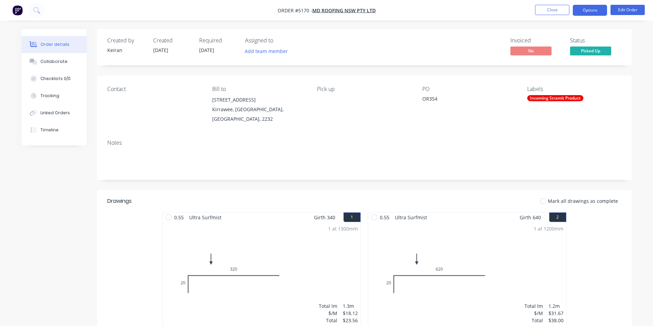
click at [586, 10] on button "Options" at bounding box center [589, 10] width 34 height 11
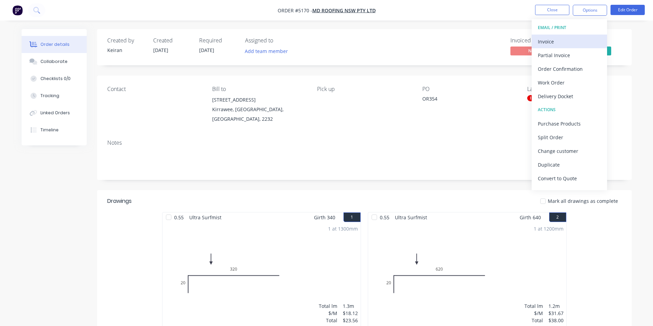
click at [555, 41] on div "Invoice" at bounding box center [568, 42] width 63 height 10
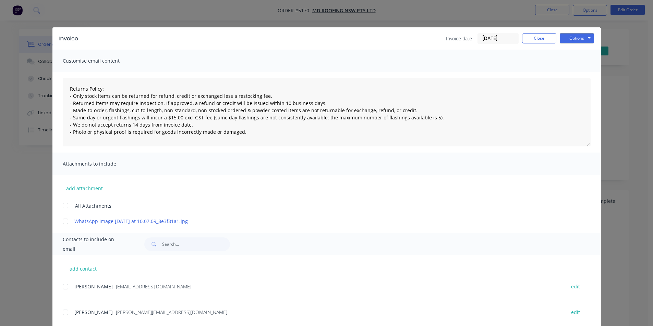
click at [61, 288] on div at bounding box center [66, 287] width 14 height 14
click at [578, 40] on button "Options" at bounding box center [576, 38] width 34 height 10
click at [577, 73] on button "Email" at bounding box center [581, 72] width 44 height 11
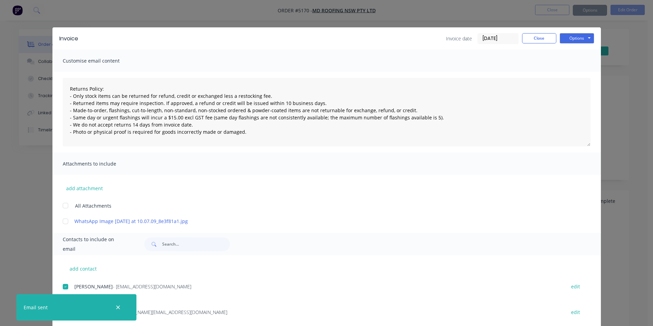
type textarea "Returns Policy: - Only stock items can be returned for refund, credit or exchan…"
click at [537, 36] on button "Close" at bounding box center [539, 38] width 34 height 10
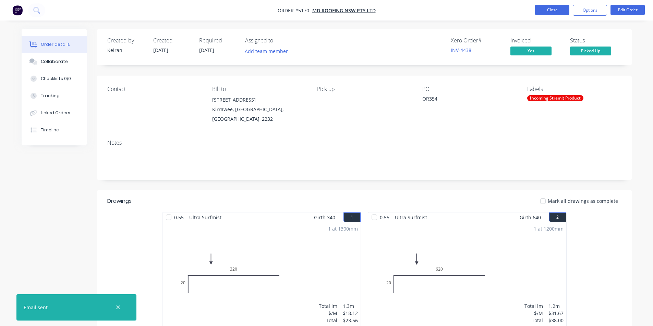
click at [556, 13] on button "Close" at bounding box center [552, 10] width 34 height 10
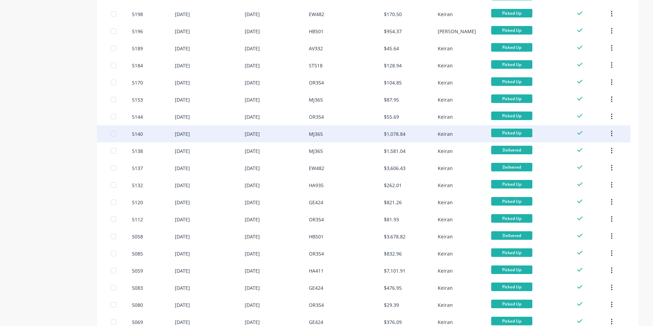
scroll to position [416, 0]
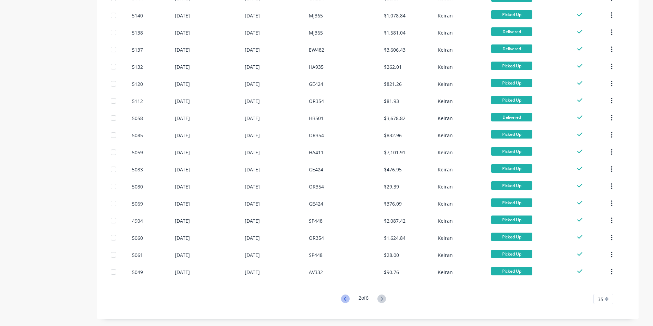
click at [344, 299] on icon at bounding box center [345, 299] width 2 height 4
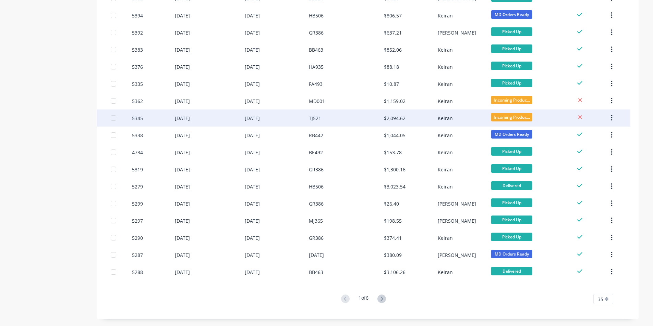
click at [394, 114] on div "$2,094.62" at bounding box center [410, 118] width 53 height 17
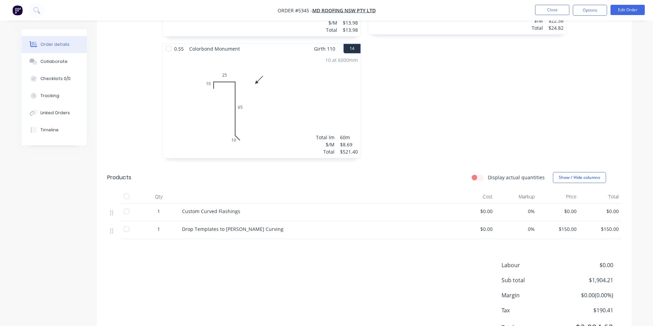
scroll to position [1301, 0]
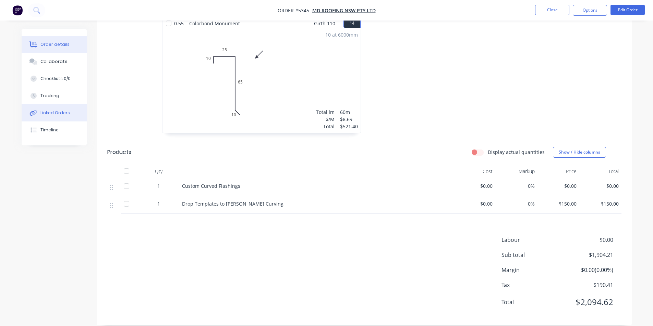
click at [47, 112] on div "Linked Orders" at bounding box center [54, 113] width 29 height 6
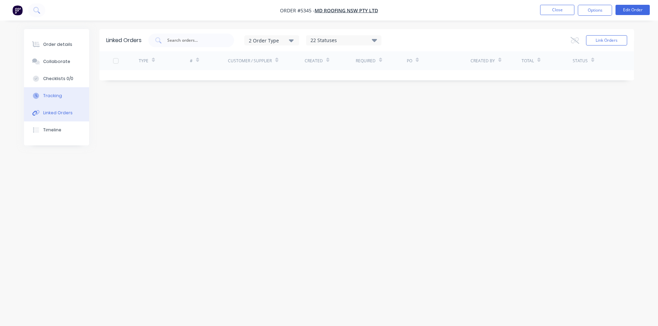
click at [49, 91] on button "Tracking" at bounding box center [56, 95] width 65 height 17
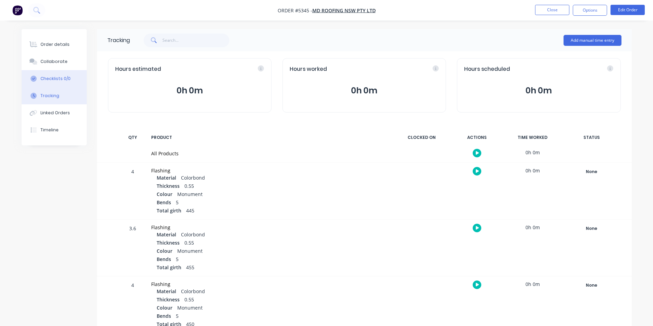
click at [50, 75] on button "Checklists 0/0" at bounding box center [54, 78] width 65 height 17
type textarea "x"
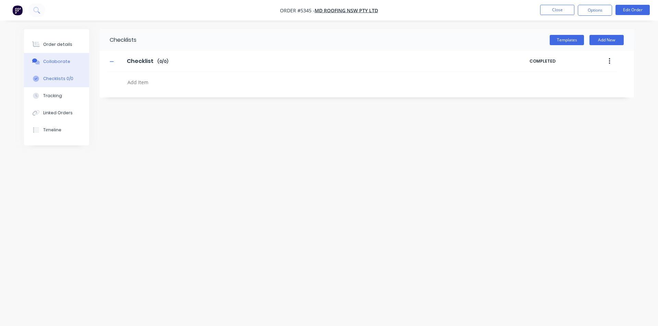
click at [50, 63] on div "Collaborate" at bounding box center [56, 62] width 27 height 6
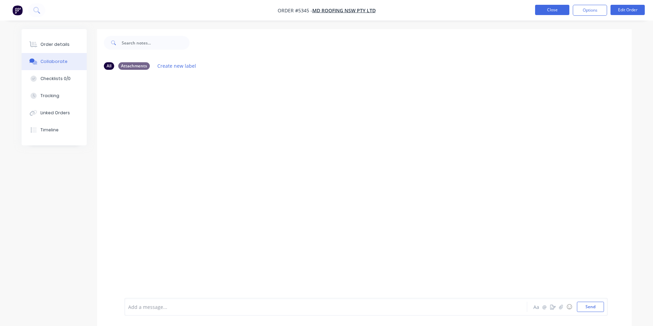
click at [554, 10] on button "Close" at bounding box center [552, 10] width 34 height 10
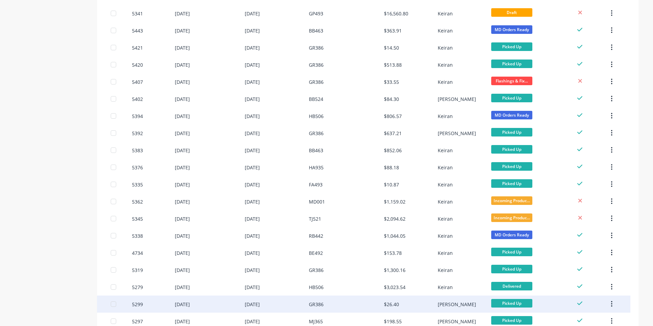
scroll to position [416, 0]
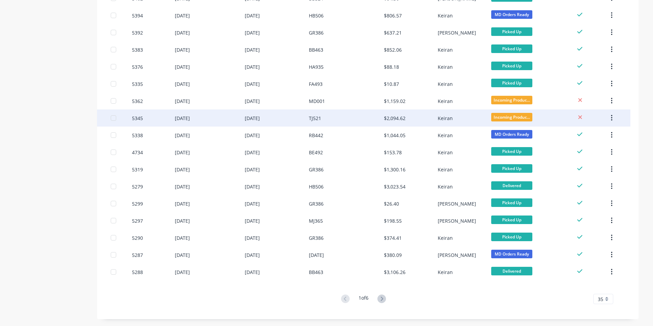
click at [314, 117] on div "TJ521" at bounding box center [315, 118] width 12 height 7
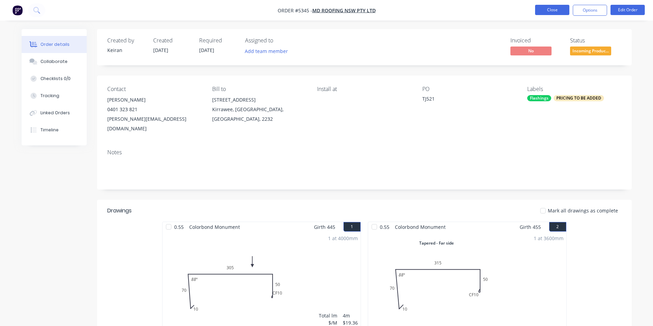
click at [557, 12] on button "Close" at bounding box center [552, 10] width 34 height 10
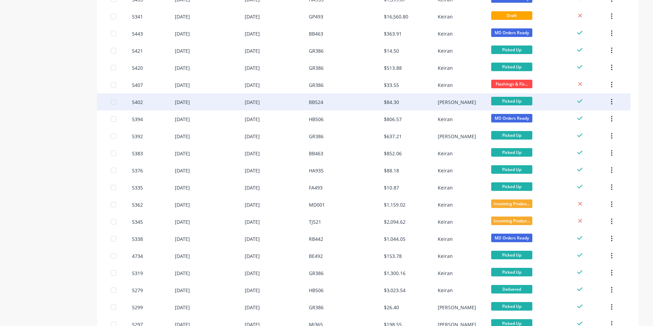
scroll to position [343, 0]
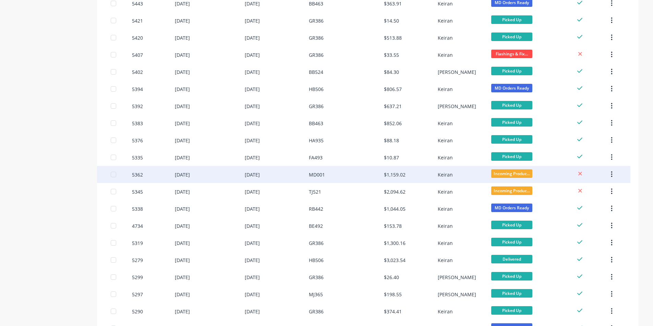
click at [399, 175] on div "$1,159.02" at bounding box center [395, 174] width 22 height 7
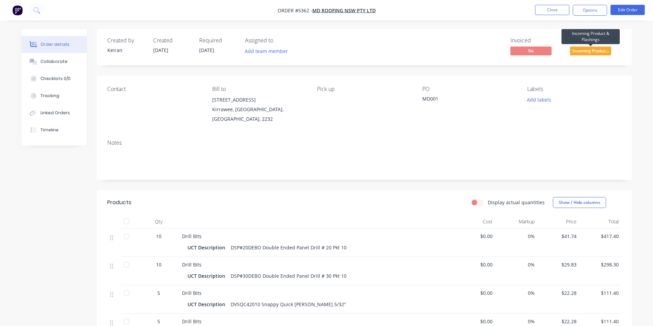
click at [586, 49] on span "Incoming Produc..." at bounding box center [590, 51] width 41 height 9
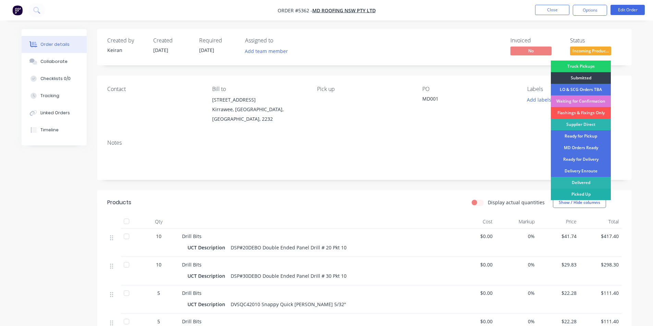
click at [584, 194] on div "Picked Up" at bounding box center [580, 195] width 60 height 12
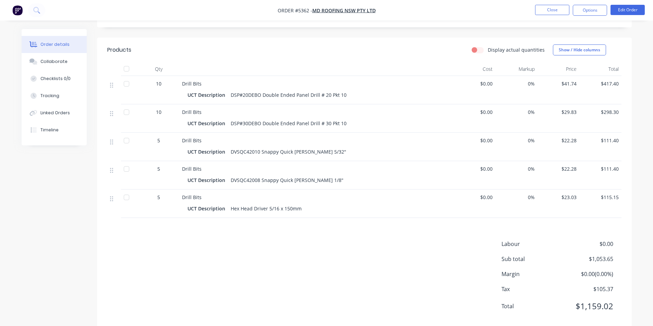
scroll to position [166, 0]
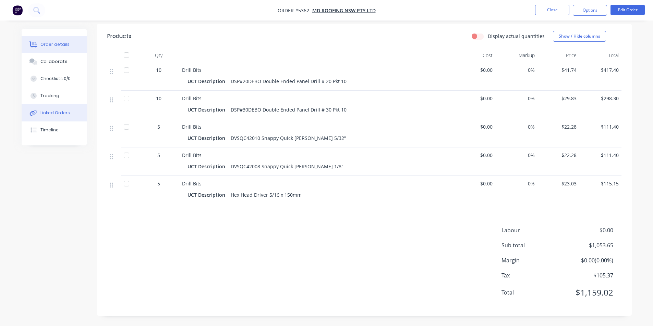
click at [59, 112] on div "Linked Orders" at bounding box center [54, 113] width 29 height 6
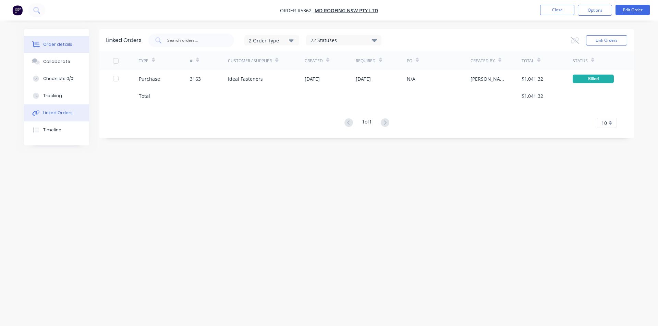
click at [53, 41] on div "Order details" at bounding box center [57, 44] width 29 height 6
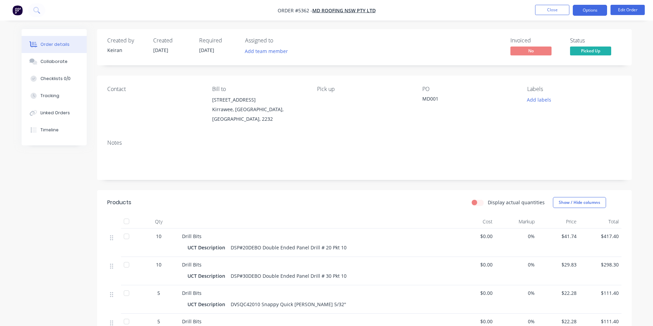
click at [588, 12] on button "Options" at bounding box center [589, 10] width 34 height 11
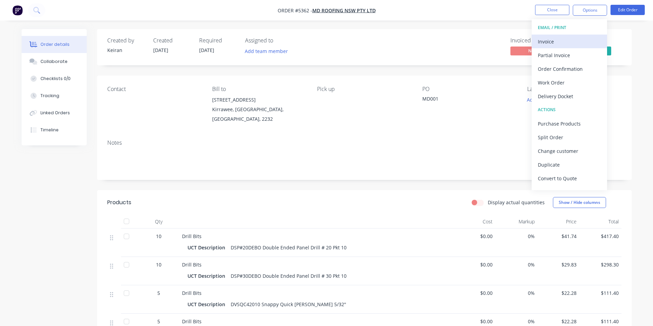
click at [548, 41] on div "Invoice" at bounding box center [568, 42] width 63 height 10
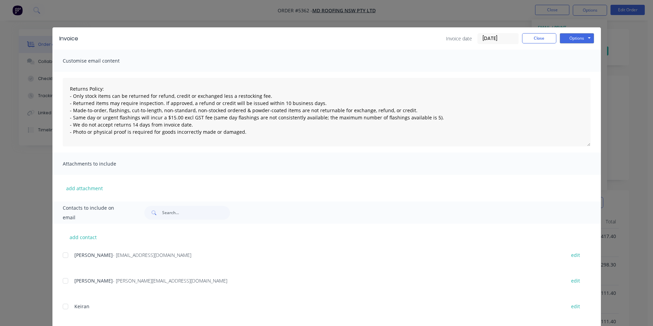
click at [63, 255] on div at bounding box center [66, 256] width 14 height 14
click at [583, 39] on button "Options" at bounding box center [576, 38] width 34 height 10
click at [579, 73] on button "Email" at bounding box center [581, 72] width 44 height 11
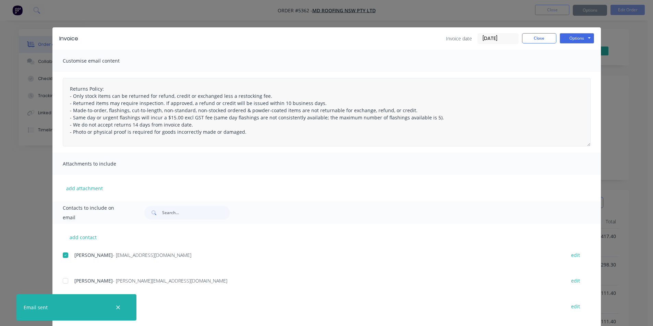
type textarea "Returns Policy: - Only stock items can be returned for refund, credit or exchan…"
click at [541, 36] on button "Close" at bounding box center [539, 38] width 34 height 10
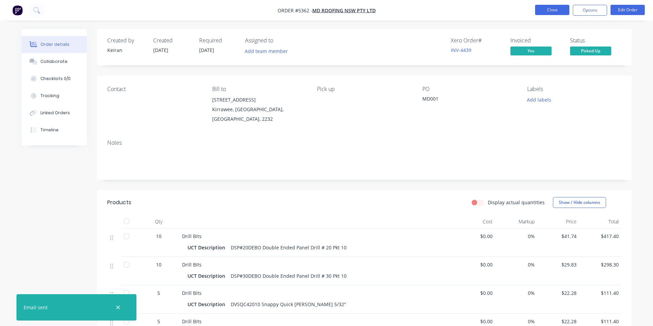
click at [556, 10] on button "Close" at bounding box center [552, 10] width 34 height 10
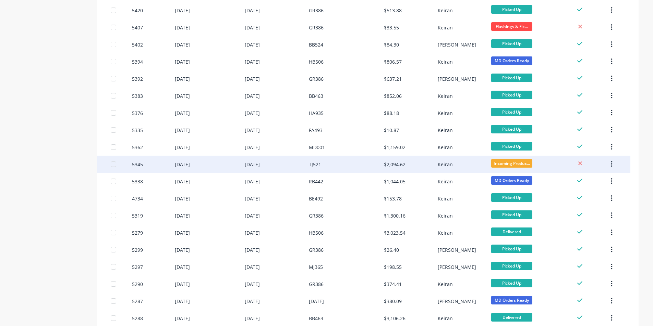
scroll to position [343, 0]
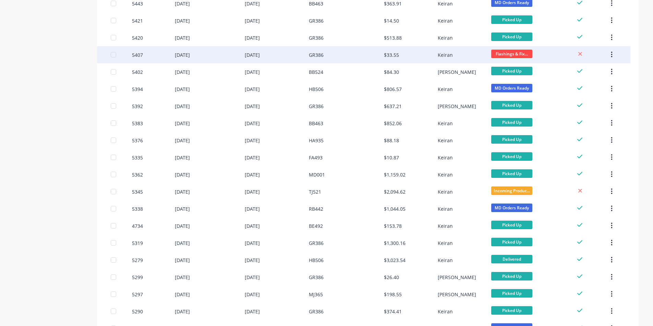
click at [317, 53] on div "GR386" at bounding box center [316, 54] width 15 height 7
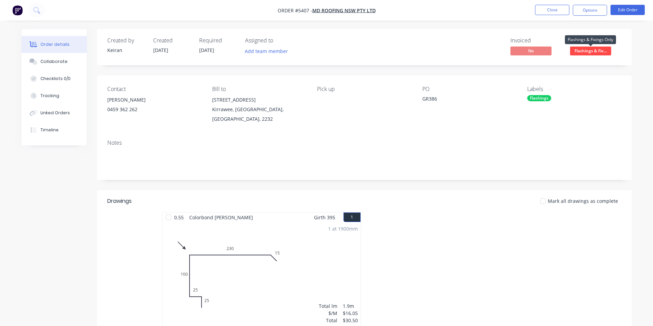
click at [584, 51] on span "Flashings & Fix..." at bounding box center [590, 51] width 41 height 9
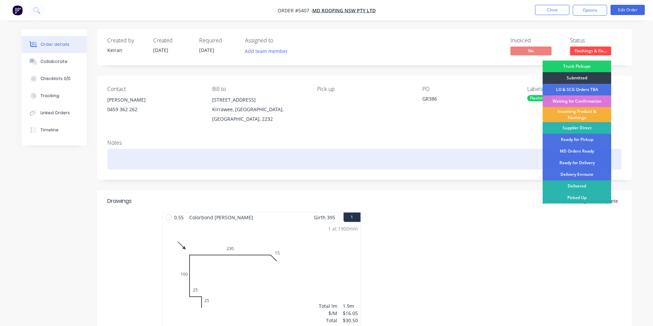
click at [577, 151] on div "MD Orders Ready" at bounding box center [576, 152] width 69 height 12
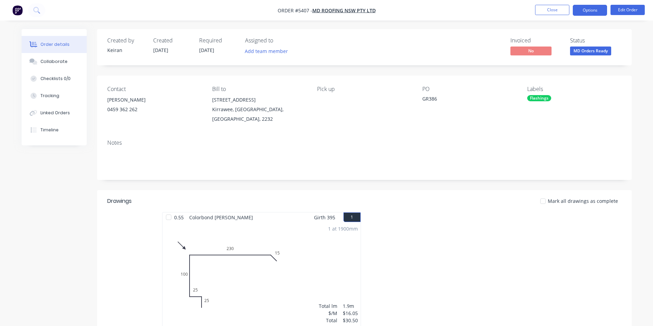
click at [593, 10] on button "Options" at bounding box center [589, 10] width 34 height 11
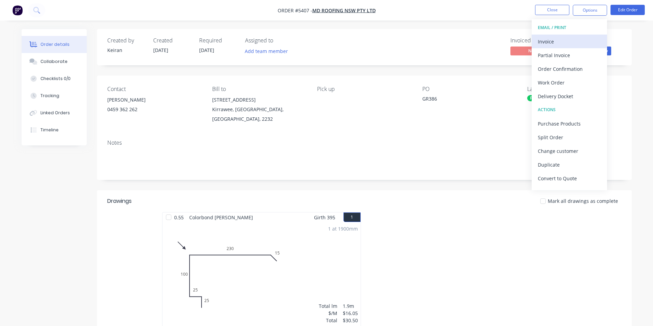
click at [560, 38] on div "Invoice" at bounding box center [568, 42] width 63 height 10
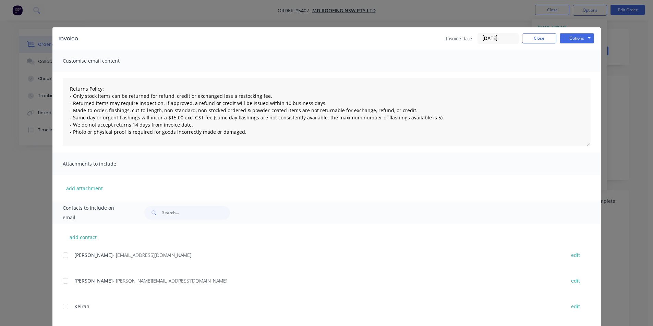
click at [63, 256] on div at bounding box center [66, 256] width 14 height 14
drag, startPoint x: 575, startPoint y: 39, endPoint x: 574, endPoint y: 43, distance: 3.8
click at [575, 40] on button "Options" at bounding box center [576, 38] width 34 height 10
click at [578, 74] on button "Email" at bounding box center [581, 72] width 44 height 11
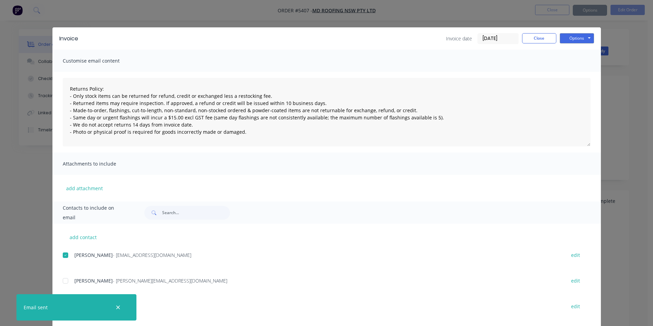
type textarea "Returns Policy: - Only stock items can be returned for refund, credit or exchan…"
click at [537, 37] on button "Close" at bounding box center [539, 38] width 34 height 10
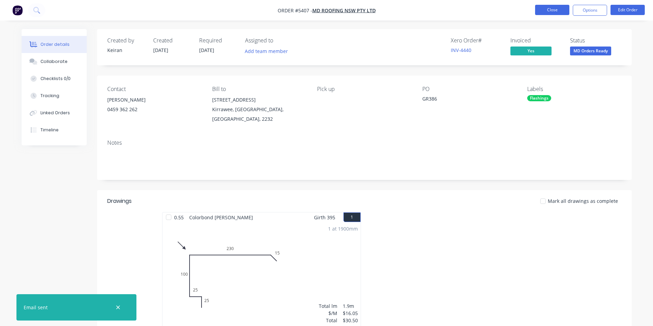
click at [558, 10] on button "Close" at bounding box center [552, 10] width 34 height 10
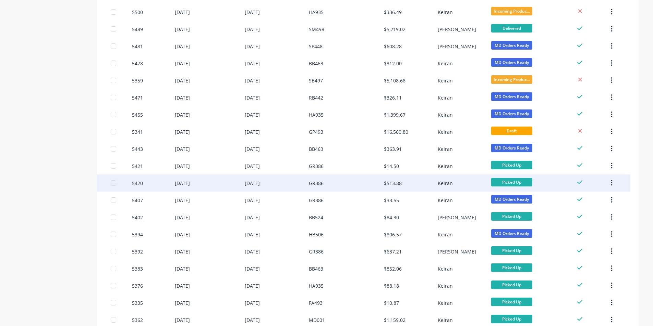
scroll to position [206, 0]
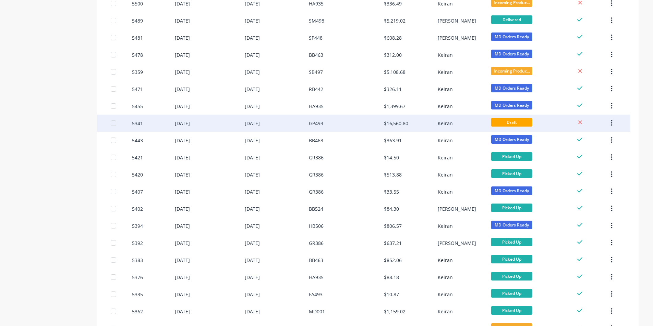
click at [402, 121] on div "$16,560.80" at bounding box center [396, 123] width 24 height 7
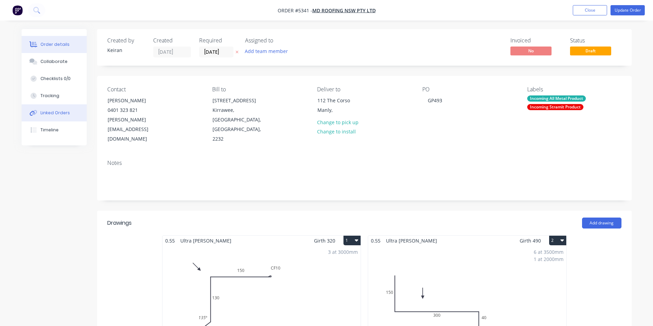
click at [58, 112] on div "Linked Orders" at bounding box center [54, 113] width 29 height 6
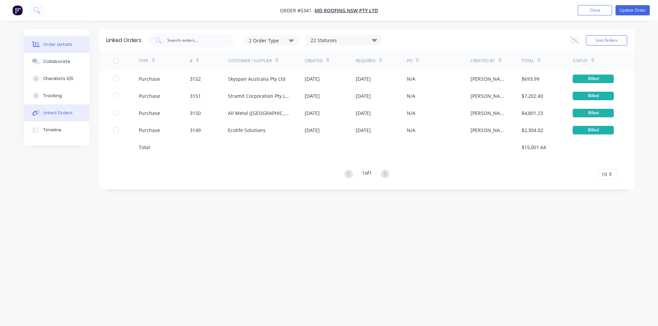
click at [59, 44] on div "Order details" at bounding box center [57, 44] width 29 height 6
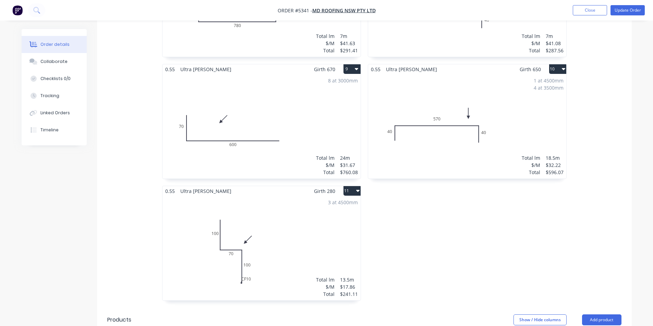
scroll to position [650, 0]
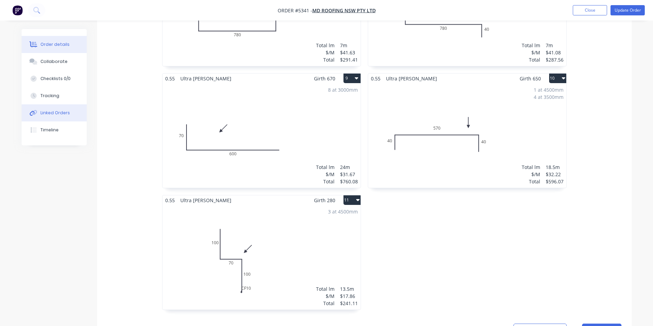
click at [54, 113] on div "Linked Orders" at bounding box center [54, 113] width 29 height 6
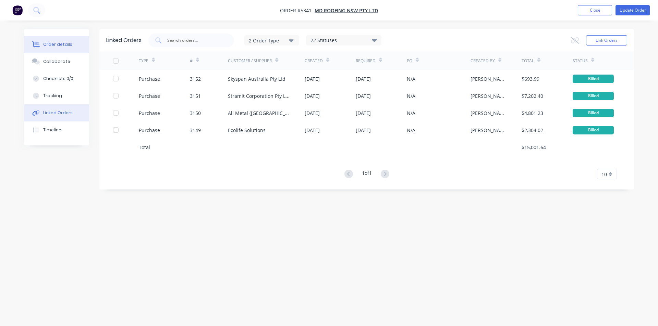
click at [65, 44] on div "Order details" at bounding box center [57, 44] width 29 height 6
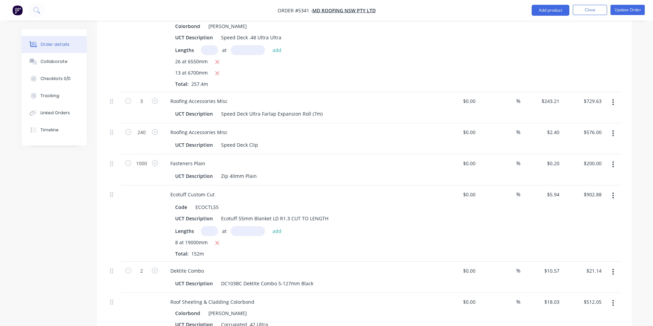
scroll to position [993, 0]
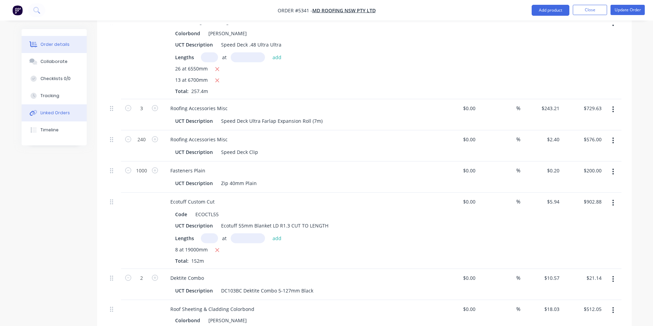
click at [57, 112] on div "Linked Orders" at bounding box center [54, 113] width 29 height 6
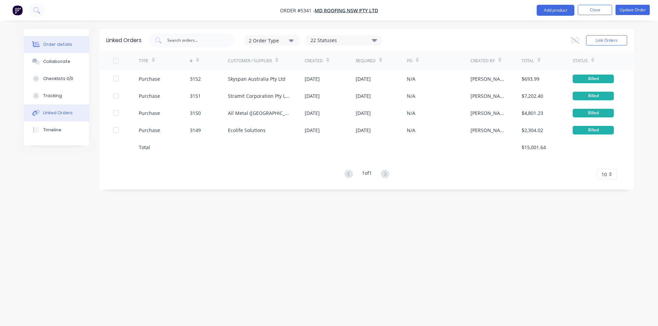
click at [55, 44] on div "Order details" at bounding box center [57, 44] width 29 height 6
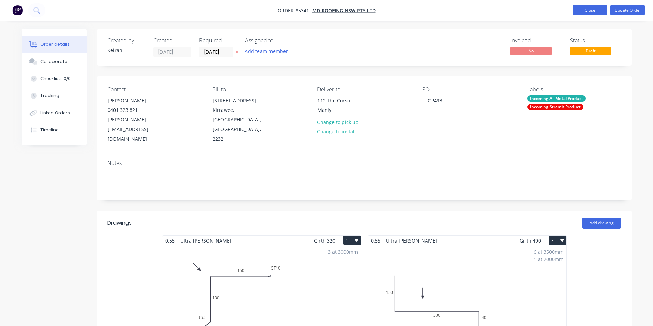
click at [592, 8] on button "Close" at bounding box center [589, 10] width 34 height 10
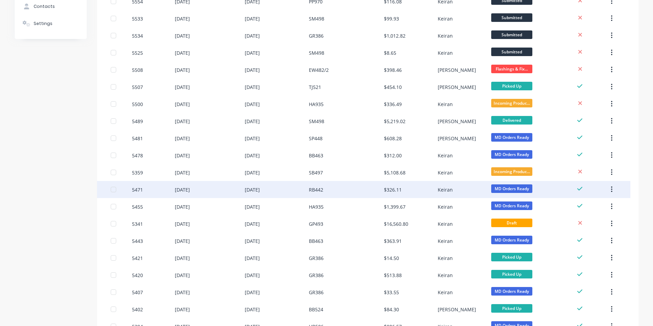
scroll to position [137, 0]
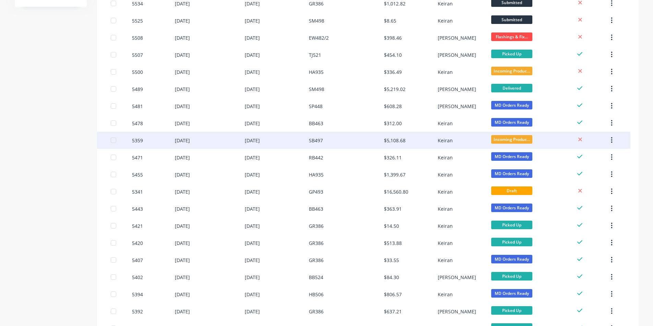
click at [396, 140] on div "$5,108.68" at bounding box center [395, 140] width 22 height 7
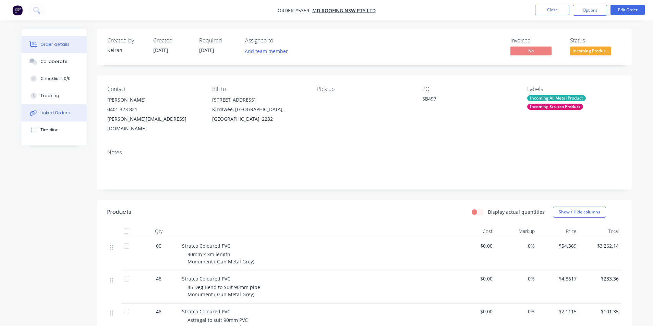
click at [59, 111] on div "Linked Orders" at bounding box center [54, 113] width 29 height 6
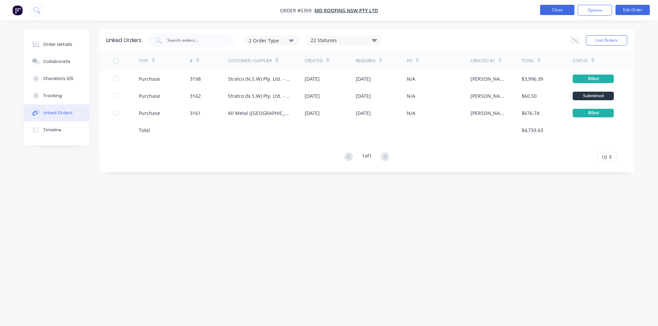
click at [562, 7] on button "Close" at bounding box center [557, 10] width 34 height 10
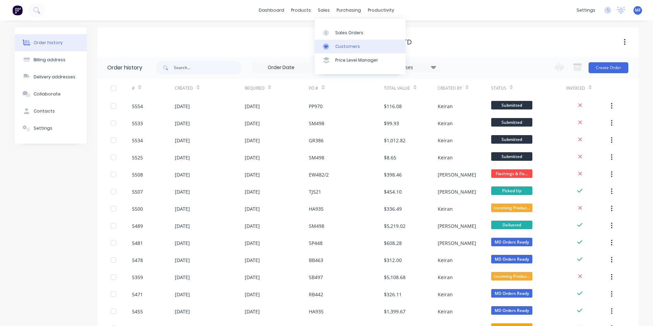
click at [325, 9] on div "sales" at bounding box center [323, 10] width 19 height 10
click at [347, 44] on div "Customers" at bounding box center [347, 47] width 25 height 6
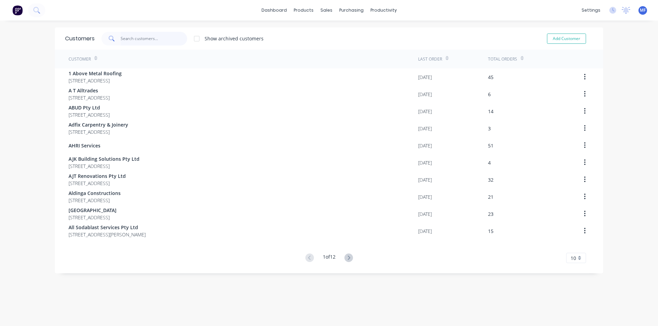
click at [142, 39] on input "text" at bounding box center [154, 39] width 67 height 14
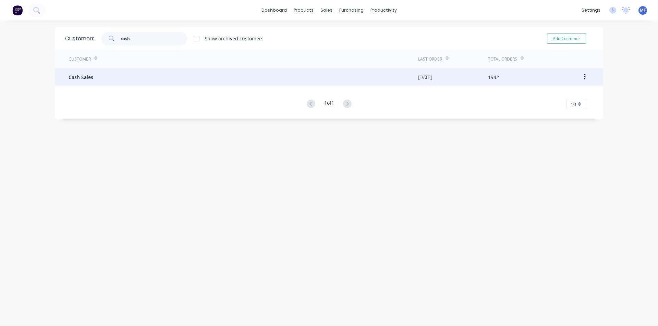
type input "cash"
click at [88, 76] on span "Cash Sales" at bounding box center [81, 77] width 25 height 7
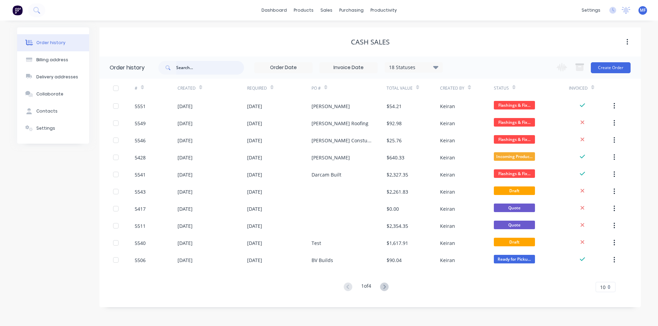
click at [198, 67] on input "text" at bounding box center [210, 68] width 68 height 14
type input "chris"
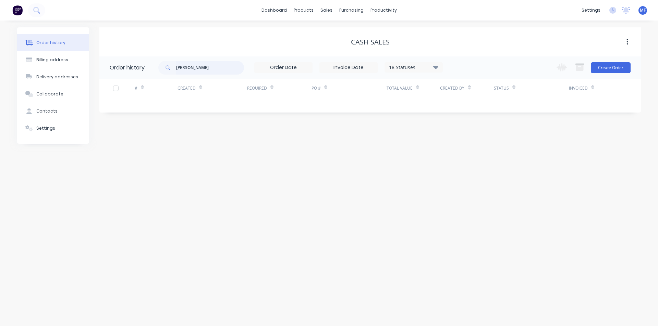
click at [197, 67] on input "chris" at bounding box center [210, 68] width 68 height 14
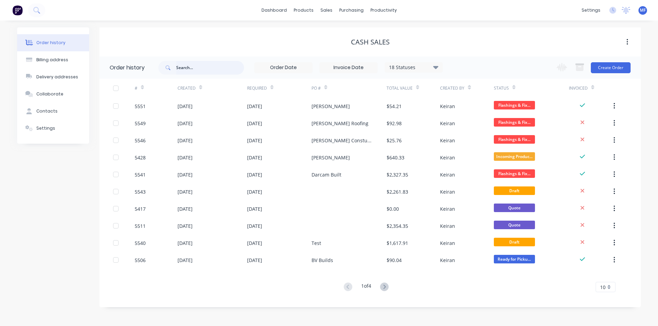
click at [190, 64] on input "text" at bounding box center [210, 68] width 68 height 14
type input "landscapes"
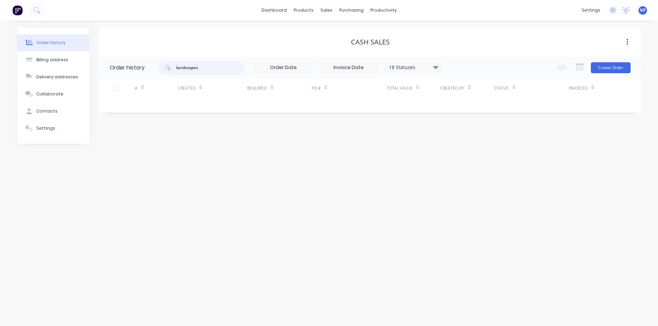
click at [208, 71] on input "landscapes" at bounding box center [210, 68] width 68 height 14
click at [208, 70] on input "landscapes" at bounding box center [210, 68] width 68 height 14
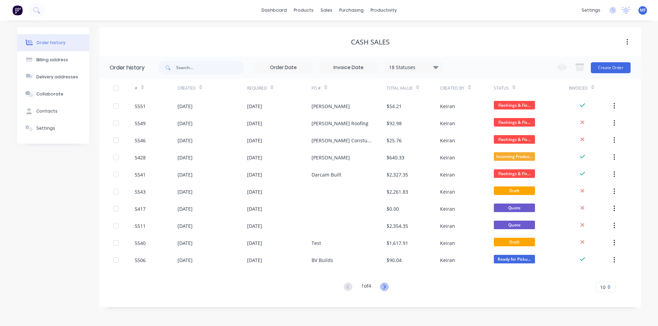
click at [385, 288] on icon at bounding box center [384, 287] width 9 height 9
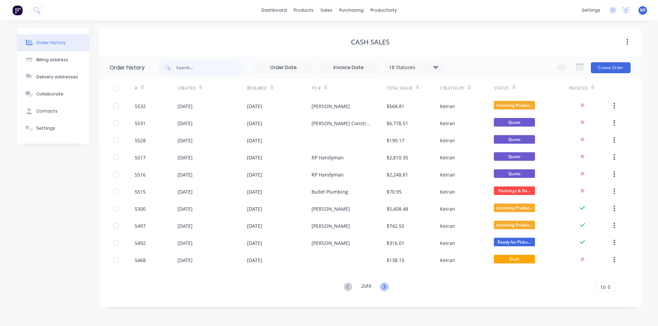
click at [382, 286] on icon at bounding box center [384, 287] width 9 height 9
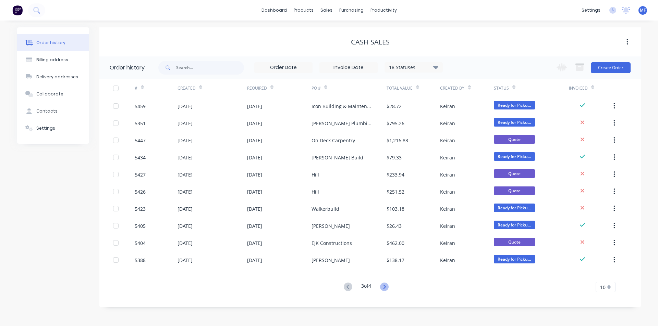
click at [385, 288] on icon at bounding box center [384, 287] width 2 height 4
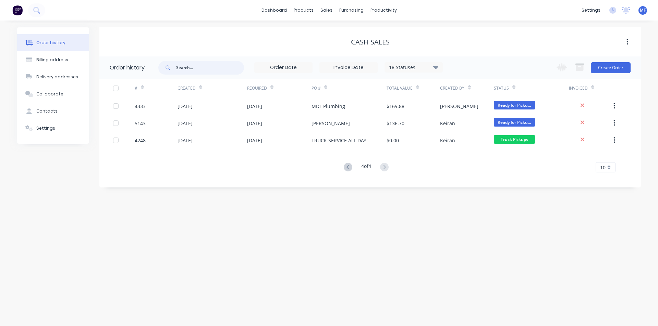
click at [187, 71] on input "text" at bounding box center [210, 68] width 68 height 14
type input "chris"
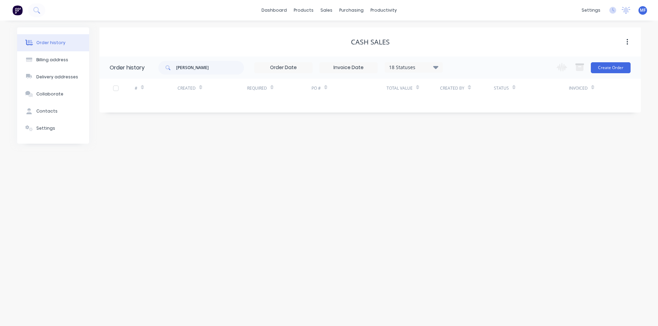
click at [437, 66] on icon at bounding box center [435, 67] width 5 height 8
click at [470, 160] on label at bounding box center [470, 160] width 0 height 0
click at [470, 163] on input "checkbox" at bounding box center [472, 163] width 5 height 7
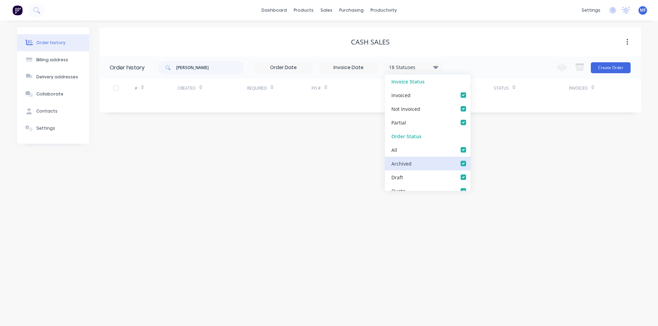
checkbox input "true"
click at [191, 70] on input "chris" at bounding box center [210, 68] width 68 height 14
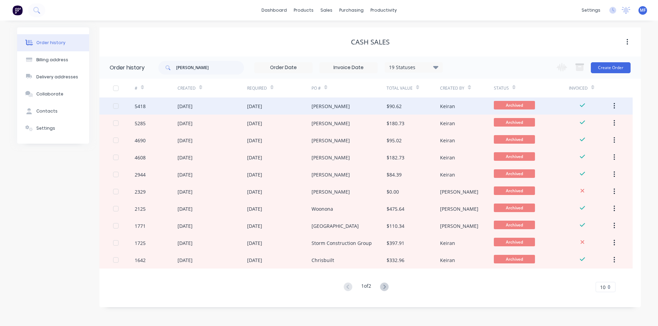
click at [399, 103] on div "$90.62" at bounding box center [393, 106] width 15 height 7
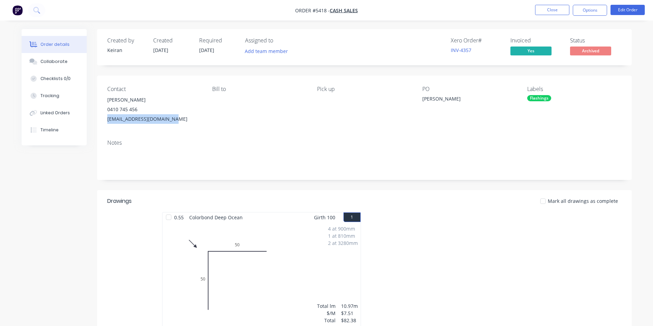
drag, startPoint x: 171, startPoint y: 119, endPoint x: 103, endPoint y: 125, distance: 68.8
click at [103, 125] on div "Contact Chris 0410 745 456 landscapes@iprimus.com.au Bill to Pick up PO Chris L…" at bounding box center [364, 105] width 534 height 59
copy div "landscapes@iprimus.com.au"
click at [550, 11] on button "Close" at bounding box center [552, 10] width 34 height 10
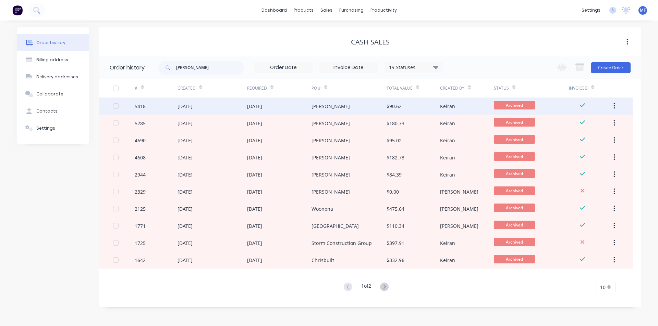
click at [394, 104] on div "$90.62" at bounding box center [393, 106] width 15 height 7
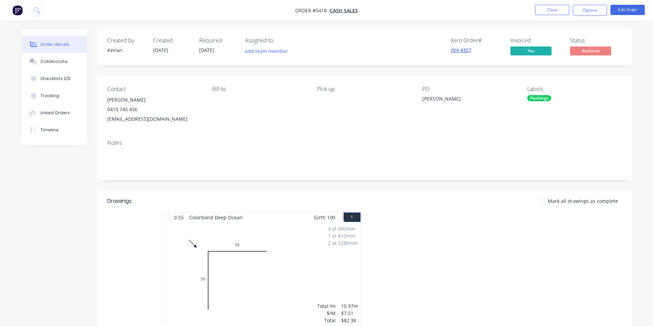
click at [455, 48] on link "INV-4357" at bounding box center [460, 50] width 21 height 7
click at [550, 9] on button "Close" at bounding box center [552, 10] width 34 height 10
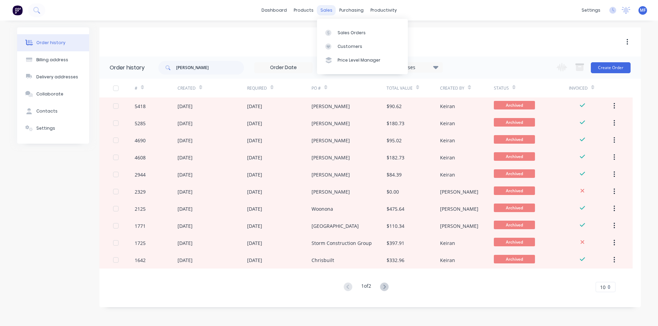
click at [327, 8] on div "sales" at bounding box center [326, 10] width 19 height 10
click at [355, 29] on link "Sales Orders" at bounding box center [362, 33] width 91 height 14
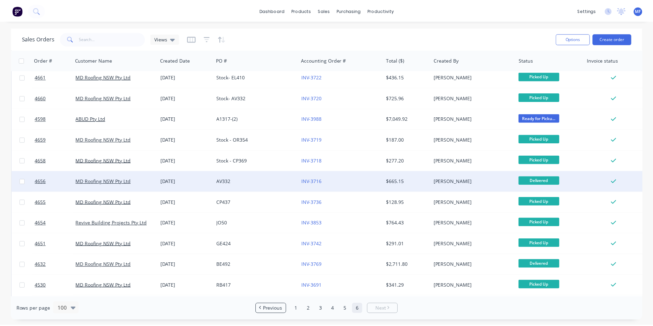
scroll to position [377, 0]
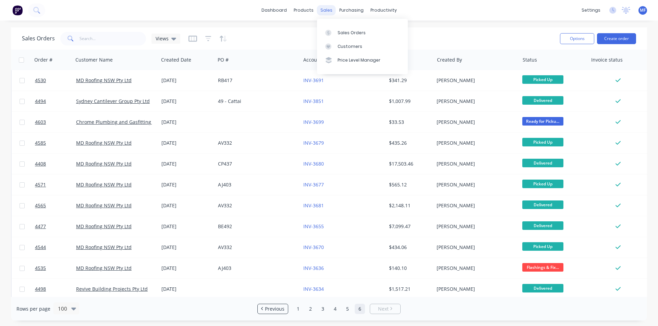
click at [327, 10] on div "sales" at bounding box center [326, 10] width 19 height 10
click at [340, 45] on div "Customers" at bounding box center [349, 47] width 25 height 6
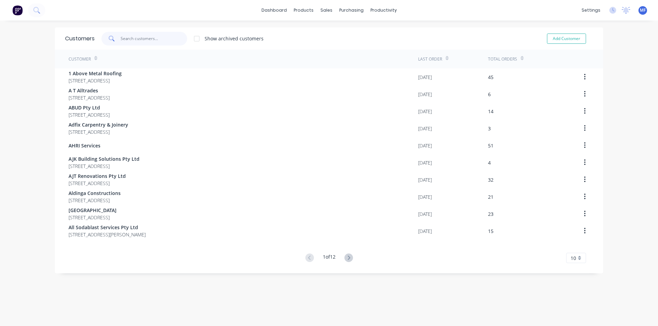
click at [136, 39] on input "text" at bounding box center [154, 39] width 67 height 14
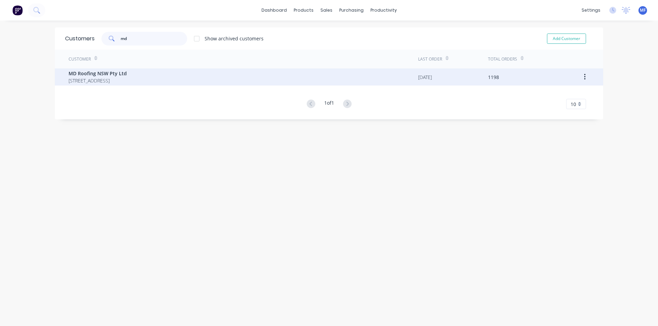
type input "md"
click at [99, 74] on span "MD Roofing NSW Pty Ltd" at bounding box center [98, 73] width 58 height 7
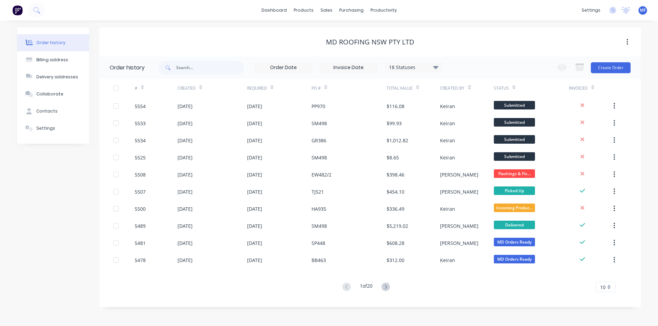
click at [609, 287] on div "10" at bounding box center [605, 287] width 20 height 10
click at [610, 276] on div "35" at bounding box center [605, 276] width 19 height 12
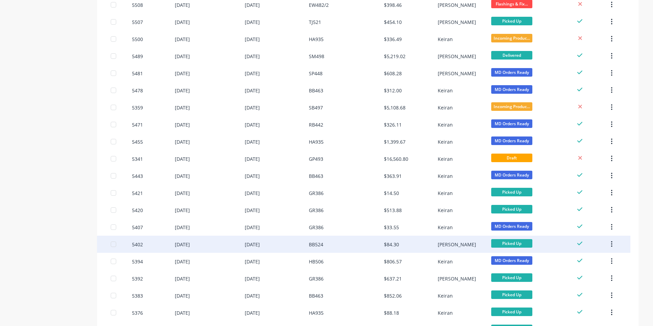
scroll to position [108, 0]
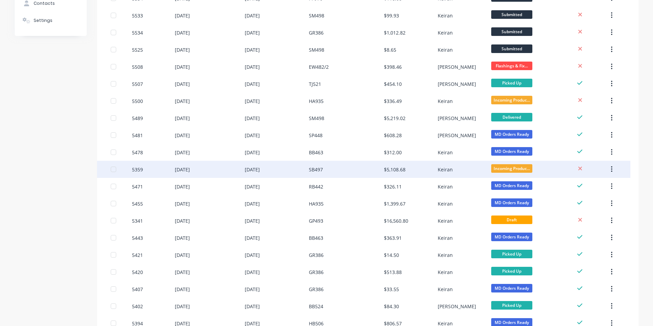
click at [396, 168] on div "$5,108.68" at bounding box center [395, 169] width 22 height 7
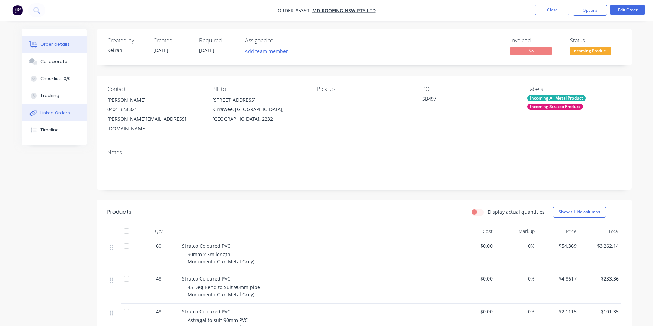
click at [59, 109] on button "Linked Orders" at bounding box center [54, 112] width 65 height 17
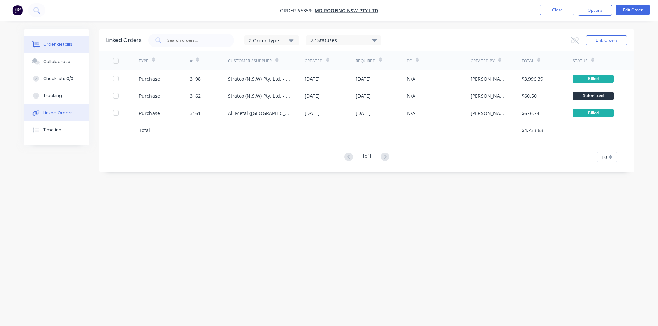
click at [48, 46] on div "Order details" at bounding box center [57, 44] width 29 height 6
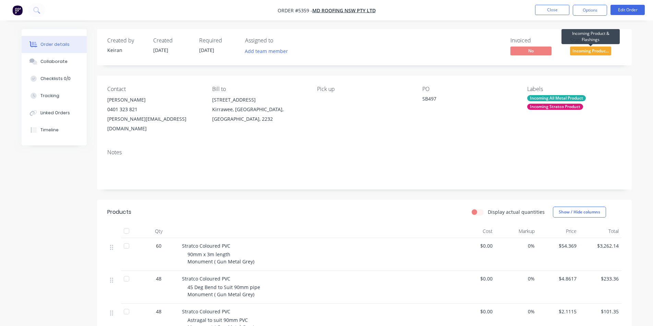
click at [599, 50] on span "Incoming Produc..." at bounding box center [590, 51] width 41 height 9
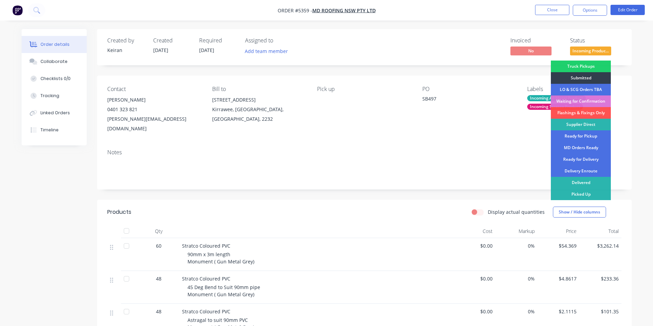
click at [393, 147] on div "Notes" at bounding box center [364, 167] width 534 height 46
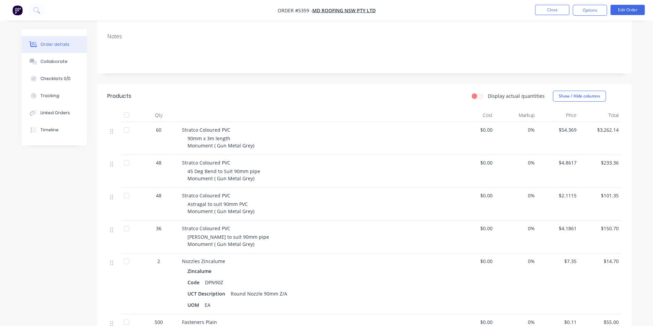
scroll to position [65, 0]
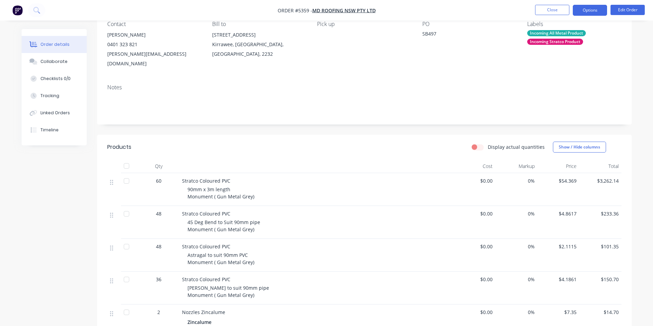
click at [591, 10] on button "Options" at bounding box center [589, 10] width 34 height 11
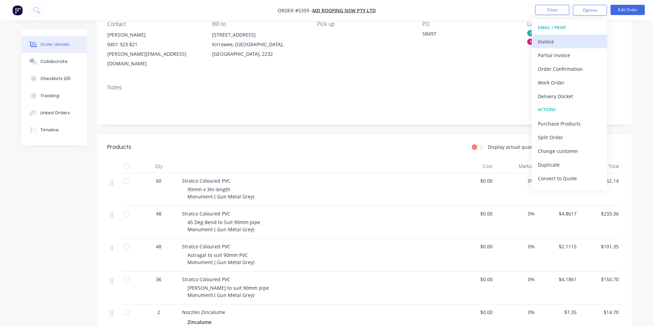
click at [551, 40] on div "Invoice" at bounding box center [568, 42] width 63 height 10
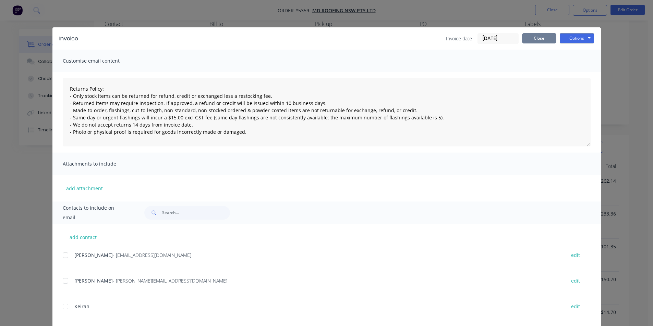
click at [537, 35] on button "Close" at bounding box center [539, 38] width 34 height 10
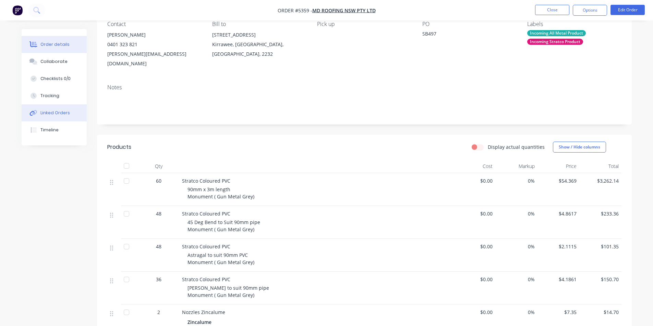
click at [56, 114] on div "Linked Orders" at bounding box center [54, 113] width 29 height 6
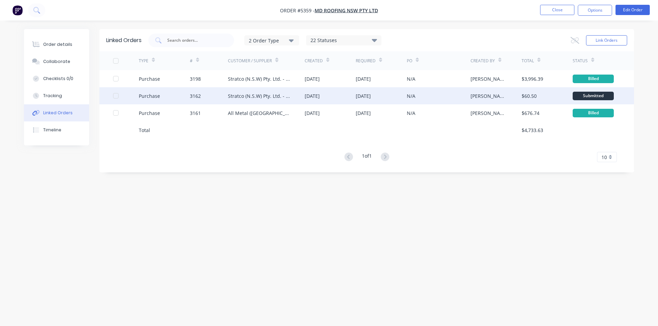
click at [274, 91] on div "Stratco (N.S.W) Pty. Ltd. - Acc No: NM513" at bounding box center [266, 95] width 77 height 17
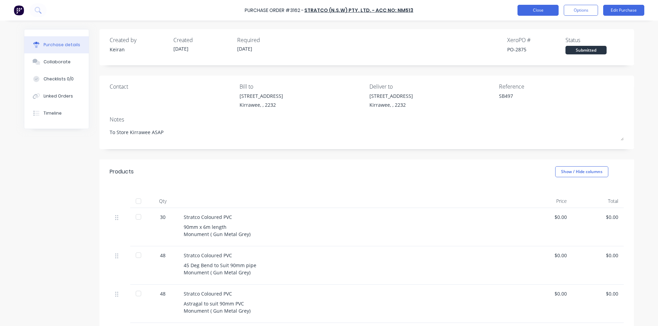
click at [543, 8] on button "Close" at bounding box center [537, 10] width 41 height 11
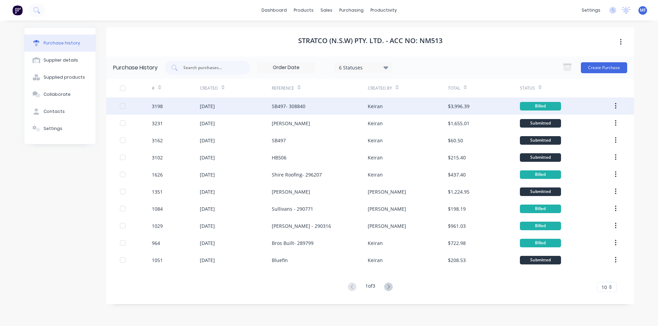
click at [283, 104] on div "SB497- 308840" at bounding box center [289, 106] width 34 height 7
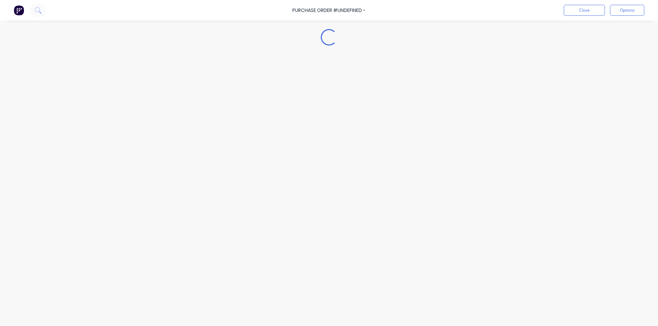
type textarea "x"
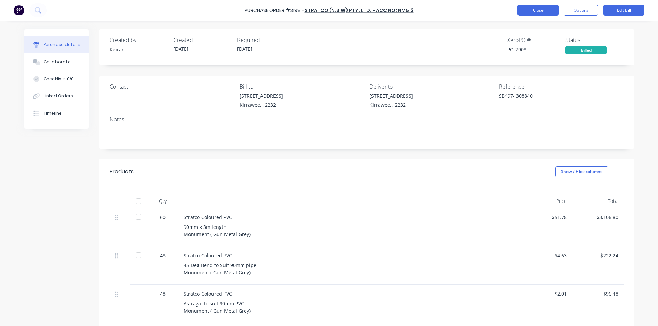
click at [537, 10] on button "Close" at bounding box center [537, 10] width 41 height 11
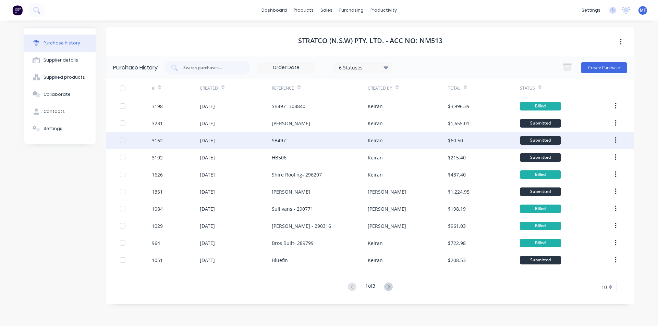
click at [616, 140] on icon "button" at bounding box center [615, 140] width 1 height 6
click at [589, 160] on div "Archive" at bounding box center [590, 158] width 53 height 10
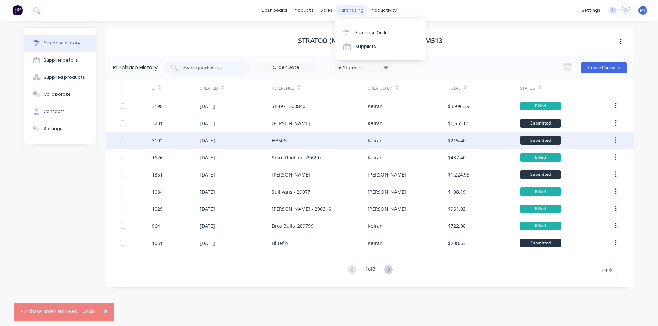
click at [347, 8] on div "purchasing" at bounding box center [351, 10] width 31 height 10
click at [351, 48] on div "Customers" at bounding box center [349, 47] width 25 height 6
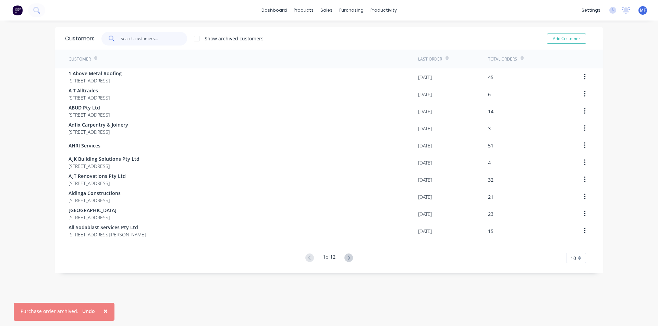
drag, startPoint x: 144, startPoint y: 36, endPoint x: 150, endPoint y: 38, distance: 6.5
click at [144, 37] on input "text" at bounding box center [154, 39] width 67 height 14
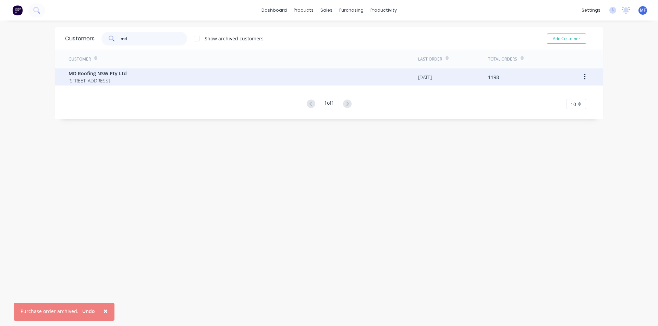
type input "md"
click at [105, 72] on span "MD Roofing NSW Pty Ltd" at bounding box center [98, 73] width 58 height 7
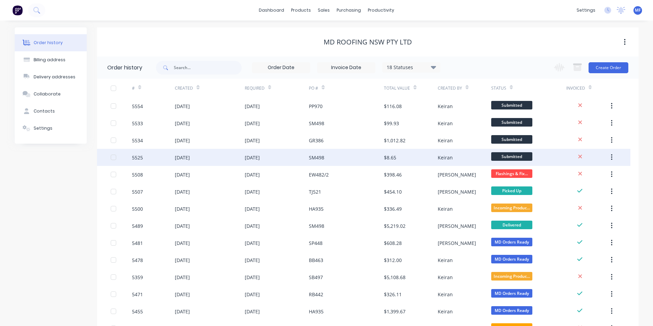
scroll to position [206, 0]
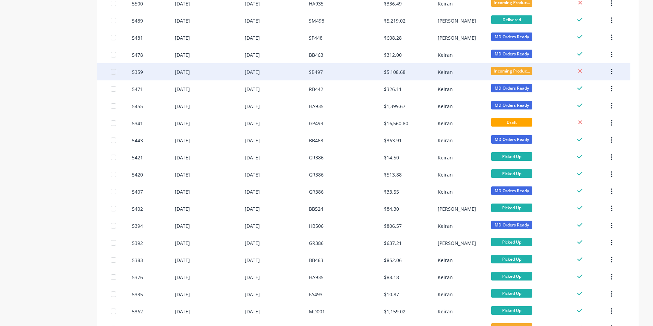
click at [397, 71] on div "$5,108.68" at bounding box center [395, 72] width 22 height 7
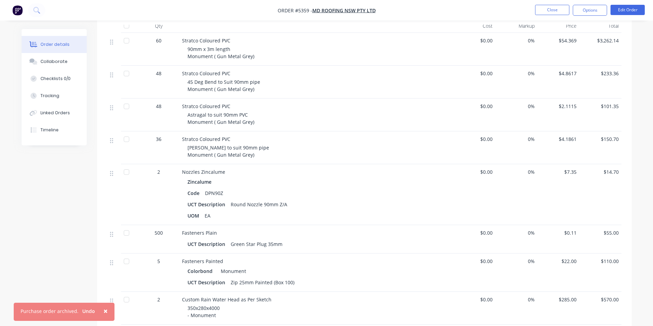
scroll to position [240, 0]
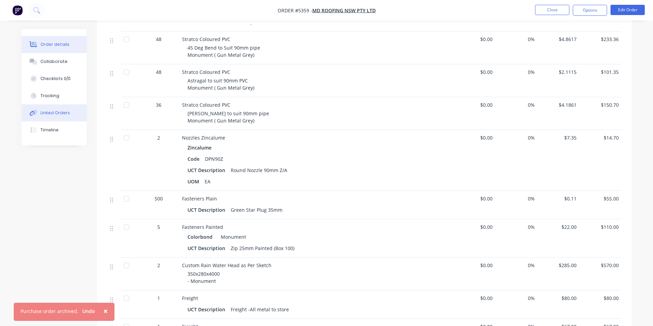
click at [51, 112] on div "Linked Orders" at bounding box center [54, 113] width 29 height 6
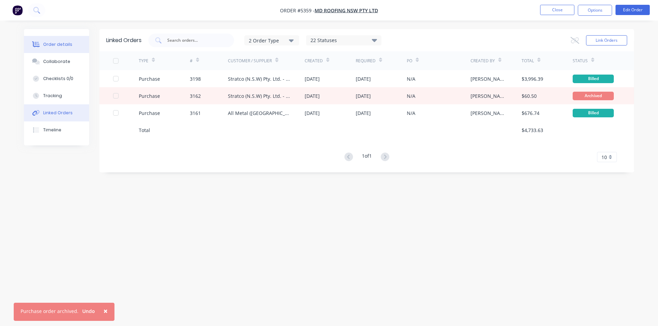
click at [57, 45] on div "Order details" at bounding box center [57, 44] width 29 height 6
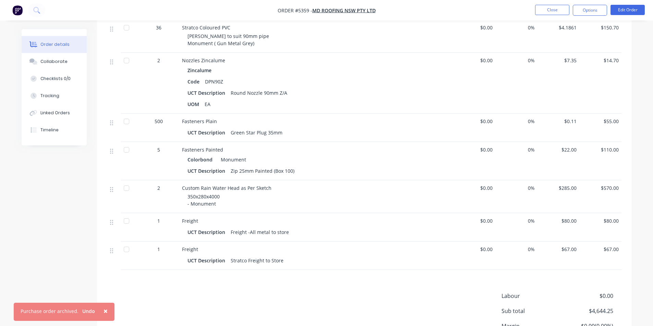
scroll to position [305, 0]
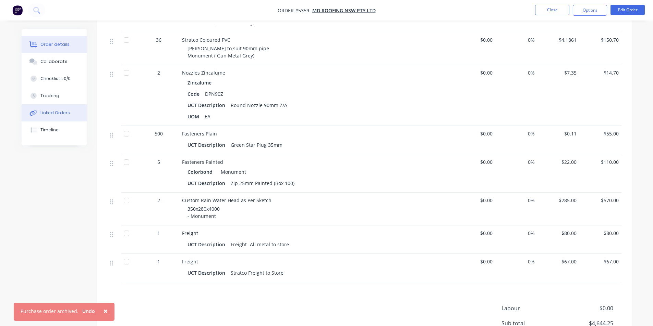
click at [54, 112] on div "Linked Orders" at bounding box center [54, 113] width 29 height 6
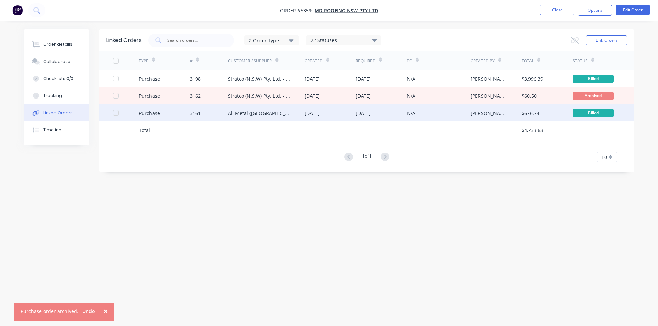
click at [264, 110] on div "All Metal ([GEOGRAPHIC_DATA]) Pty Ltd" at bounding box center [259, 113] width 63 height 7
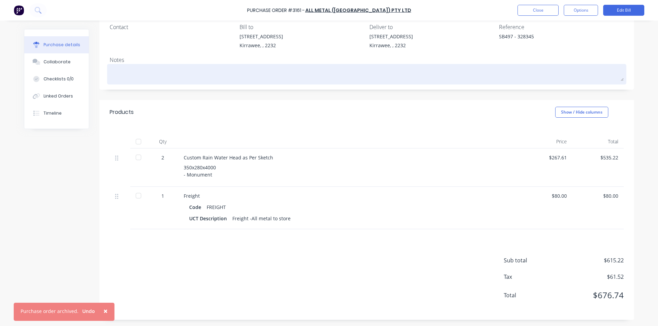
scroll to position [60, 0]
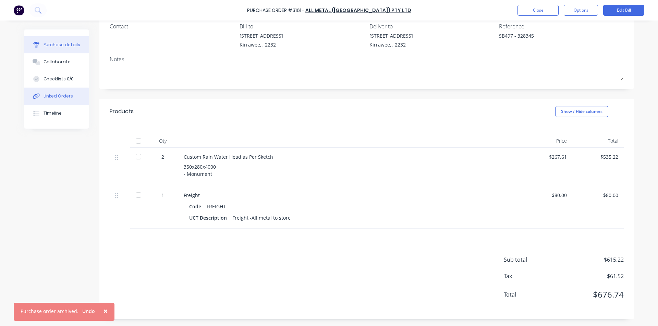
click at [49, 95] on div "Linked Orders" at bounding box center [58, 96] width 29 height 6
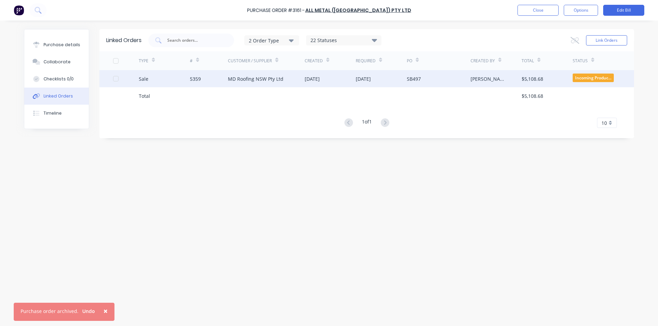
click at [274, 78] on div "MD Roofing NSW Pty Ltd" at bounding box center [255, 78] width 55 height 7
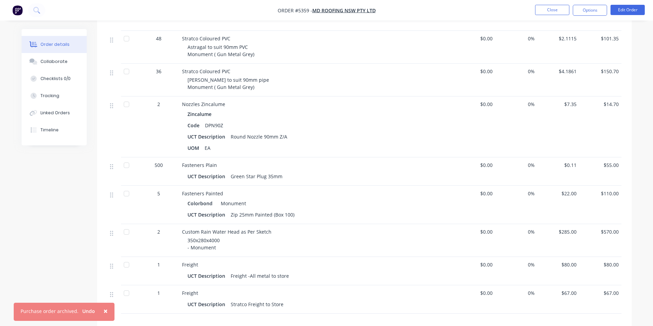
scroll to position [274, 0]
click at [55, 111] on div "Linked Orders" at bounding box center [54, 113] width 29 height 6
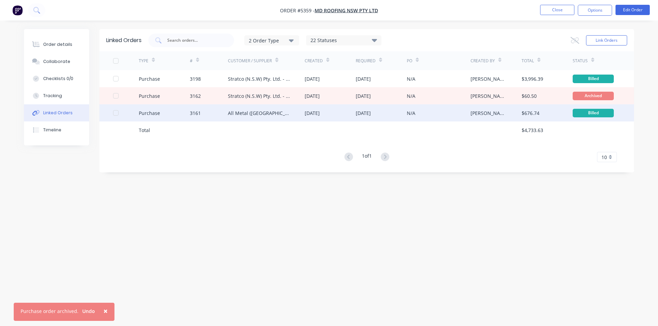
click at [255, 111] on div "All Metal ([GEOGRAPHIC_DATA]) Pty Ltd" at bounding box center [259, 113] width 63 height 7
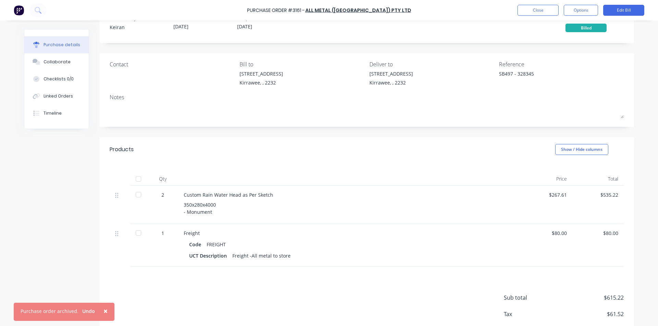
scroll to position [34, 0]
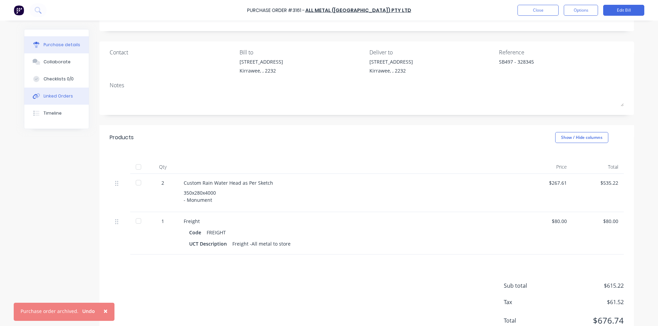
click at [59, 95] on div "Linked Orders" at bounding box center [58, 96] width 29 height 6
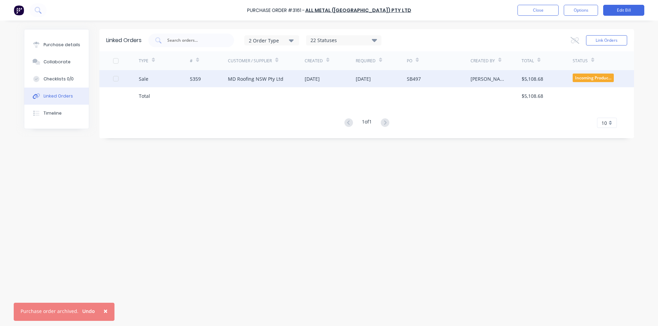
click at [271, 78] on div "MD Roofing NSW Pty Ltd" at bounding box center [255, 78] width 55 height 7
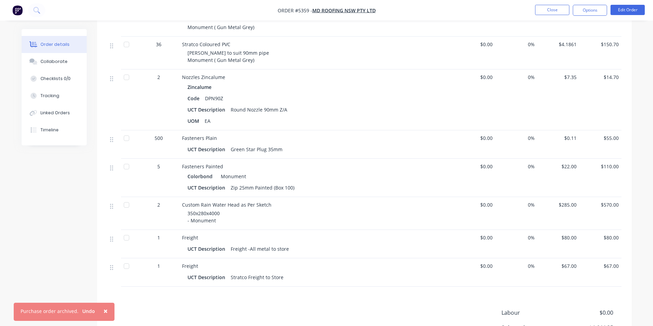
scroll to position [308, 0]
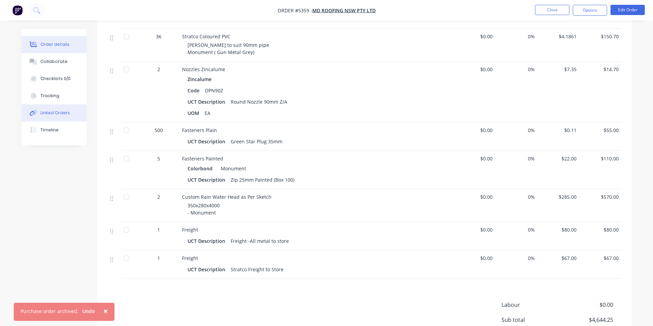
click at [52, 111] on div "Linked Orders" at bounding box center [54, 113] width 29 height 6
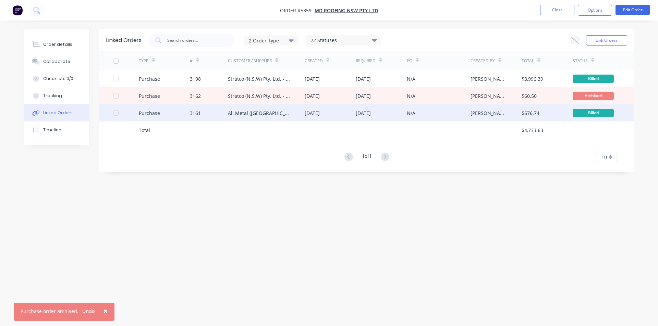
click at [255, 113] on div "All Metal ([GEOGRAPHIC_DATA]) Pty Ltd" at bounding box center [259, 113] width 63 height 7
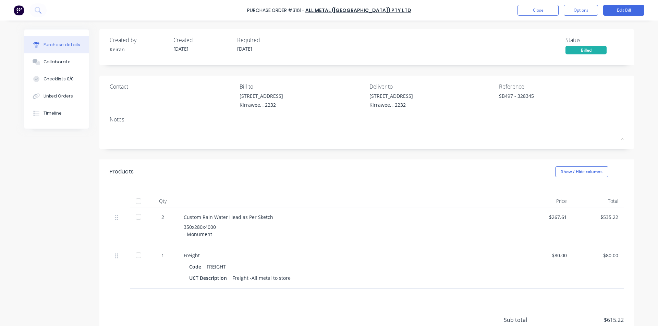
type textarea "x"
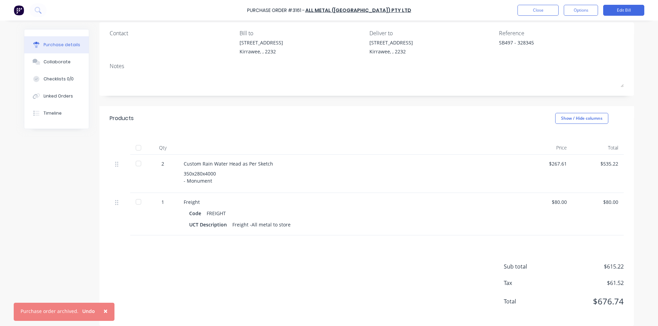
scroll to position [60, 0]
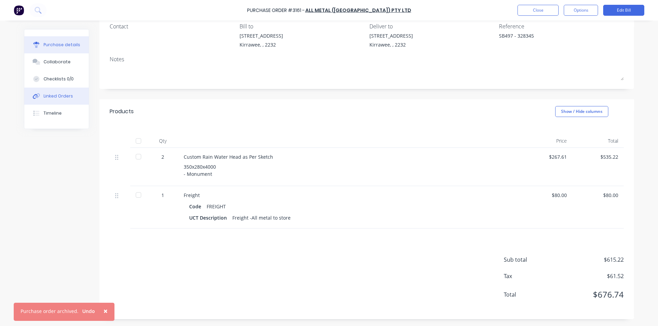
click at [57, 96] on div "Linked Orders" at bounding box center [58, 96] width 29 height 6
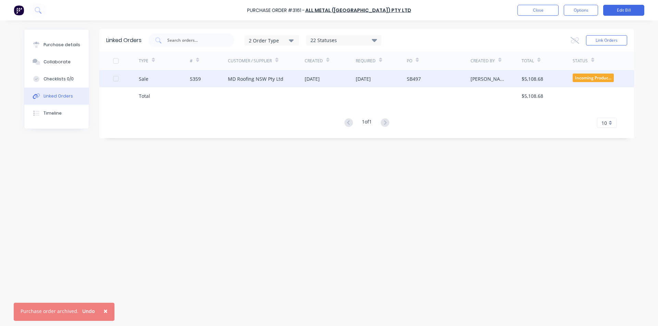
click at [261, 78] on div "MD Roofing NSW Pty Ltd" at bounding box center [255, 78] width 55 height 7
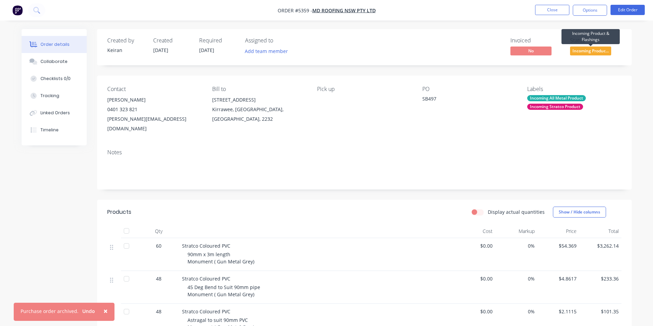
click at [595, 48] on span "Incoming Produc..." at bounding box center [590, 51] width 41 height 9
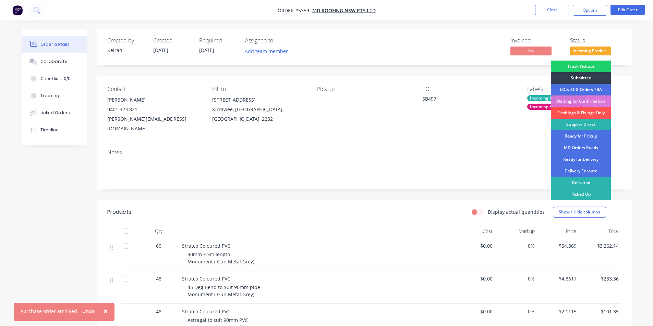
click at [588, 135] on div "Ready for Pickup" at bounding box center [580, 137] width 60 height 12
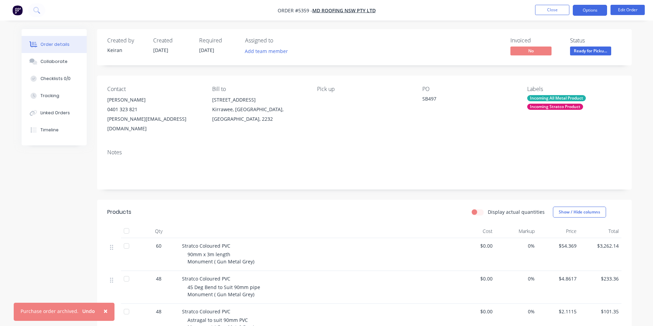
click at [589, 12] on button "Options" at bounding box center [589, 10] width 34 height 11
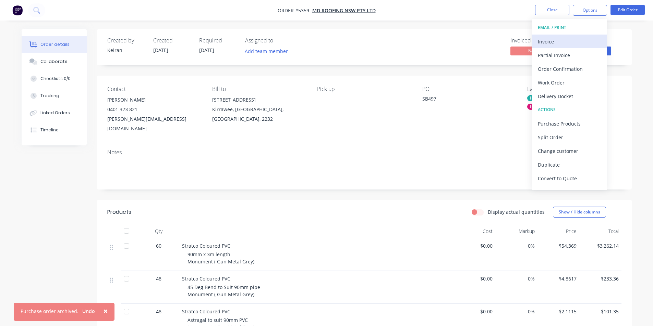
click at [549, 41] on div "Invoice" at bounding box center [568, 42] width 63 height 10
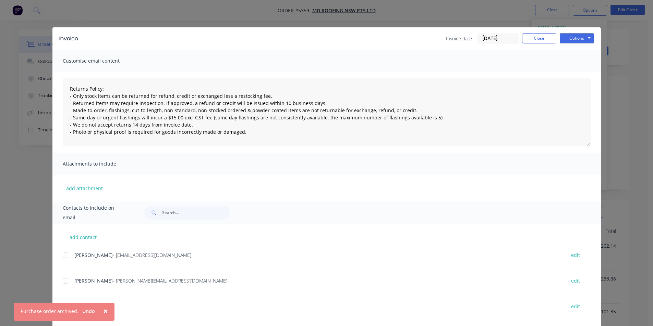
click at [63, 256] on div at bounding box center [66, 256] width 14 height 14
type textarea "Returns Policy: - Only stock items can be returned for refund, credit or exchan…"
drag, startPoint x: 539, startPoint y: 40, endPoint x: 490, endPoint y: 70, distance: 57.7
click at [539, 40] on button "Close" at bounding box center [539, 38] width 34 height 10
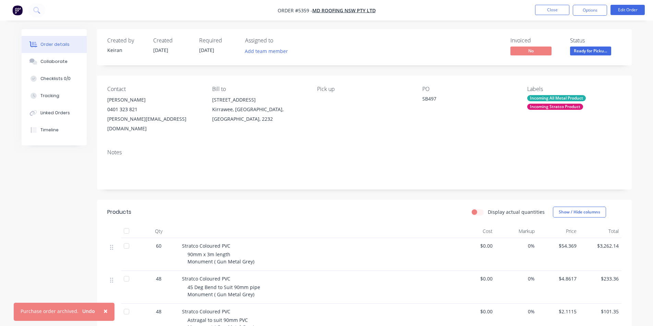
click at [100, 311] on button "×" at bounding box center [106, 311] width 18 height 16
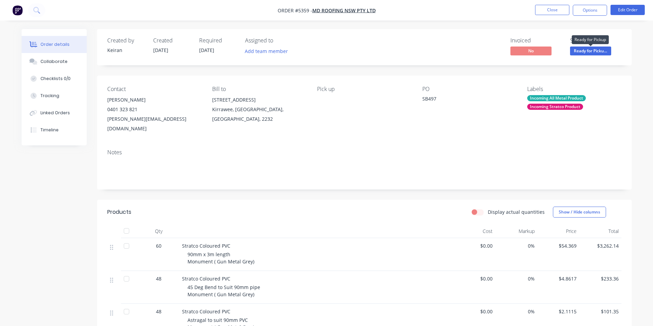
click at [596, 48] on span "Ready for Picku..." at bounding box center [590, 51] width 41 height 9
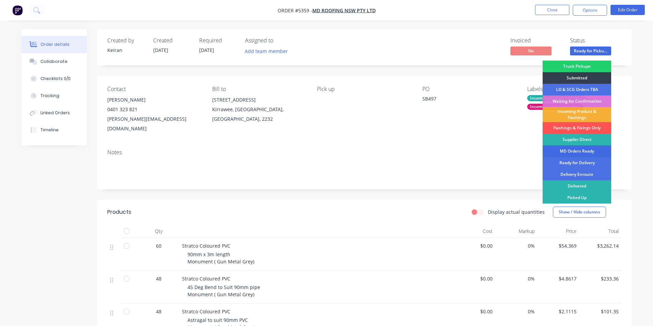
click at [585, 152] on div "MD Orders Ready" at bounding box center [576, 152] width 69 height 12
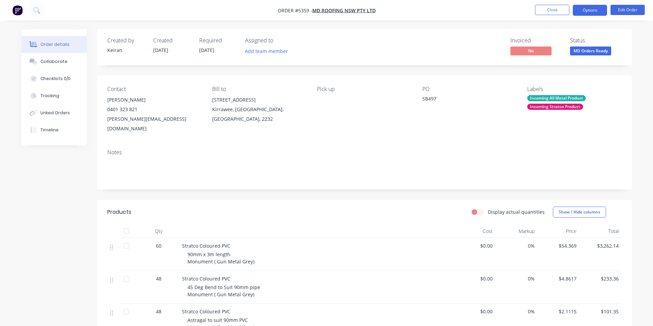
click at [593, 7] on button "Options" at bounding box center [589, 10] width 34 height 11
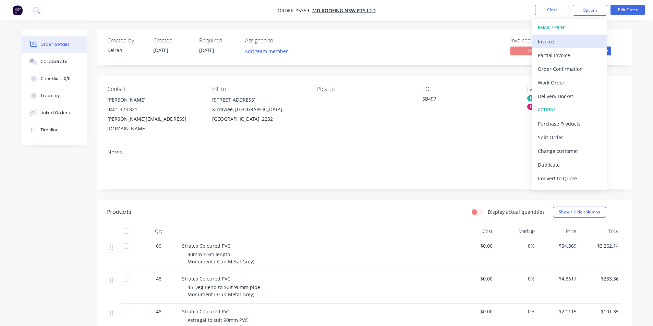
click at [556, 42] on div "Invoice" at bounding box center [568, 42] width 63 height 10
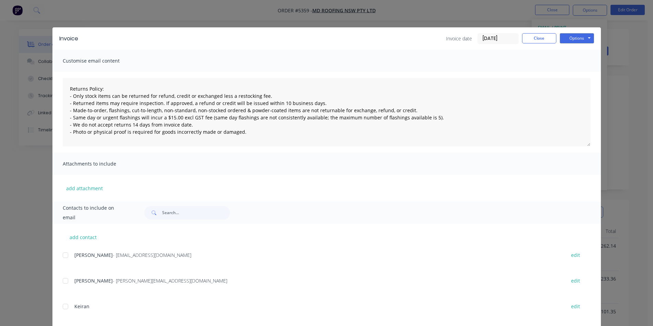
click at [63, 258] on div at bounding box center [66, 256] width 14 height 14
click at [581, 37] on button "Options" at bounding box center [576, 38] width 34 height 10
click at [585, 69] on button "Email" at bounding box center [581, 72] width 44 height 11
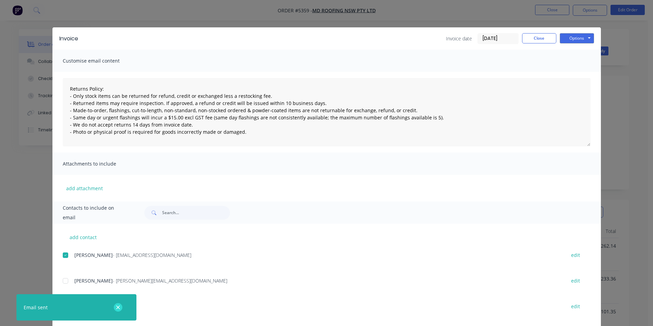
click at [118, 307] on icon "button" at bounding box center [118, 308] width 4 height 6
type textarea "Returns Policy: - Only stock items can be returned for refund, credit or exchan…"
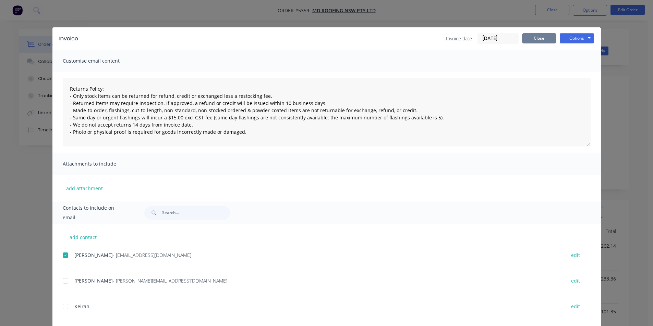
click at [543, 35] on button "Close" at bounding box center [539, 38] width 34 height 10
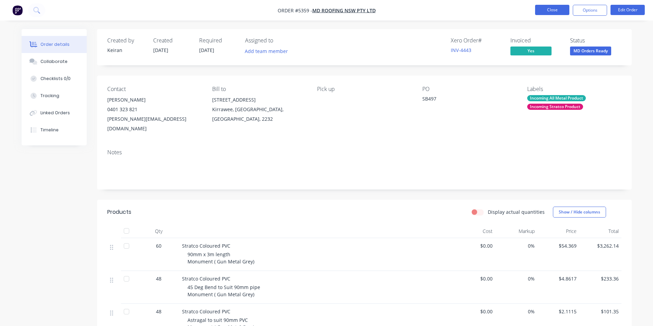
click at [554, 11] on button "Close" at bounding box center [552, 10] width 34 height 10
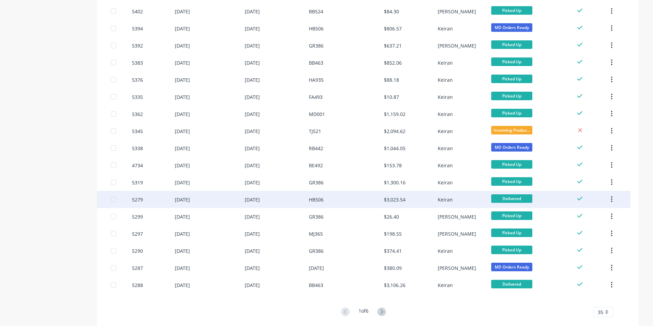
scroll to position [411, 0]
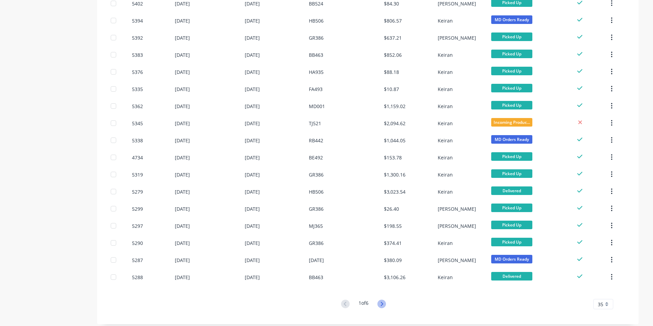
click at [384, 303] on icon at bounding box center [381, 304] width 9 height 9
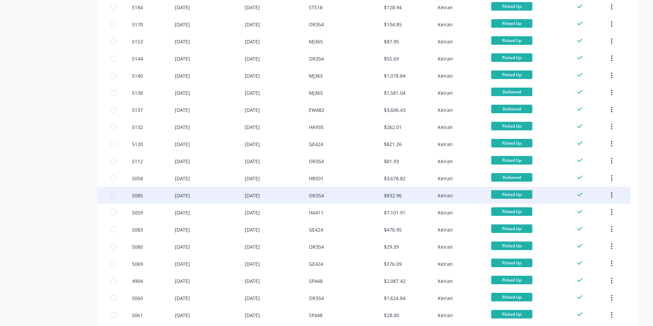
scroll to position [416, 0]
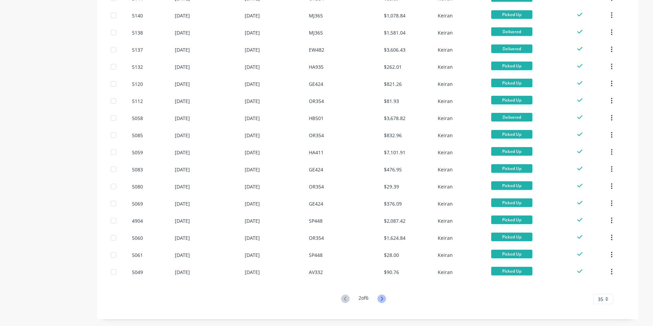
click at [382, 299] on icon at bounding box center [381, 299] width 9 height 9
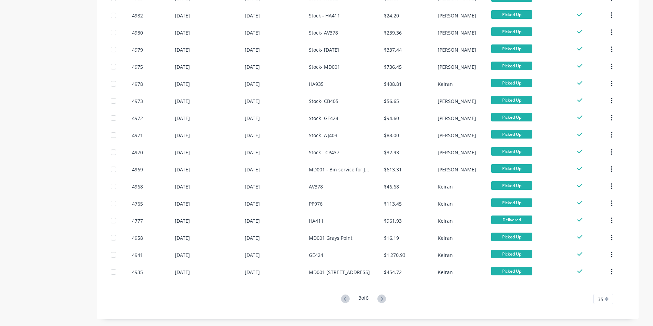
drag, startPoint x: 341, startPoint y: 296, endPoint x: 341, endPoint y: 293, distance: 3.4
click at [341, 296] on icon at bounding box center [345, 299] width 9 height 9
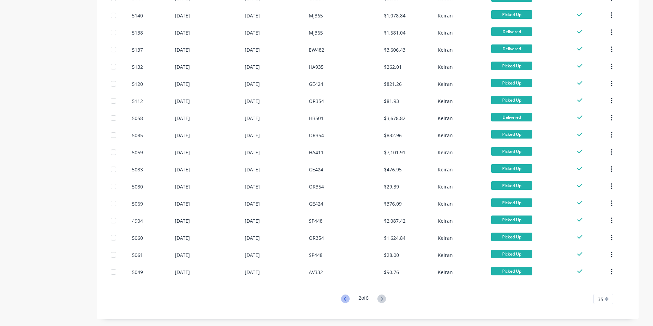
click at [344, 297] on icon at bounding box center [345, 299] width 9 height 9
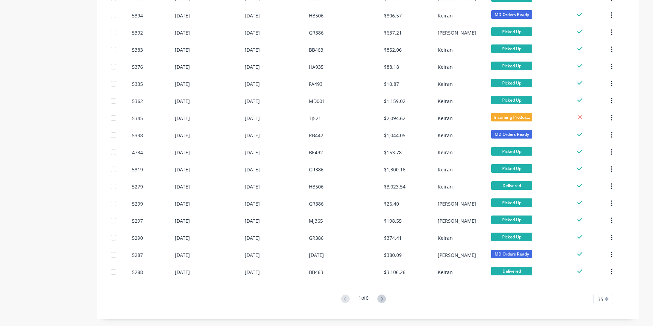
click at [384, 301] on icon at bounding box center [381, 299] width 9 height 9
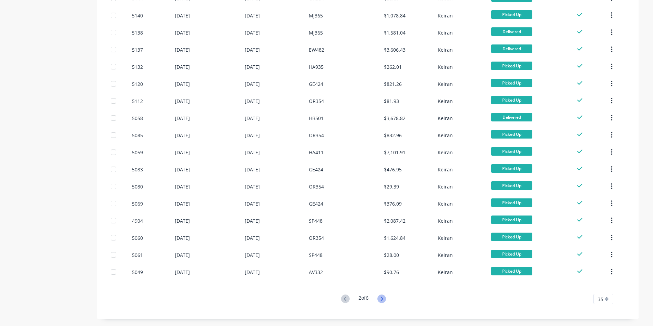
click at [385, 299] on icon at bounding box center [381, 299] width 9 height 9
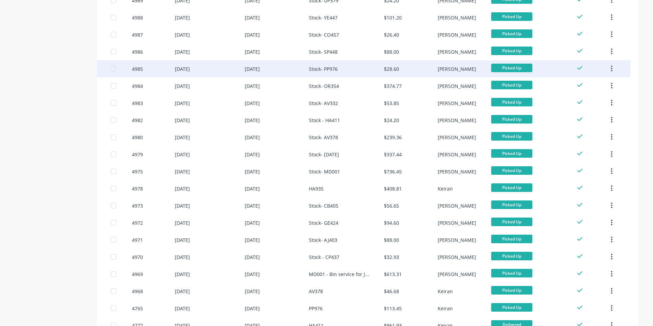
scroll to position [377, 0]
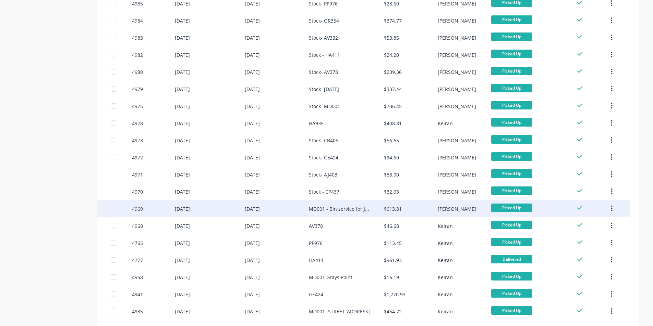
click at [351, 211] on div "MD001 - Bin service for JUNE" at bounding box center [339, 209] width 61 height 7
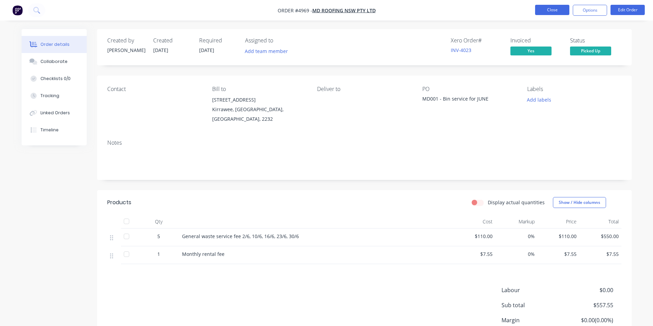
click at [559, 13] on button "Close" at bounding box center [552, 10] width 34 height 10
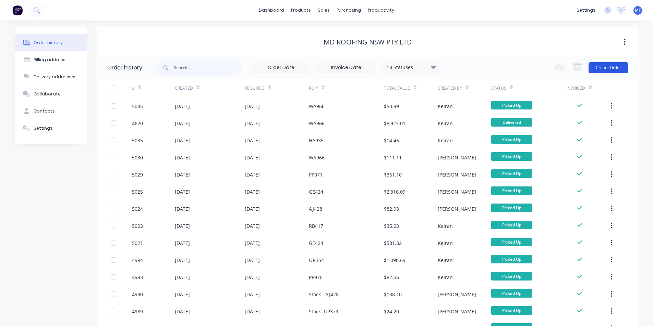
click at [614, 68] on button "Create Order" at bounding box center [608, 67] width 40 height 11
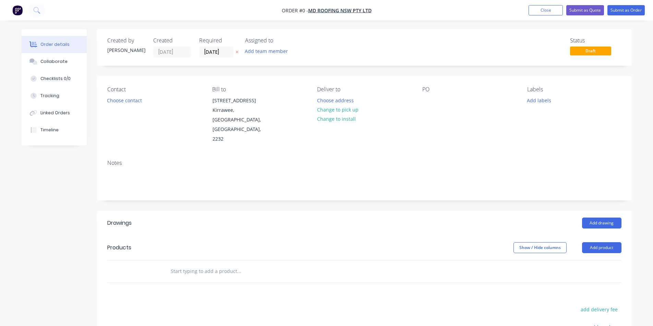
click at [429, 94] on div "PO" at bounding box center [469, 115] width 94 height 58
click at [429, 96] on div at bounding box center [427, 101] width 11 height 10
click at [412, 203] on div "Order details Collaborate Checklists 0/0 Tracking Linked Orders Timeline Order …" at bounding box center [326, 243] width 623 height 429
click at [364, 218] on div "Add drawing" at bounding box center [418, 223] width 405 height 11
click at [220, 265] on input "text" at bounding box center [238, 272] width 137 height 14
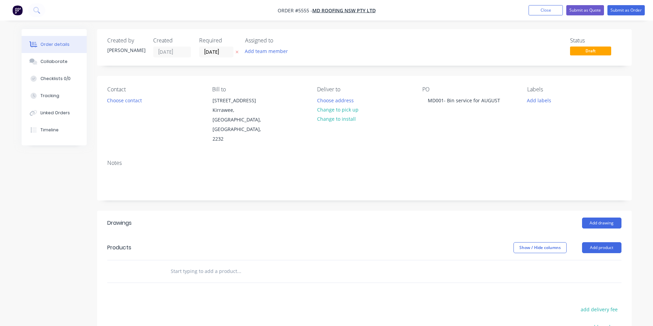
click at [467, 173] on div "Notes" at bounding box center [364, 177] width 534 height 46
click at [198, 265] on input "text" at bounding box center [238, 272] width 137 height 14
click at [633, 11] on button "Submit as Order" at bounding box center [625, 10] width 37 height 10
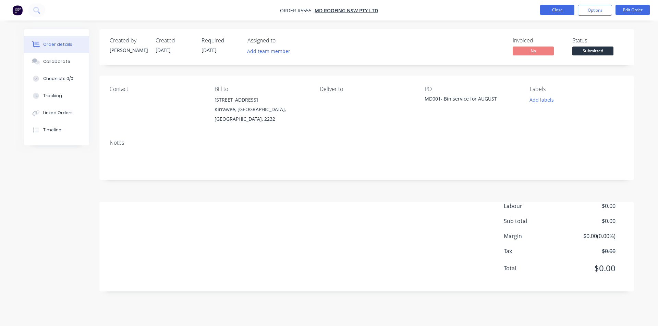
click at [561, 9] on button "Close" at bounding box center [557, 10] width 34 height 10
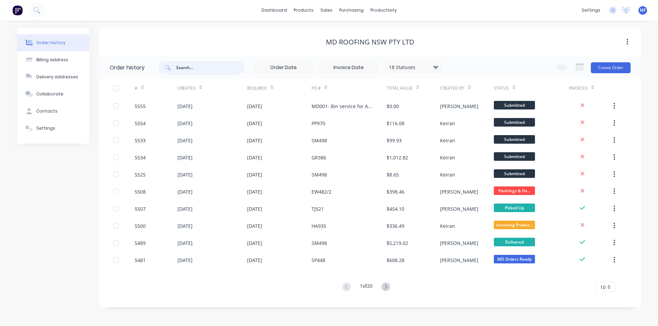
click at [188, 67] on input "text" at bounding box center [210, 68] width 68 height 14
type input "MD001"
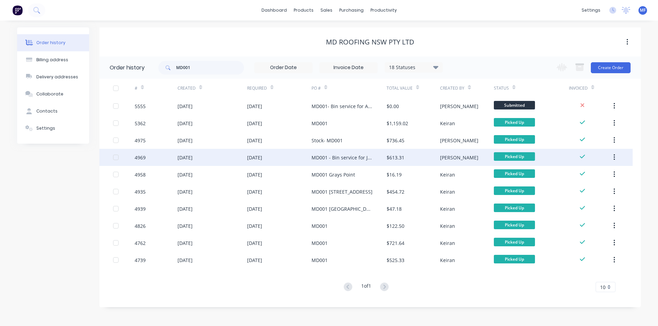
click at [356, 157] on div "MD001 - Bin service for JUNE" at bounding box center [341, 157] width 61 height 7
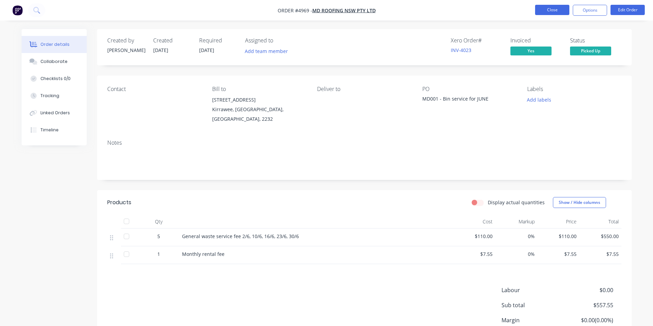
click at [555, 9] on button "Close" at bounding box center [552, 10] width 34 height 10
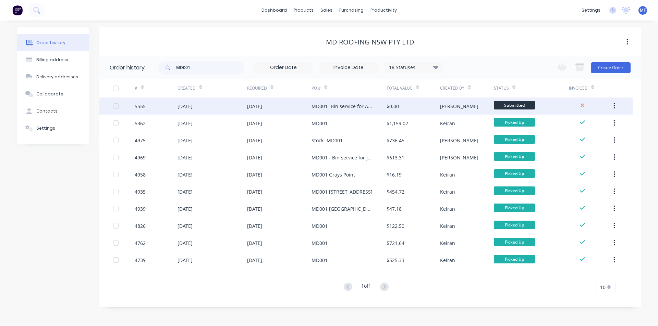
click at [348, 104] on div "MD001- Bin service for AUGUST" at bounding box center [341, 106] width 61 height 7
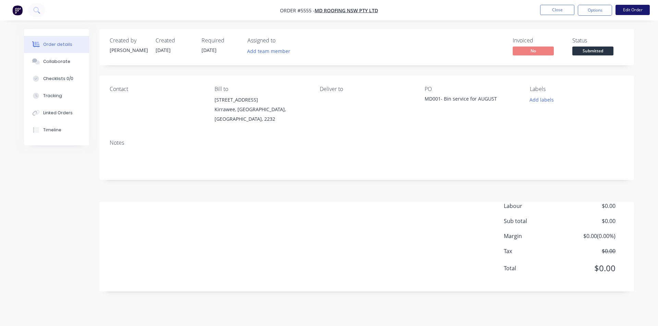
click at [630, 7] on button "Edit Order" at bounding box center [632, 10] width 34 height 10
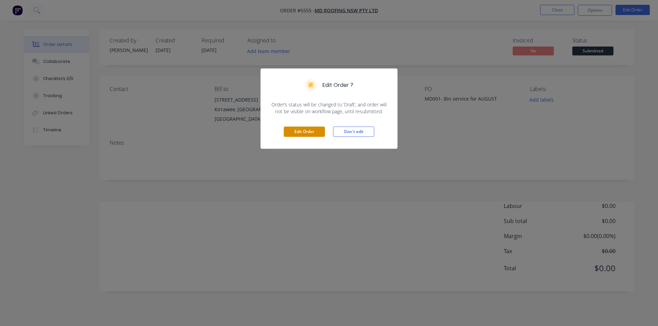
click at [303, 131] on button "Edit Order" at bounding box center [304, 132] width 41 height 10
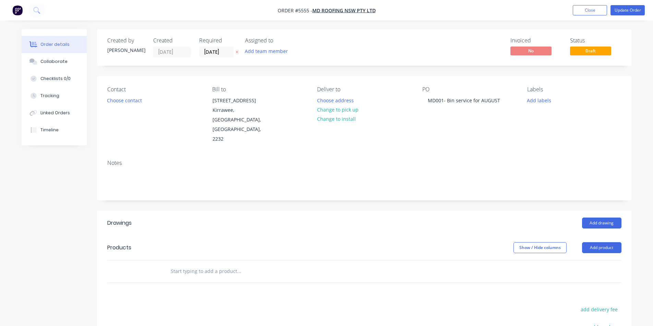
click at [196, 265] on input "text" at bounding box center [238, 272] width 137 height 14
click at [600, 243] on button "Add product" at bounding box center [601, 248] width 39 height 11
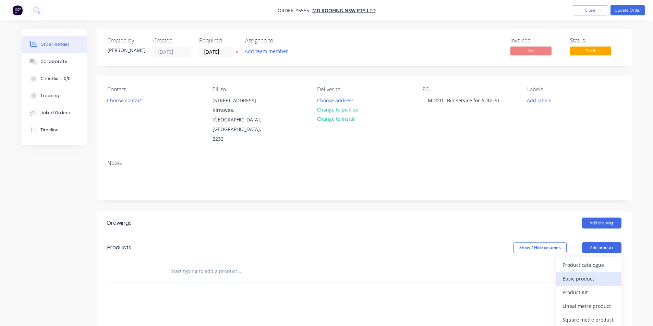
click at [581, 274] on div "Basic product" at bounding box center [588, 279] width 53 height 10
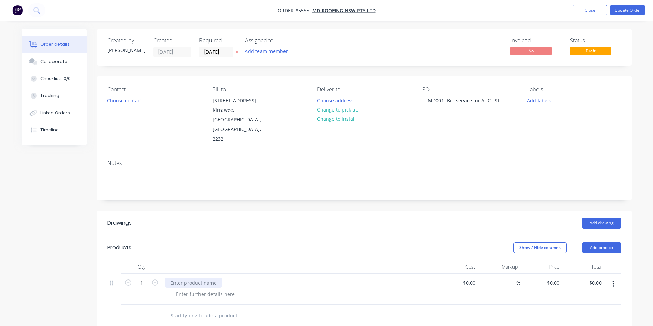
click at [184, 278] on div at bounding box center [193, 283] width 57 height 10
click at [586, 12] on button "Close" at bounding box center [589, 10] width 34 height 10
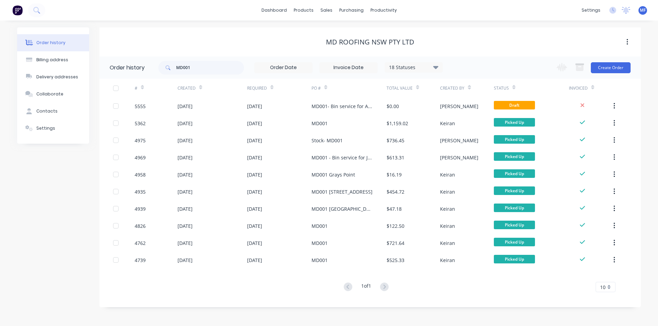
click at [480, 33] on div "MD Roofing NSW Pty Ltd" at bounding box center [369, 41] width 541 height 29
click at [607, 67] on button "Create Order" at bounding box center [611, 67] width 40 height 11
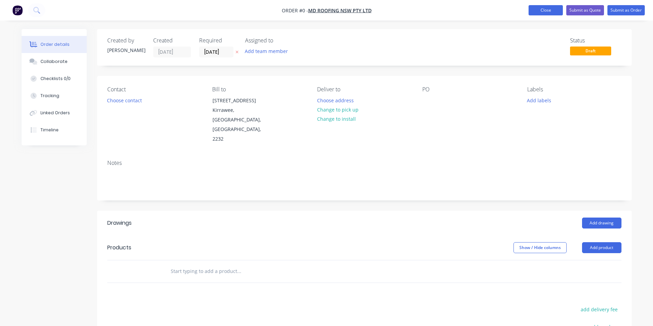
click at [547, 13] on button "Close" at bounding box center [545, 10] width 34 height 10
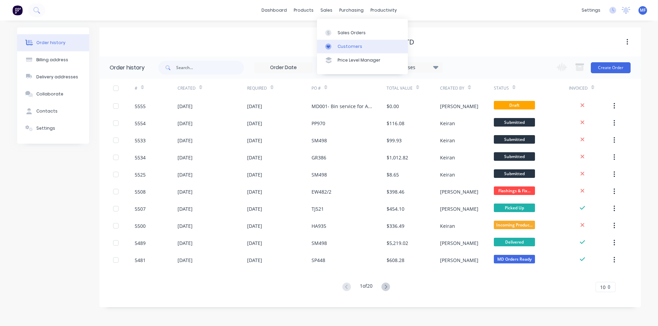
click at [347, 46] on div "Customers" at bounding box center [349, 47] width 25 height 6
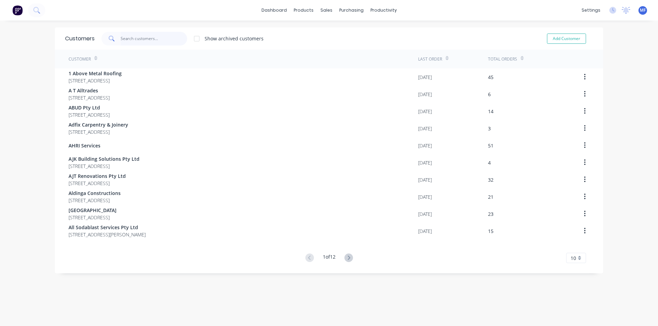
click at [128, 38] on input "text" at bounding box center [154, 39] width 67 height 14
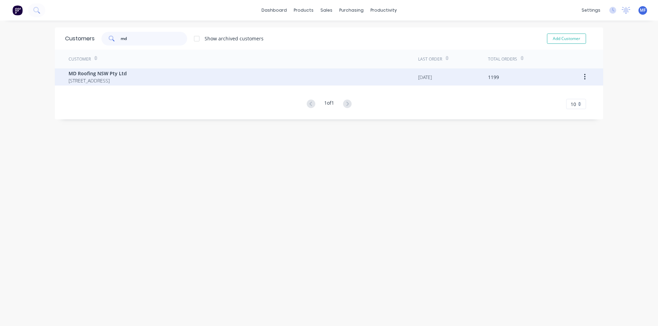
type input "md"
click at [116, 78] on span "[STREET_ADDRESS]" at bounding box center [98, 80] width 58 height 7
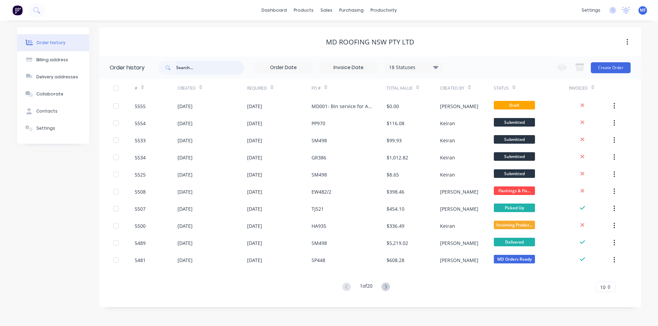
click at [191, 67] on input "text" at bounding box center [210, 68] width 68 height 14
type input "bb463"
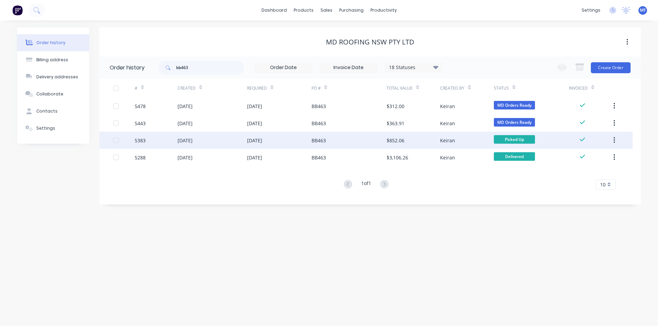
click at [398, 140] on div "$852.06" at bounding box center [395, 140] width 18 height 7
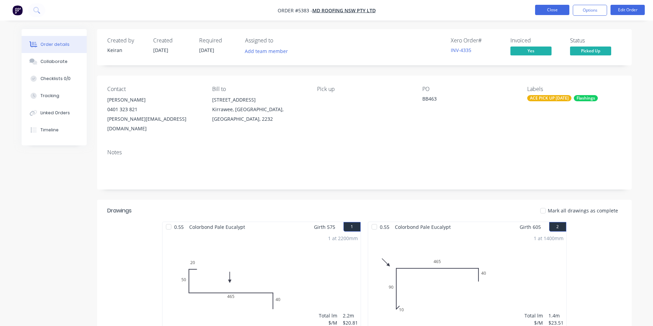
click at [562, 10] on button "Close" at bounding box center [552, 10] width 34 height 10
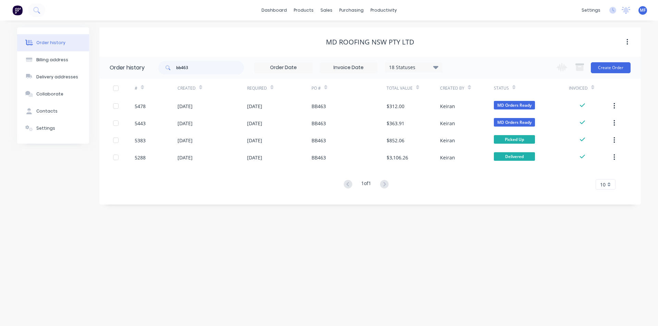
drag, startPoint x: 129, startPoint y: 89, endPoint x: 208, endPoint y: 61, distance: 83.3
click at [195, 67] on div "Order history Billing address Delivery addresses Collaborate Contacts Settings …" at bounding box center [328, 115] width 623 height 177
click at [316, 17] on div "dashboard products sales purchasing productivity dashboard products Product Cat…" at bounding box center [329, 10] width 658 height 21
drag, startPoint x: 423, startPoint y: 217, endPoint x: 385, endPoint y: 222, distance: 38.7
click at [422, 213] on div "Order history Billing address Delivery addresses Collaborate Contacts Settings …" at bounding box center [329, 174] width 658 height 306
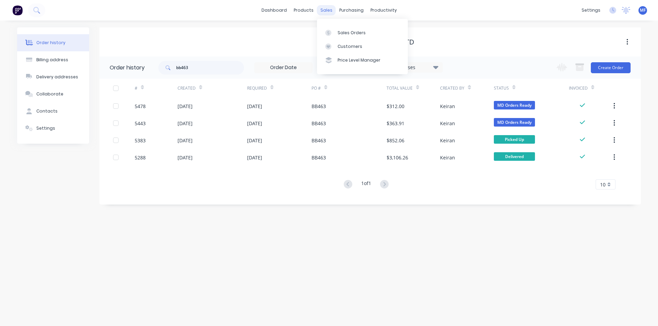
click at [329, 11] on div "sales" at bounding box center [326, 10] width 19 height 10
click at [328, 11] on div "sales" at bounding box center [326, 10] width 19 height 10
click at [350, 46] on div "Customers" at bounding box center [349, 47] width 25 height 6
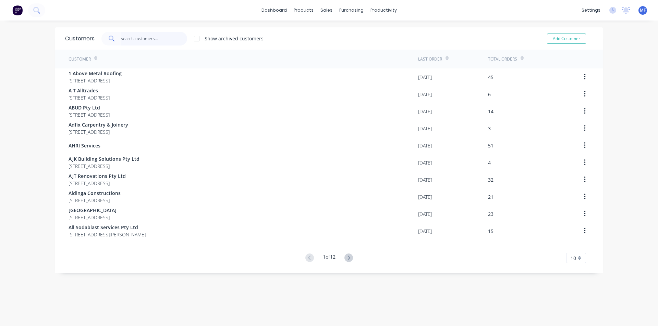
drag, startPoint x: 138, startPoint y: 41, endPoint x: 138, endPoint y: 34, distance: 6.9
click at [138, 41] on input "text" at bounding box center [154, 39] width 67 height 14
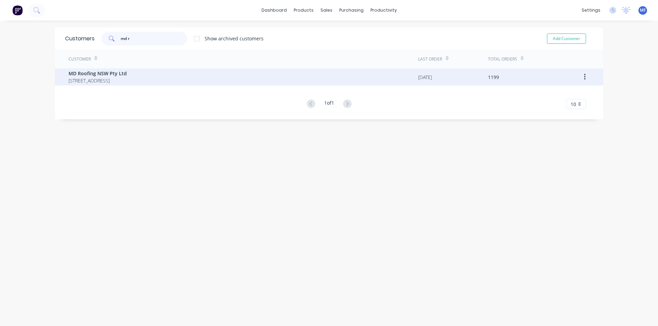
type input "md r"
click at [103, 75] on span "MD Roofing NSW Pty Ltd" at bounding box center [98, 73] width 58 height 7
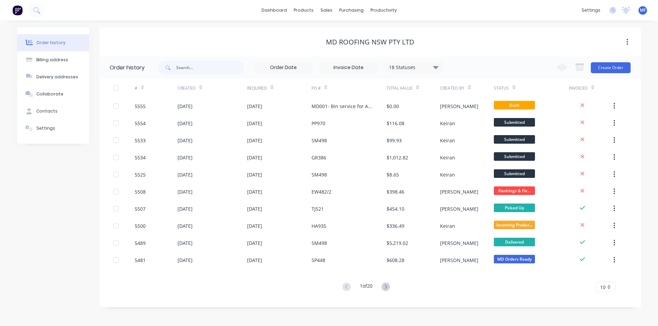
click at [502, 24] on div "Order history Billing address Delivery addresses Collaborate Contacts Settings …" at bounding box center [329, 174] width 658 height 306
click at [613, 66] on button "Create Order" at bounding box center [611, 67] width 40 height 11
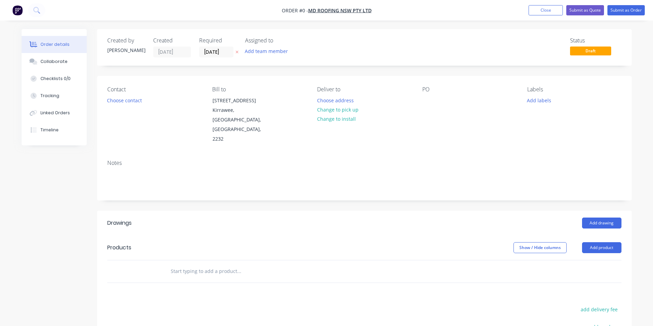
click at [438, 100] on div "PO" at bounding box center [469, 115] width 94 height 58
click at [429, 107] on div "PO" at bounding box center [469, 115] width 94 height 58
click at [425, 103] on div at bounding box center [427, 101] width 11 height 10
click at [243, 246] on div "Order details Collaborate Checklists 0/0 Tracking Linked Orders Timeline Order …" at bounding box center [326, 243] width 623 height 429
click at [441, 99] on div "sTOCK - MD001" at bounding box center [445, 101] width 47 height 10
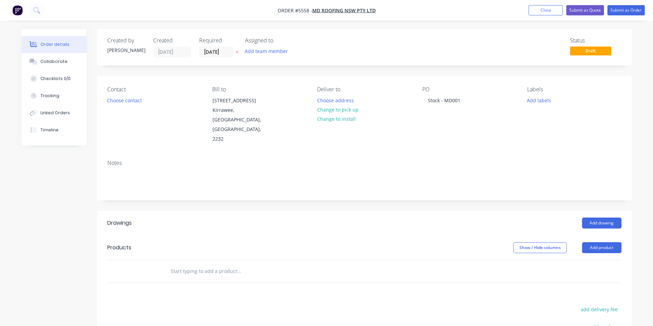
click at [210, 265] on input "text" at bounding box center [238, 272] width 137 height 14
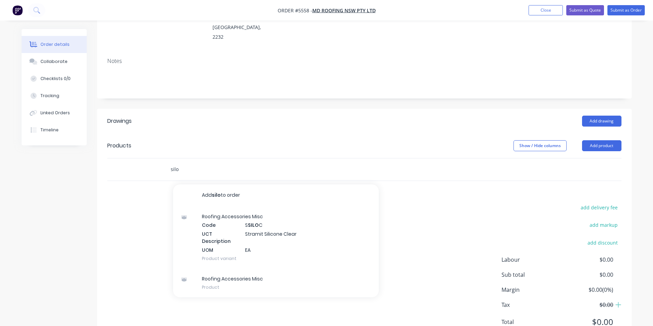
scroll to position [103, 0]
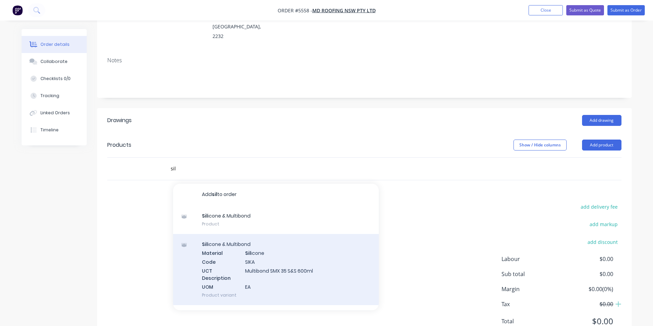
click at [275, 245] on div "Sil icone & Multibond Material Sil icone Code SIKA UCT Description Multibond SM…" at bounding box center [276, 269] width 206 height 71
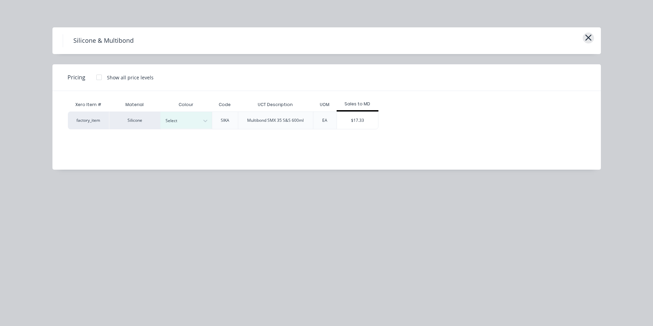
drag, startPoint x: 581, startPoint y: 42, endPoint x: 586, endPoint y: 38, distance: 6.2
click at [581, 41] on div "Silicone & Multibond" at bounding box center [326, 40] width 527 height 13
click at [592, 35] on button "button" at bounding box center [587, 38] width 11 height 11
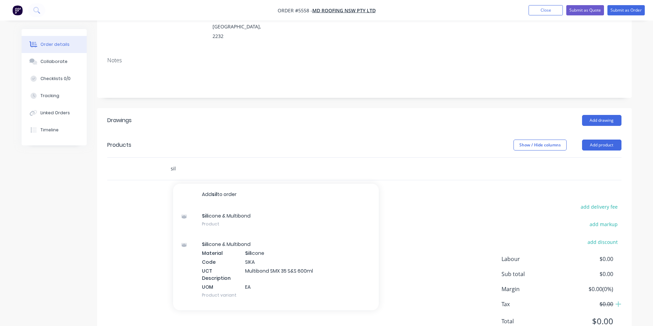
click at [202, 162] on input "sil" at bounding box center [238, 169] width 137 height 14
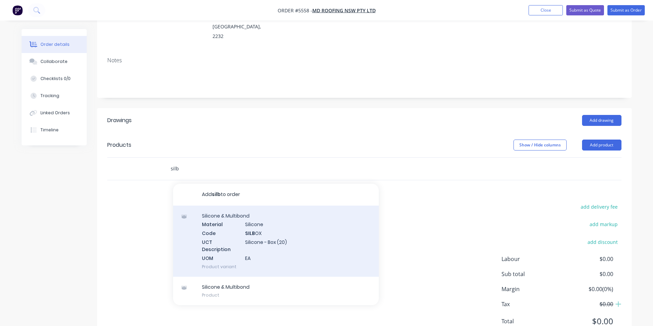
type input "silb"
click at [251, 218] on div "Silicone & Multibond Material Silicone Code SILB OX UCT Description Silicone - …" at bounding box center [276, 241] width 206 height 71
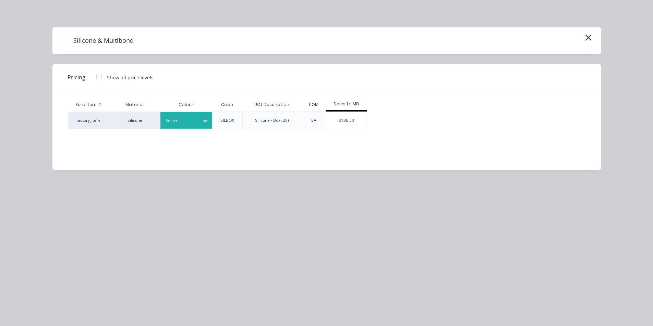
click at [202, 120] on icon at bounding box center [205, 120] width 7 height 7
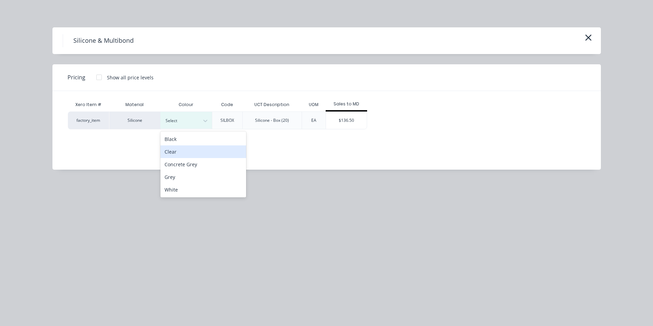
click at [184, 153] on div "Clear" at bounding box center [203, 152] width 86 height 13
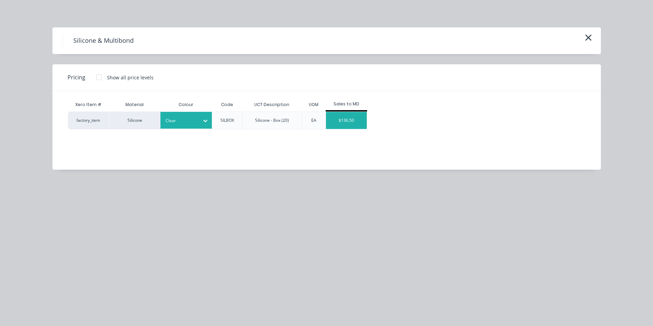
click at [346, 121] on div "$136.50" at bounding box center [346, 120] width 41 height 17
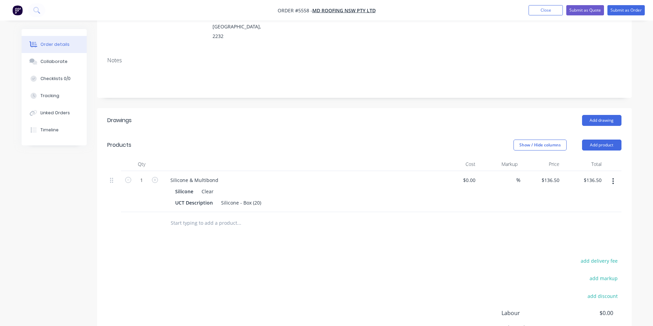
click at [221, 216] on input "text" at bounding box center [238, 223] width 137 height 14
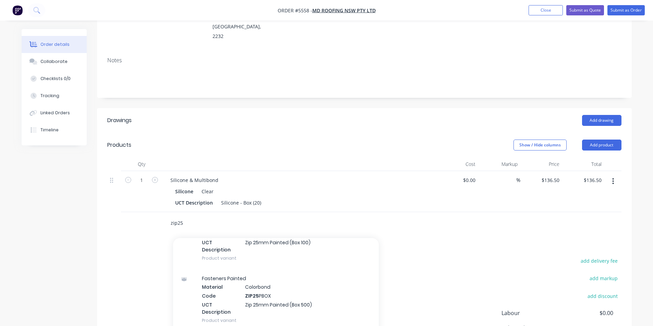
scroll to position [171, 0]
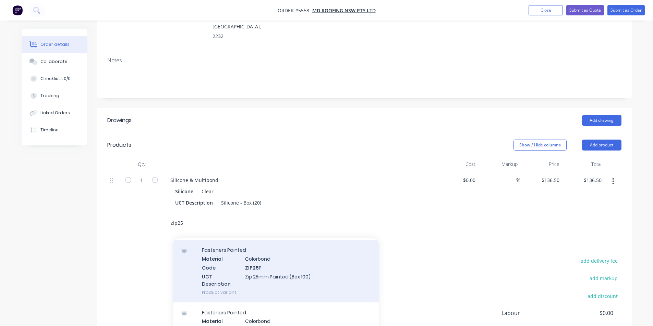
type input "zip25"
click at [257, 250] on div "Fasteners Painted Material Colorbond Code ZIP25 P UCT Description Zip 25mm Pain…" at bounding box center [276, 271] width 206 height 62
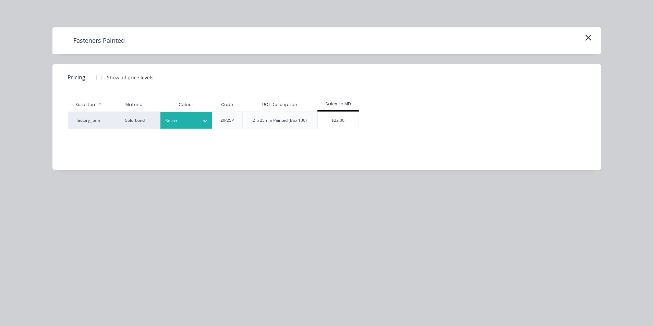
click at [187, 120] on div at bounding box center [180, 121] width 31 height 8
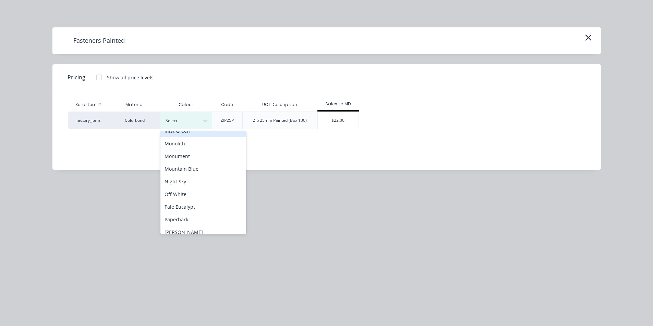
scroll to position [377, 0]
click at [194, 173] on div "Night Sky" at bounding box center [203, 168] width 86 height 13
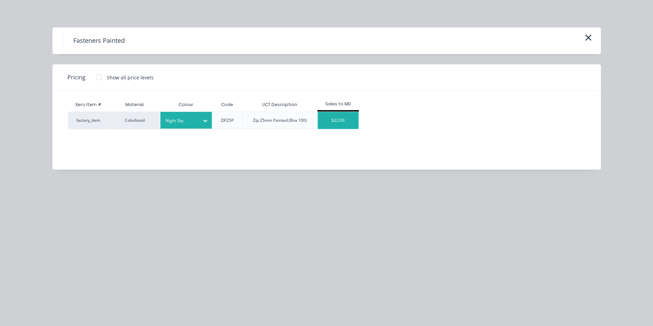
click at [338, 120] on div "$22.00" at bounding box center [338, 120] width 41 height 17
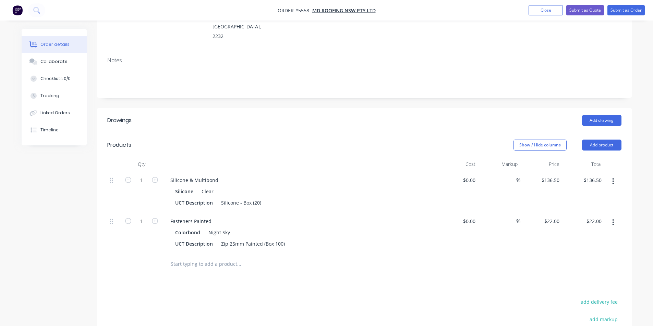
click at [203, 258] on input "text" at bounding box center [238, 265] width 137 height 14
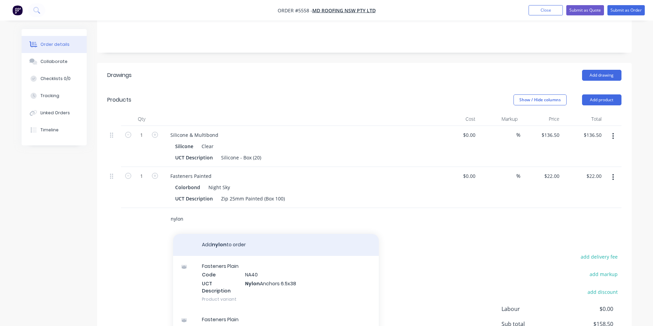
scroll to position [171, 0]
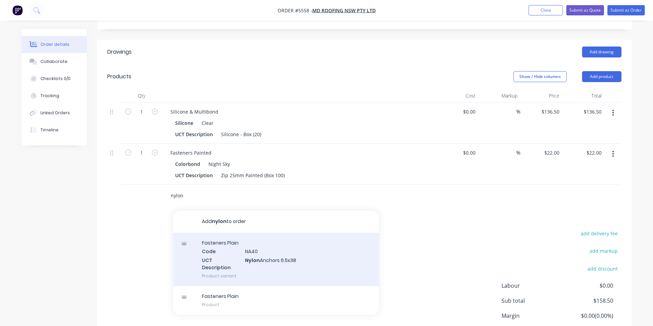
type input "nylon"
click at [251, 244] on div "Fasteners Plain Code NA40 UCT Description Nylon Anchors 6.5x38 Product variant" at bounding box center [276, 259] width 206 height 53
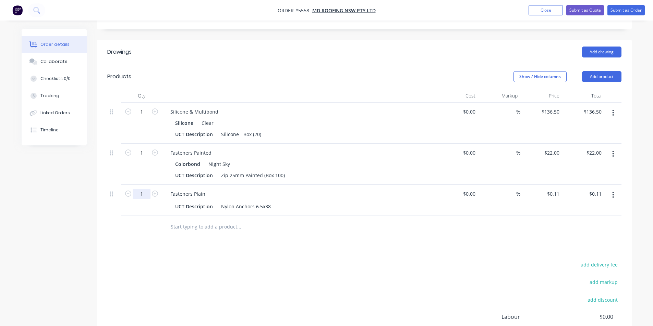
click at [144, 117] on input "1" at bounding box center [142, 112] width 18 height 10
type input "50"
type input "$5.50"
click at [231, 202] on div "Nylon Anchors 6.5x38" at bounding box center [245, 207] width 55 height 10
click at [220, 220] on input "text" at bounding box center [238, 227] width 137 height 14
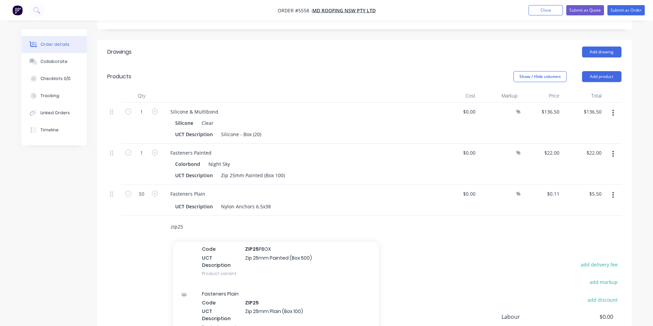
scroll to position [274, 0]
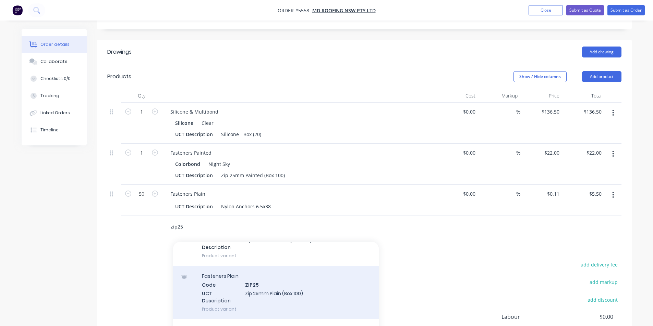
type input "zip25"
click at [269, 272] on div "Fasteners Plain Code ZIP25 UCT Description Zip 25mm Plain (Box 100) Product var…" at bounding box center [276, 292] width 206 height 53
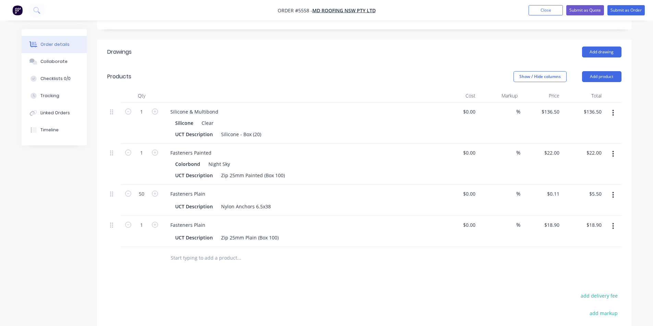
click at [214, 251] on input "text" at bounding box center [238, 258] width 137 height 14
type input "r"
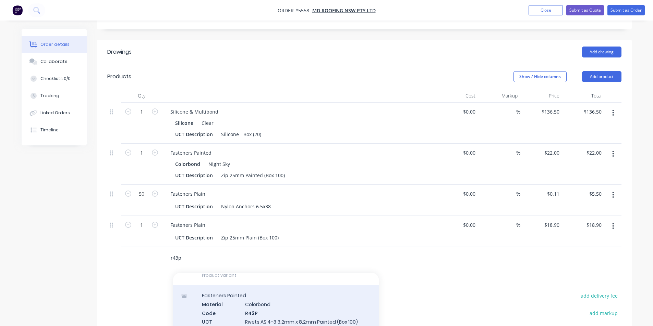
type input "r43p"
click at [270, 296] on div "Fasteners Painted Material Colorbond Code R43P UCT Description Rivets AS 4-3 3.…" at bounding box center [276, 317] width 206 height 62
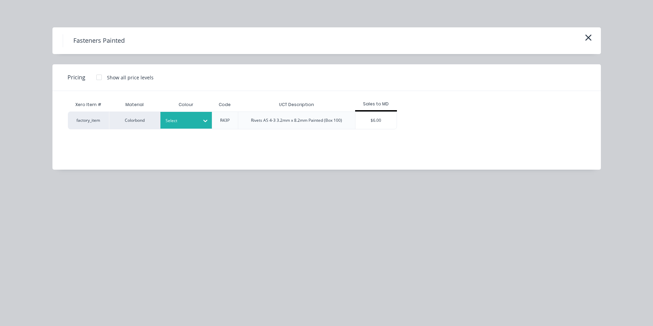
click at [189, 120] on div at bounding box center [180, 121] width 31 height 8
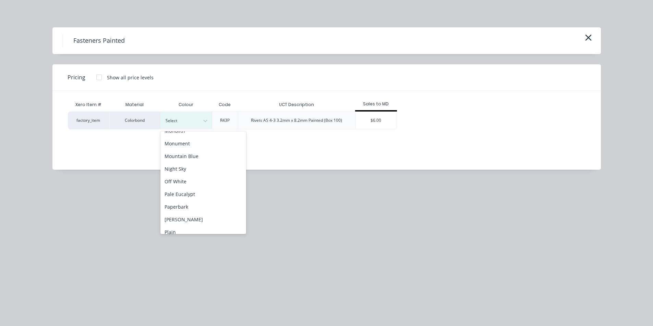
scroll to position [377, 0]
click at [186, 168] on div "Night Sky" at bounding box center [203, 168] width 86 height 13
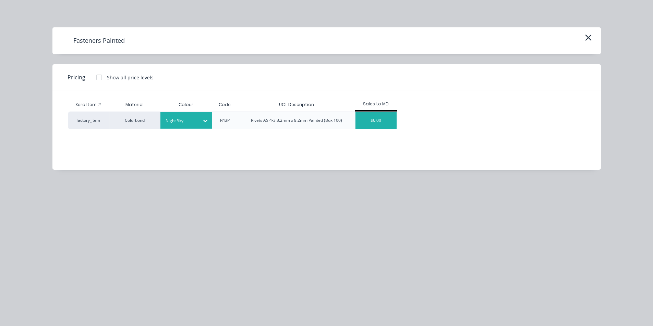
click at [376, 117] on div "$6.00" at bounding box center [375, 120] width 41 height 17
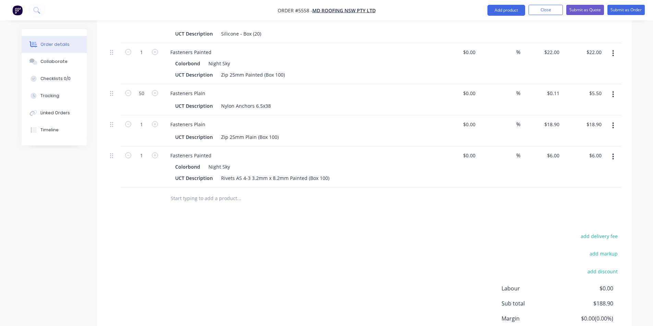
scroll to position [274, 0]
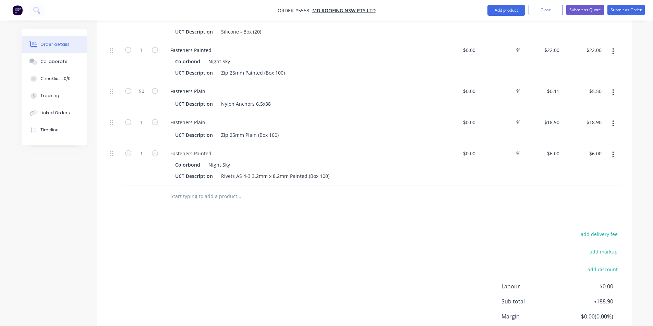
click at [227, 190] on input "text" at bounding box center [238, 197] width 137 height 14
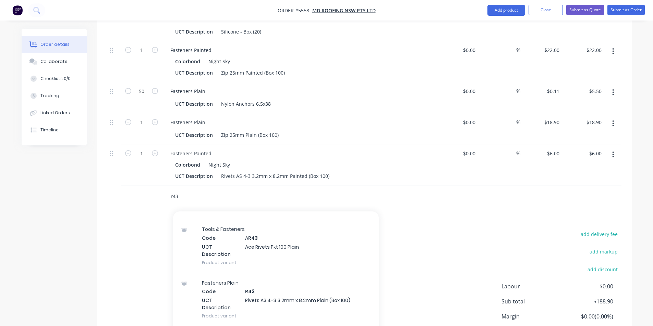
scroll to position [445, 0]
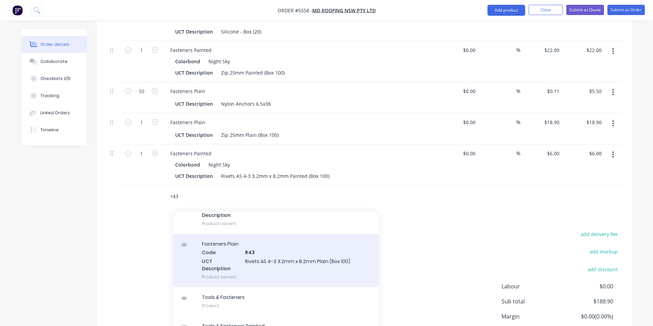
type input "r43"
click at [295, 239] on div "Fasteners Plain Code R43 UCT Description Rivets AS 4-3 3.2mm x 8.2mm Plain (Box…" at bounding box center [276, 260] width 206 height 53
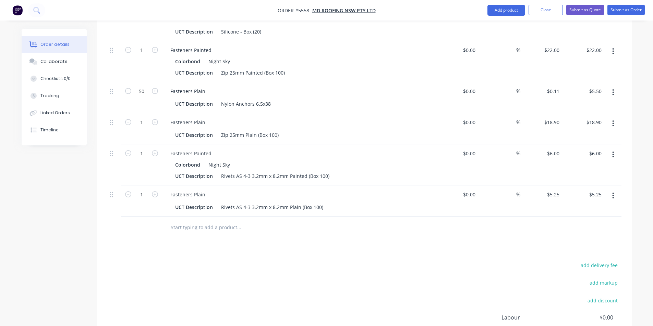
click at [197, 221] on input "text" at bounding box center [238, 228] width 137 height 14
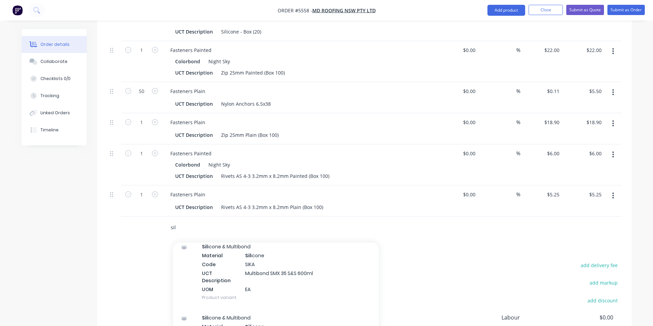
scroll to position [69, 0]
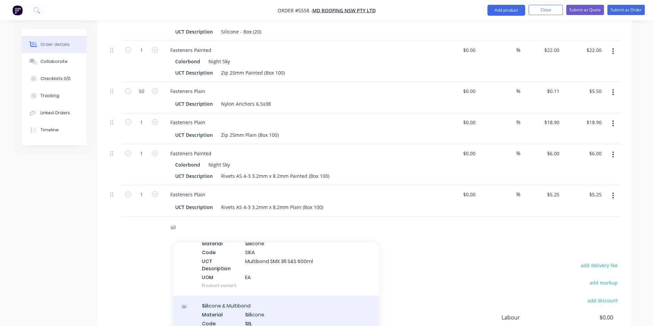
type input "sil"
click at [270, 308] on div "Sil icone & Multibond Material Sil icone Code SIL UCT Description Roof & Gutter…" at bounding box center [276, 331] width 206 height 71
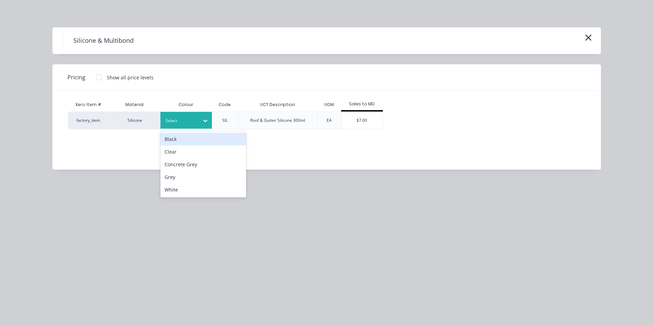
click at [194, 121] on div at bounding box center [180, 121] width 31 height 8
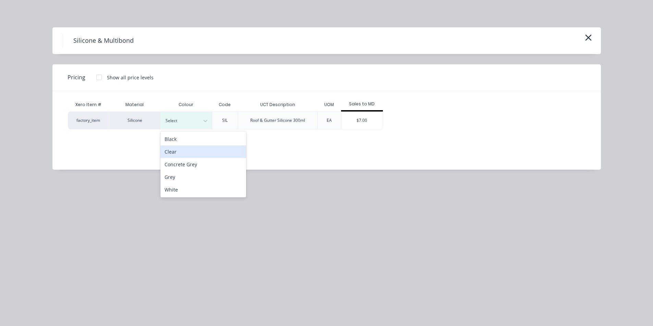
click at [193, 151] on div "Clear" at bounding box center [203, 152] width 86 height 13
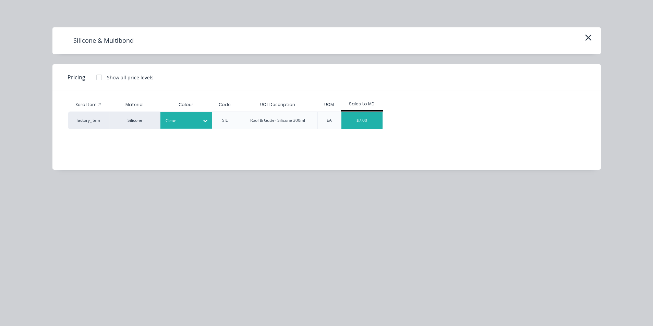
click at [356, 118] on div "$7.00" at bounding box center [361, 120] width 41 height 17
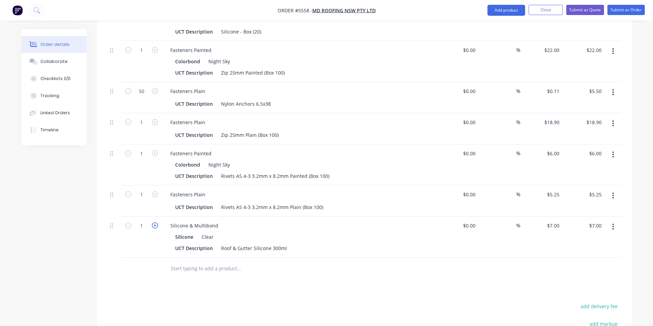
click at [156, 223] on icon "button" at bounding box center [155, 226] width 6 height 6
type input "2"
type input "$14.00"
click at [156, 223] on icon "button" at bounding box center [155, 226] width 6 height 6
type input "3"
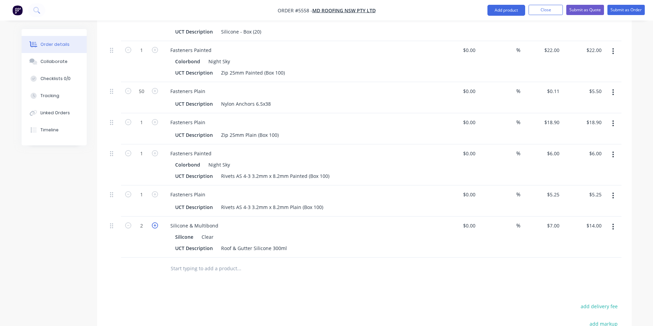
type input "$21.00"
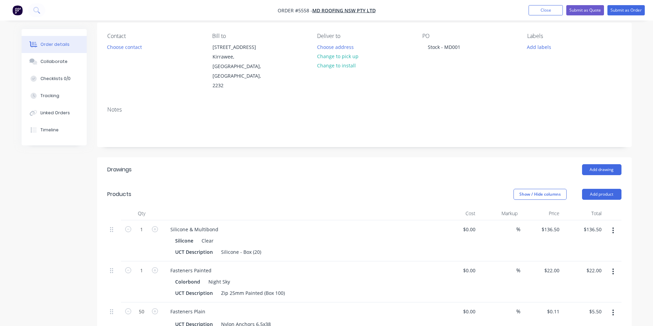
scroll to position [0, 0]
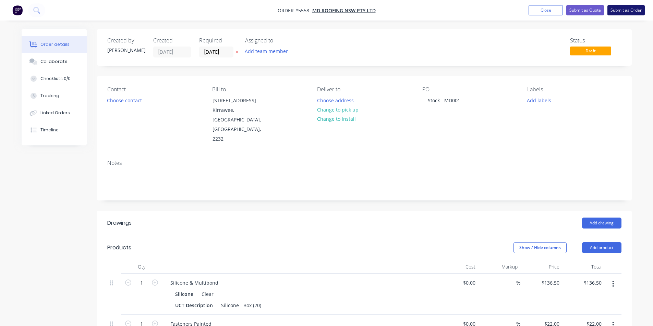
click at [622, 11] on button "Submit as Order" at bounding box center [625, 10] width 37 height 10
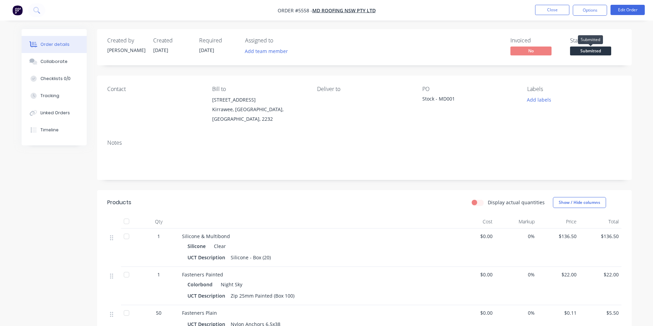
click at [600, 52] on span "Submitted" at bounding box center [590, 51] width 41 height 9
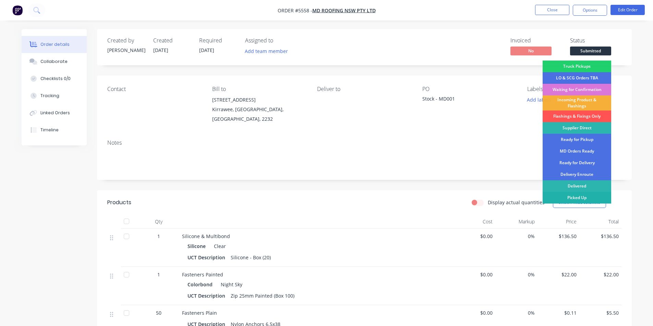
click at [595, 198] on div "Picked Up" at bounding box center [576, 198] width 69 height 12
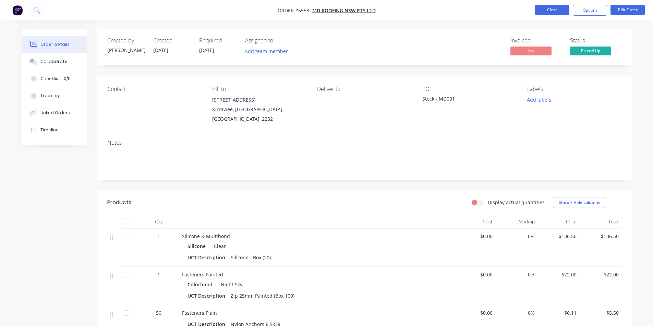
click at [553, 10] on button "Close" at bounding box center [552, 10] width 34 height 10
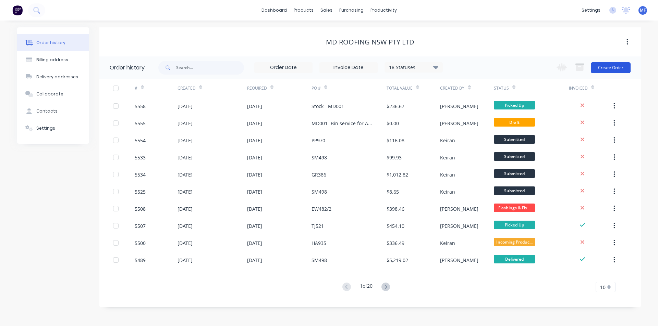
click at [614, 66] on button "Create Order" at bounding box center [611, 67] width 40 height 11
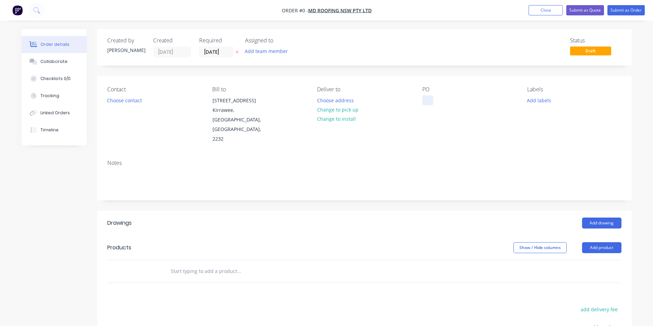
click at [428, 101] on div at bounding box center [427, 101] width 11 height 10
click at [183, 257] on div "Order details Collaborate Checklists 0/0 Tracking Linked Orders Timeline Order …" at bounding box center [326, 243] width 623 height 429
click at [593, 243] on button "Add product" at bounding box center [601, 248] width 39 height 11
click at [197, 261] on div at bounding box center [285, 272] width 247 height 22
click at [195, 265] on input "text" at bounding box center [238, 272] width 137 height 14
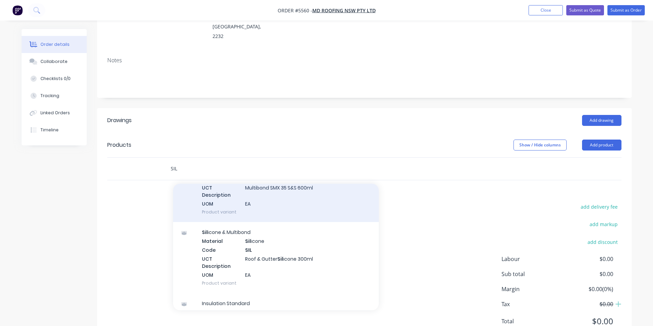
scroll to position [103, 0]
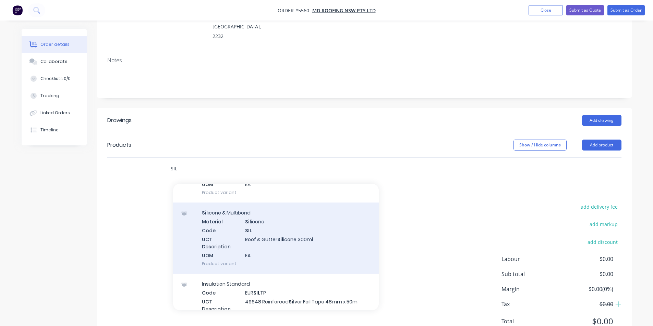
type input "SIL"
click at [281, 218] on div "Sil icone & Multibond Material Sil icone Code SIL UCT Description Roof & Gutter…" at bounding box center [276, 238] width 206 height 71
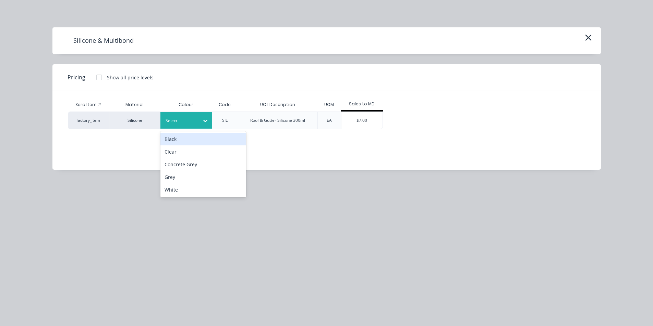
click at [202, 123] on icon at bounding box center [205, 120] width 7 height 7
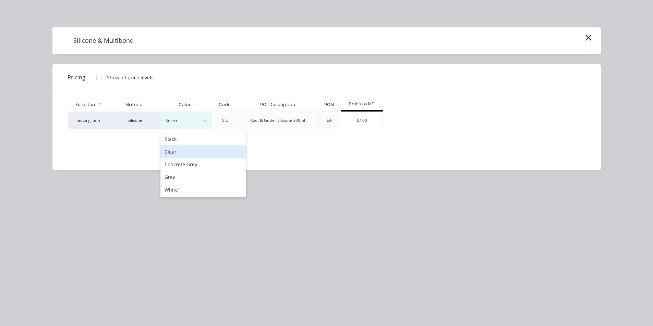
click at [173, 154] on div "Clear" at bounding box center [203, 152] width 86 height 13
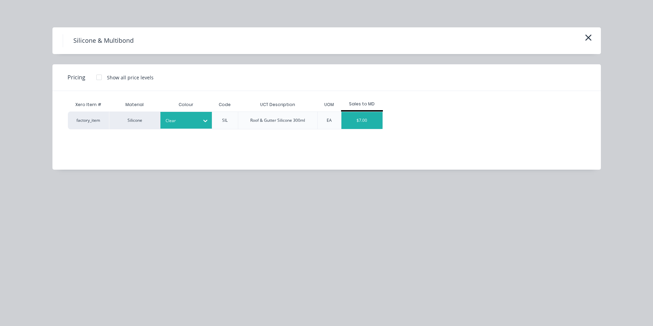
click at [358, 117] on div "$7.00" at bounding box center [361, 120] width 41 height 17
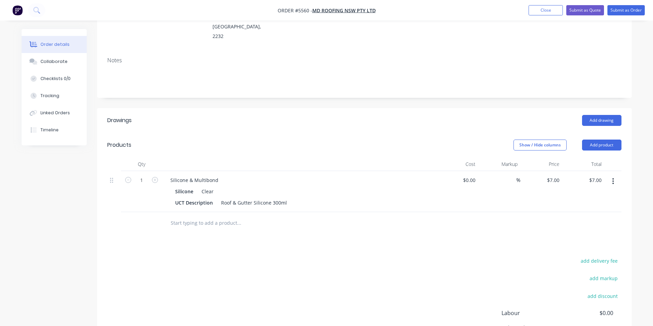
click at [614, 175] on button "button" at bounding box center [613, 181] width 16 height 12
drag, startPoint x: 569, startPoint y: 219, endPoint x: 377, endPoint y: 199, distance: 192.1
click at [568, 236] on div "Delete" at bounding box center [588, 241] width 53 height 10
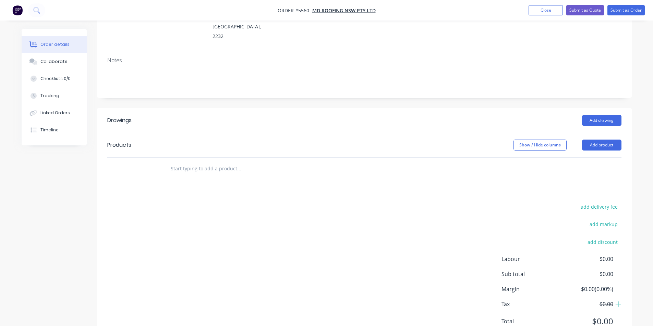
click at [177, 162] on input "text" at bounding box center [238, 169] width 137 height 14
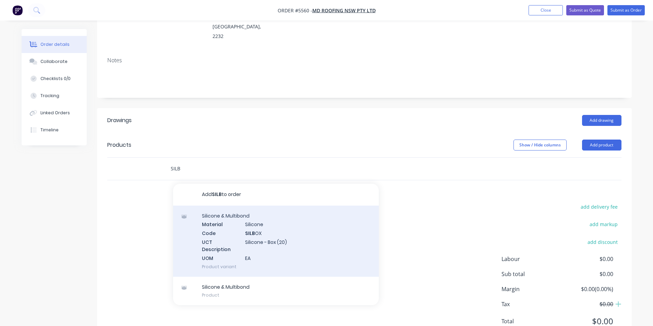
type input "SILB"
click at [260, 219] on div "Silicone & Multibond Material Silicone Code SILB OX UCT Description Silicone - …" at bounding box center [276, 241] width 206 height 71
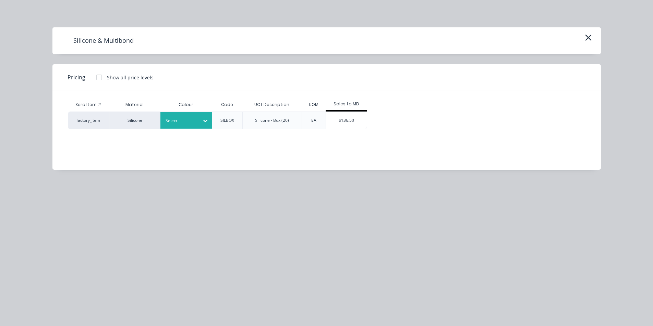
click at [194, 123] on div at bounding box center [180, 121] width 31 height 8
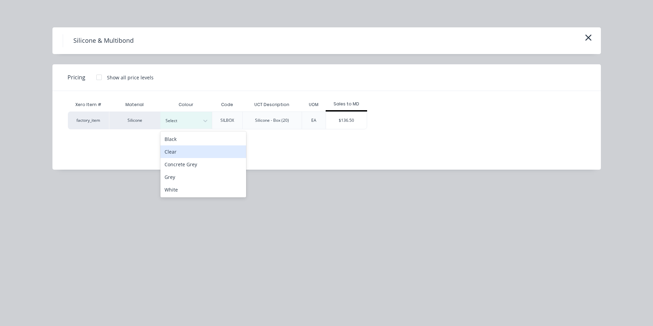
click at [187, 152] on div "Clear" at bounding box center [203, 152] width 86 height 13
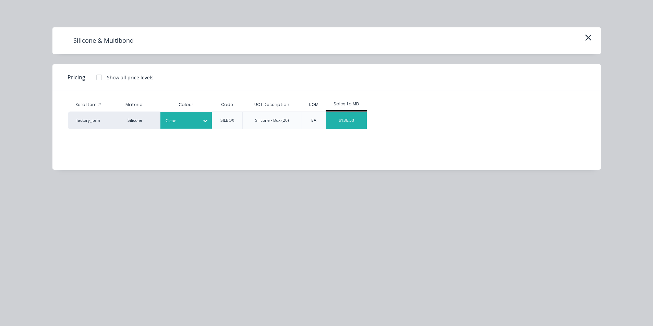
click at [345, 122] on div "$136.50" at bounding box center [346, 120] width 41 height 17
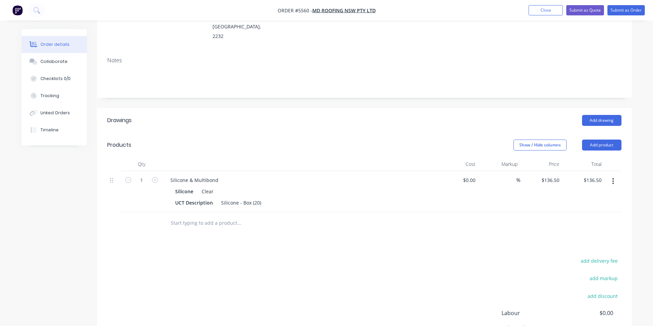
click at [229, 216] on input "text" at bounding box center [238, 223] width 137 height 14
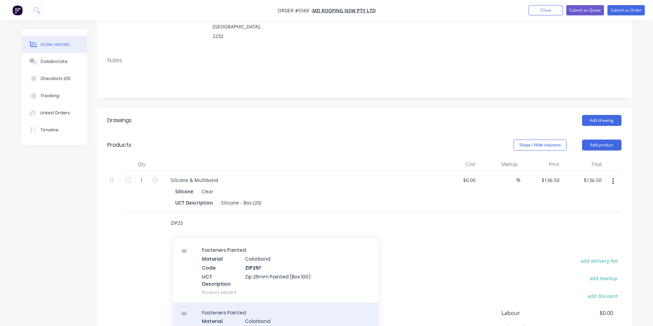
scroll to position [206, 0]
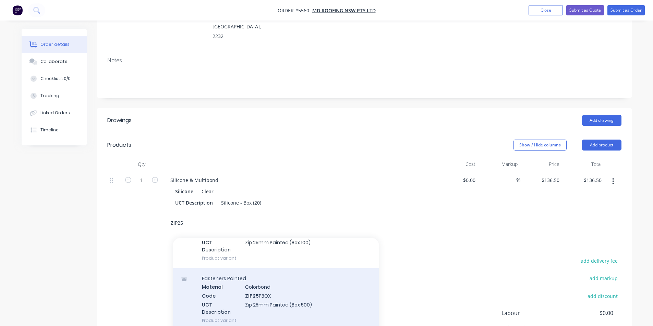
type input "ZIP25"
click at [277, 285] on div "Fasteners Painted Material Colorbond Code ZIP25 PBOX UCT Description Zip 25mm P…" at bounding box center [276, 300] width 206 height 62
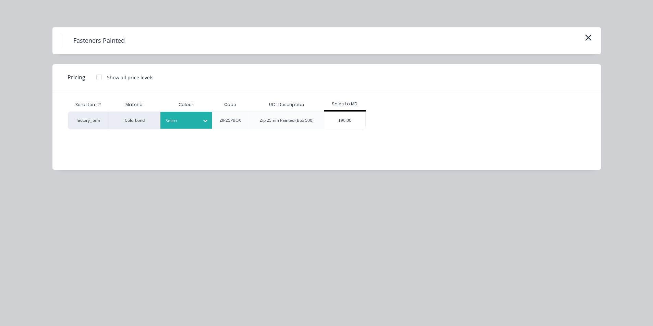
click at [198, 120] on div "Select" at bounding box center [180, 120] width 38 height 9
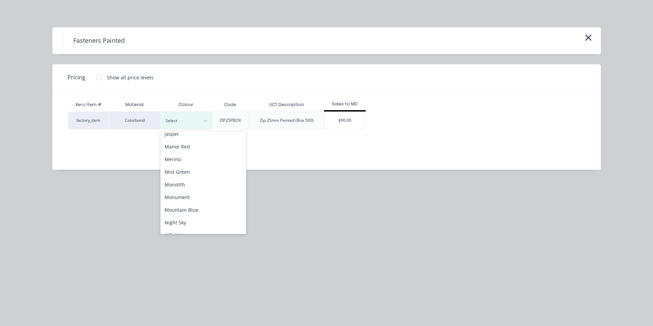
scroll to position [343, 0]
click at [188, 177] on div "Monument" at bounding box center [203, 177] width 86 height 13
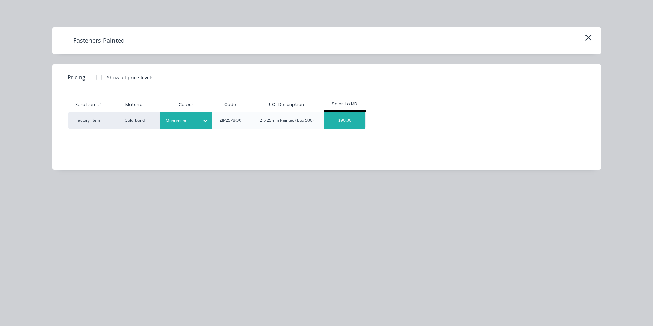
click at [350, 119] on div "$90.00" at bounding box center [344, 120] width 41 height 17
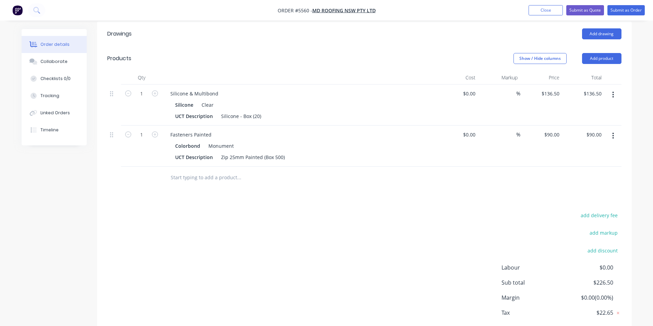
scroll to position [206, 0]
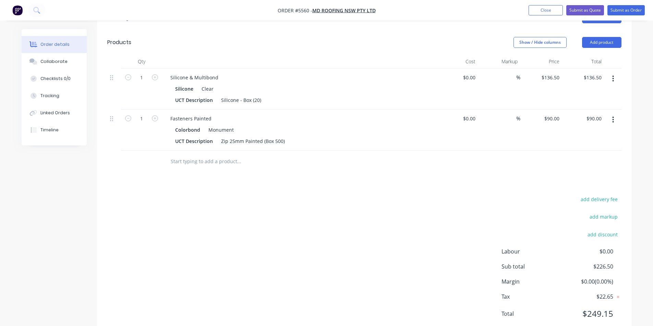
click at [204, 155] on input "text" at bounding box center [238, 162] width 137 height 14
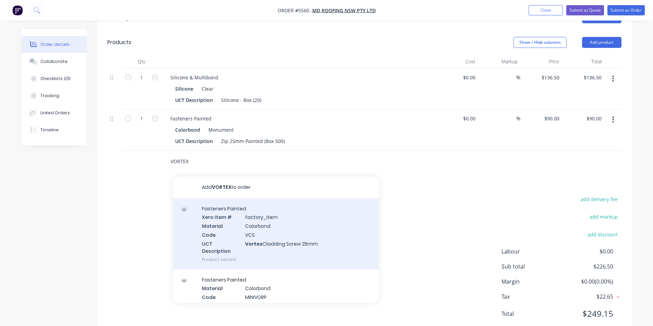
type input "VORTEX"
click at [288, 219] on div "Fasteners Painted Xero Item # factory_item Material Colorbond Code VCS UCT Desc…" at bounding box center [276, 234] width 206 height 71
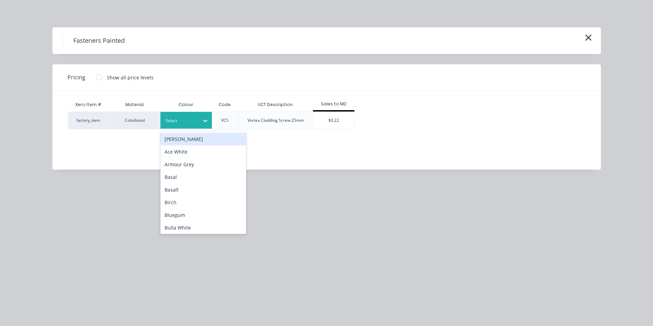
click at [183, 119] on div at bounding box center [180, 121] width 31 height 8
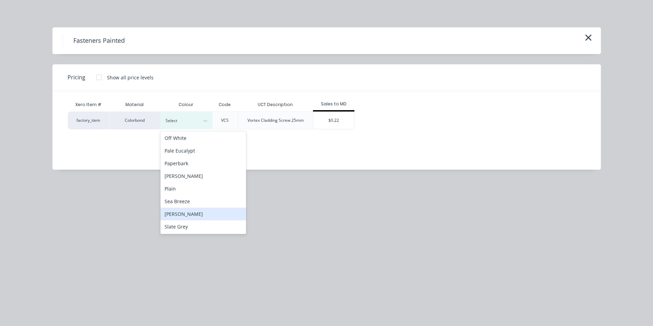
scroll to position [411, 0]
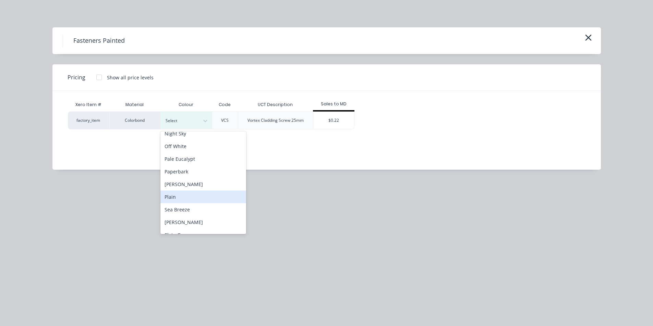
click at [174, 197] on div "Plain" at bounding box center [203, 197] width 86 height 13
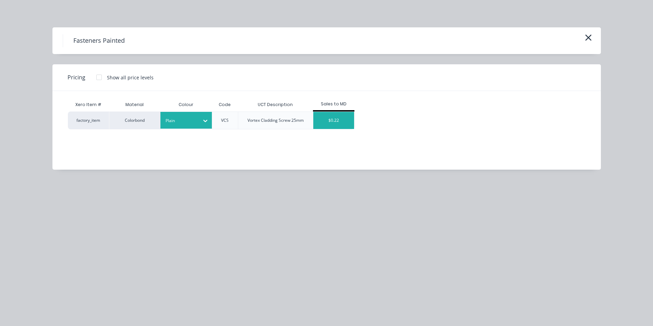
click at [336, 119] on div "$0.22" at bounding box center [333, 120] width 41 height 17
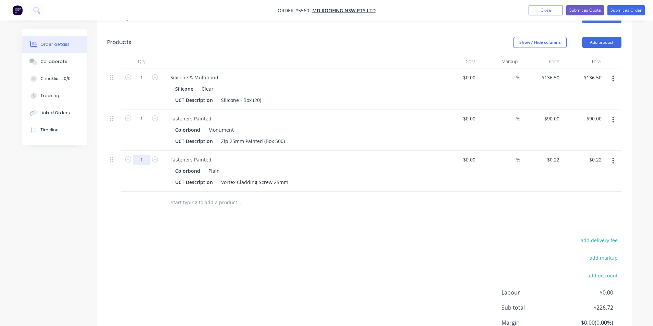
click at [147, 83] on input "1" at bounding box center [142, 78] width 18 height 10
type input "100"
type input "$22.00"
click at [406, 192] on div at bounding box center [285, 203] width 247 height 22
click at [204, 196] on input "text" at bounding box center [238, 203] width 137 height 14
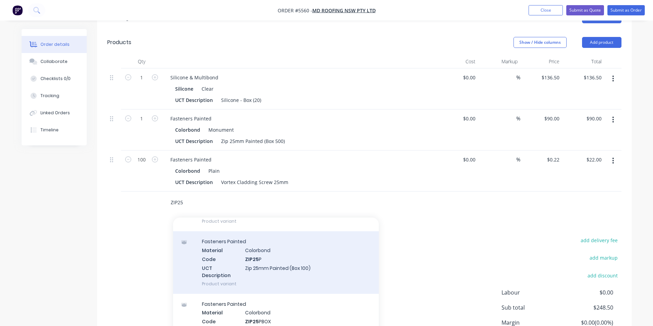
scroll to position [171, 0]
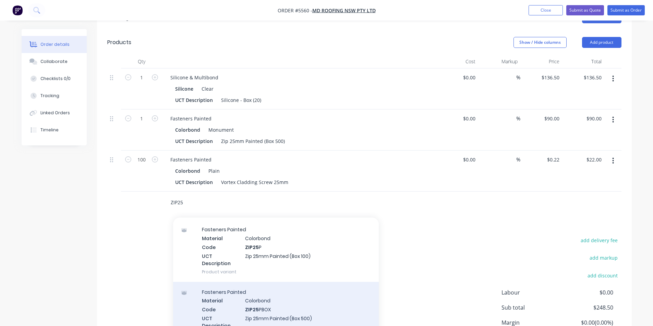
type input "ZIP25"
click at [271, 294] on div "Fasteners Painted Material Colorbond Code ZIP25 PBOX UCT Description Zip 25mm P…" at bounding box center [276, 313] width 206 height 62
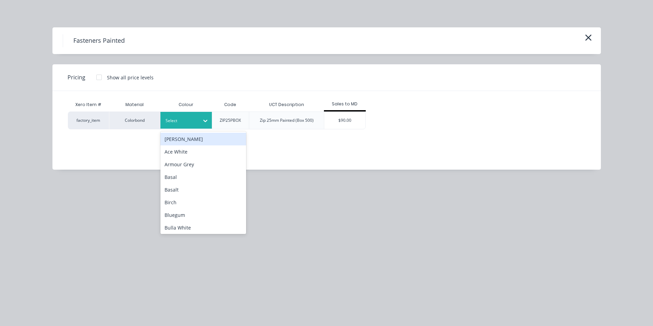
click at [190, 117] on div at bounding box center [180, 121] width 31 height 8
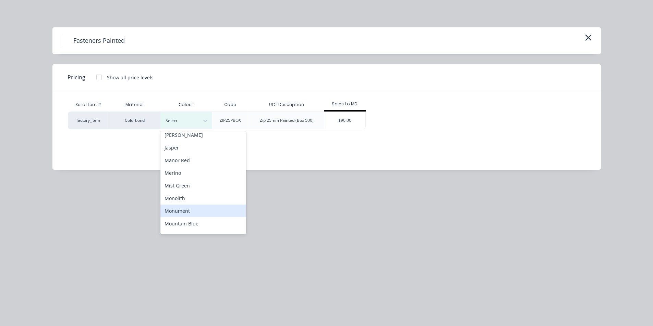
drag, startPoint x: 183, startPoint y: 212, endPoint x: 225, endPoint y: 181, distance: 53.0
click at [183, 212] on div "Monument" at bounding box center [203, 211] width 86 height 13
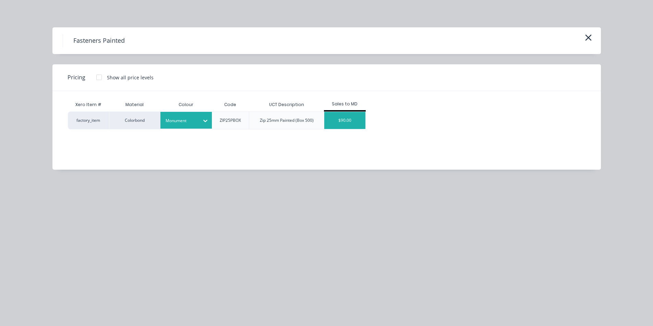
click at [335, 118] on div "$90.00" at bounding box center [344, 120] width 41 height 17
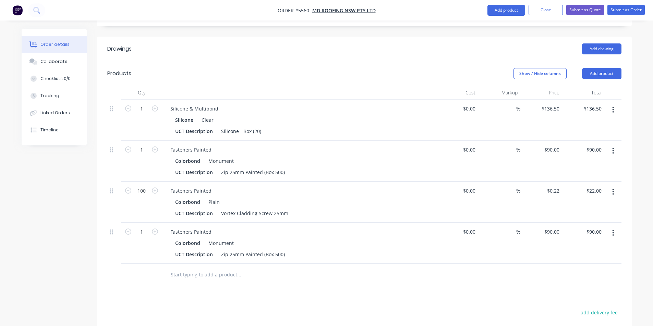
scroll to position [240, 0]
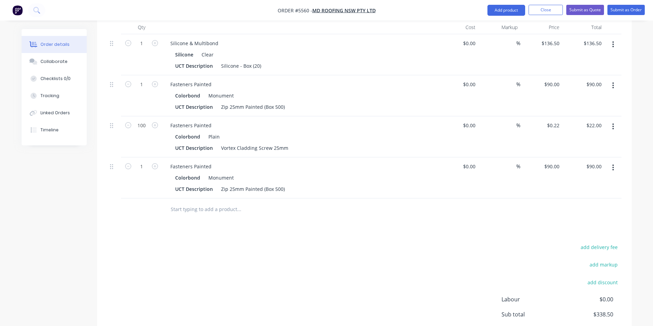
click at [196, 203] on input "text" at bounding box center [238, 210] width 137 height 14
click at [229, 203] on input "text" at bounding box center [238, 210] width 137 height 14
